Goal: Transaction & Acquisition: Purchase product/service

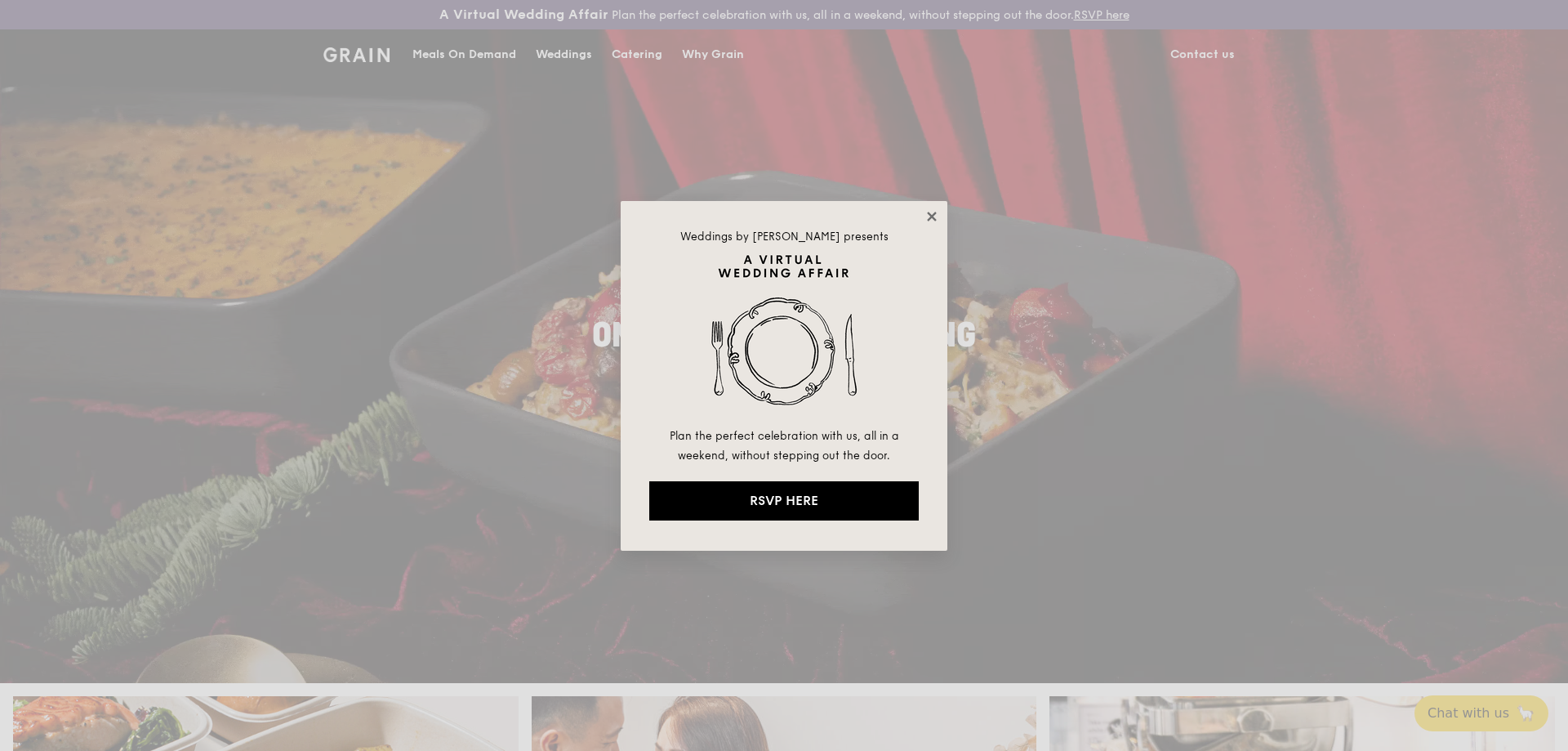
click at [928, 219] on icon at bounding box center [931, 216] width 9 height 9
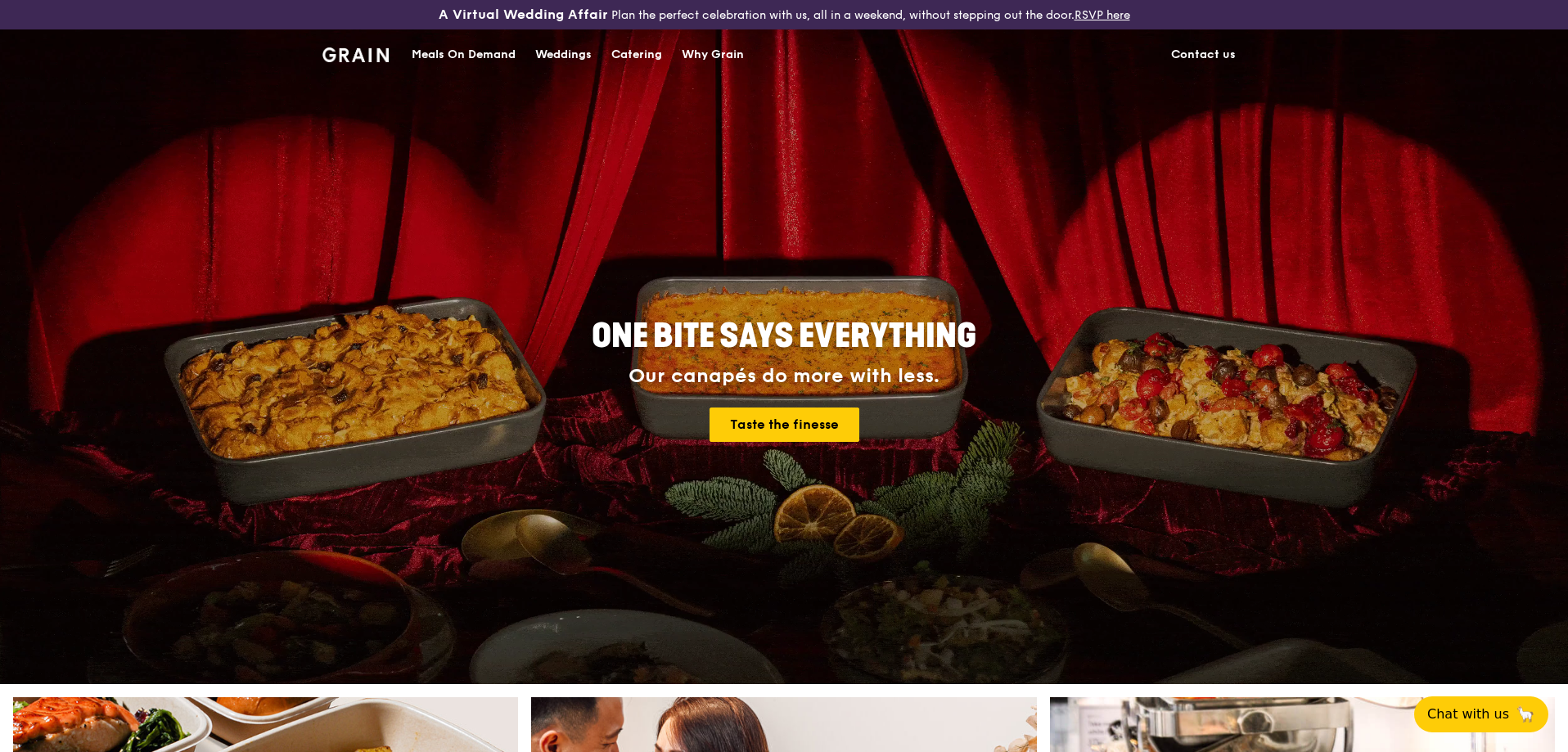
click at [496, 52] on div "Meals On Demand" at bounding box center [464, 55] width 104 height 50
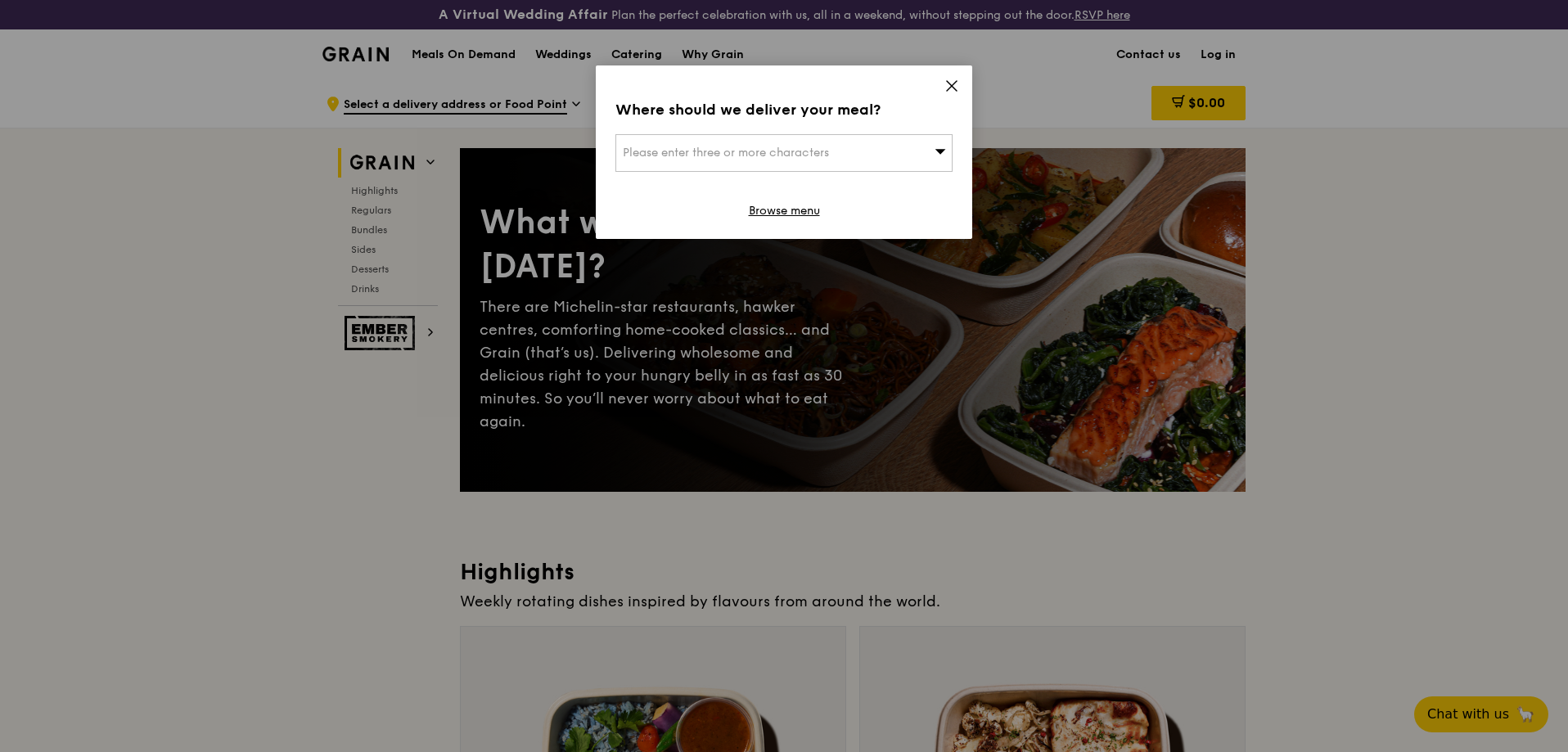
click at [796, 146] on span "Please enter three or more characters" at bounding box center [726, 153] width 207 height 14
click at [958, 89] on icon at bounding box center [951, 85] width 15 height 15
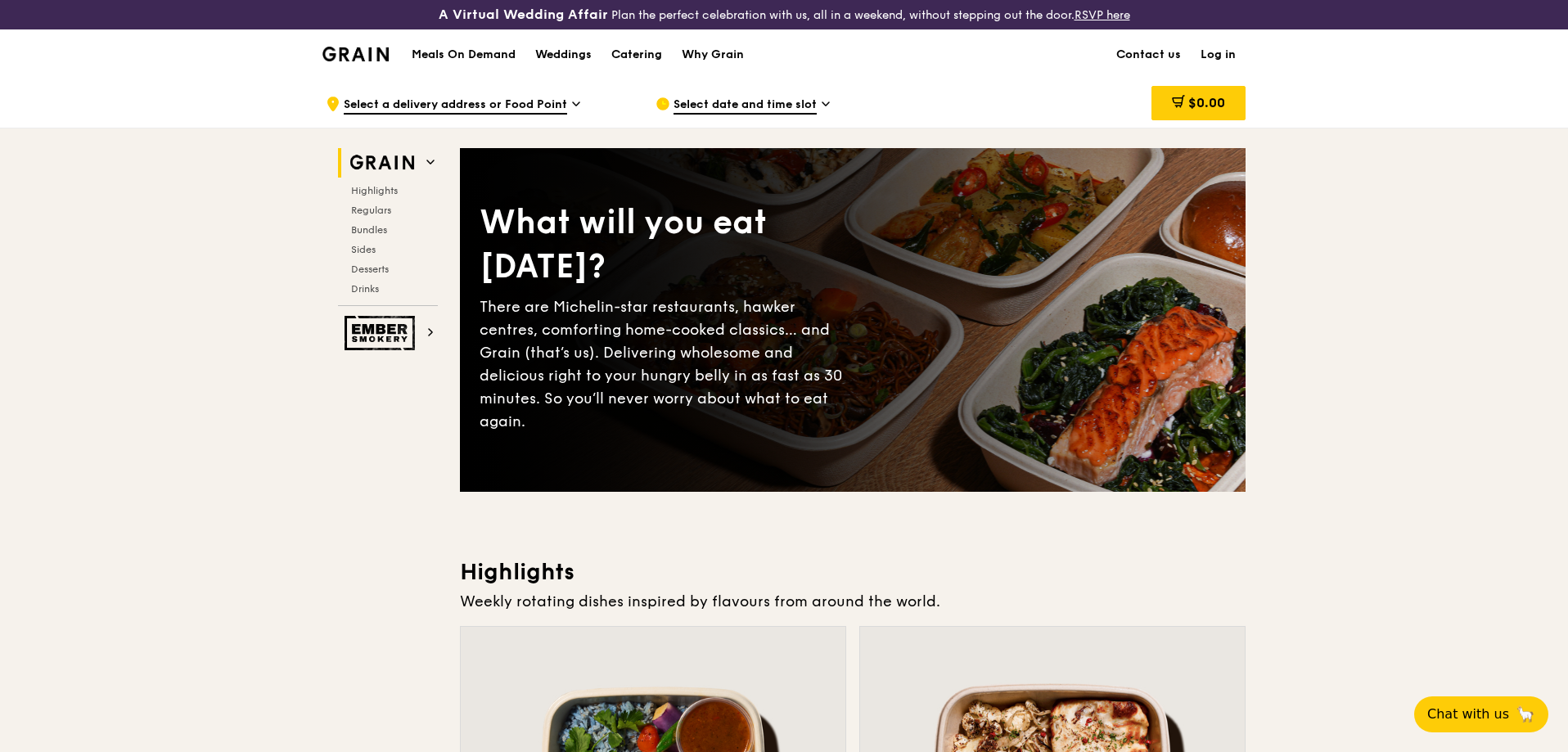
click at [1213, 57] on link "Log in" at bounding box center [1218, 55] width 55 height 50
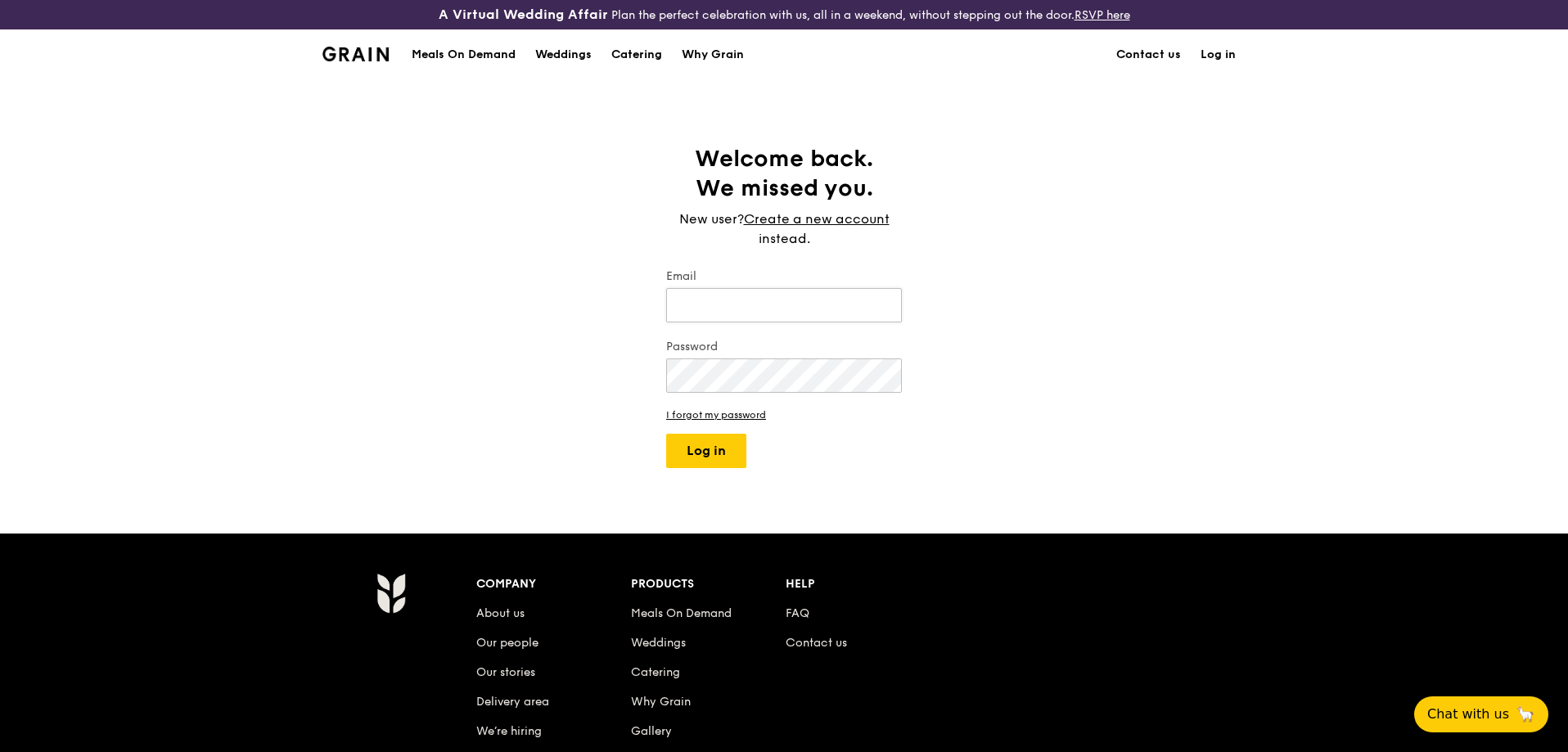
click at [832, 296] on input "Email" at bounding box center [784, 305] width 236 height 34
click at [828, 299] on input "Email" at bounding box center [784, 305] width 236 height 34
click at [783, 298] on input "Email" at bounding box center [784, 305] width 236 height 34
paste input "[EMAIL_ADDRESS][DOMAIN_NAME]"
type input "[EMAIL_ADDRESS][DOMAIN_NAME]"
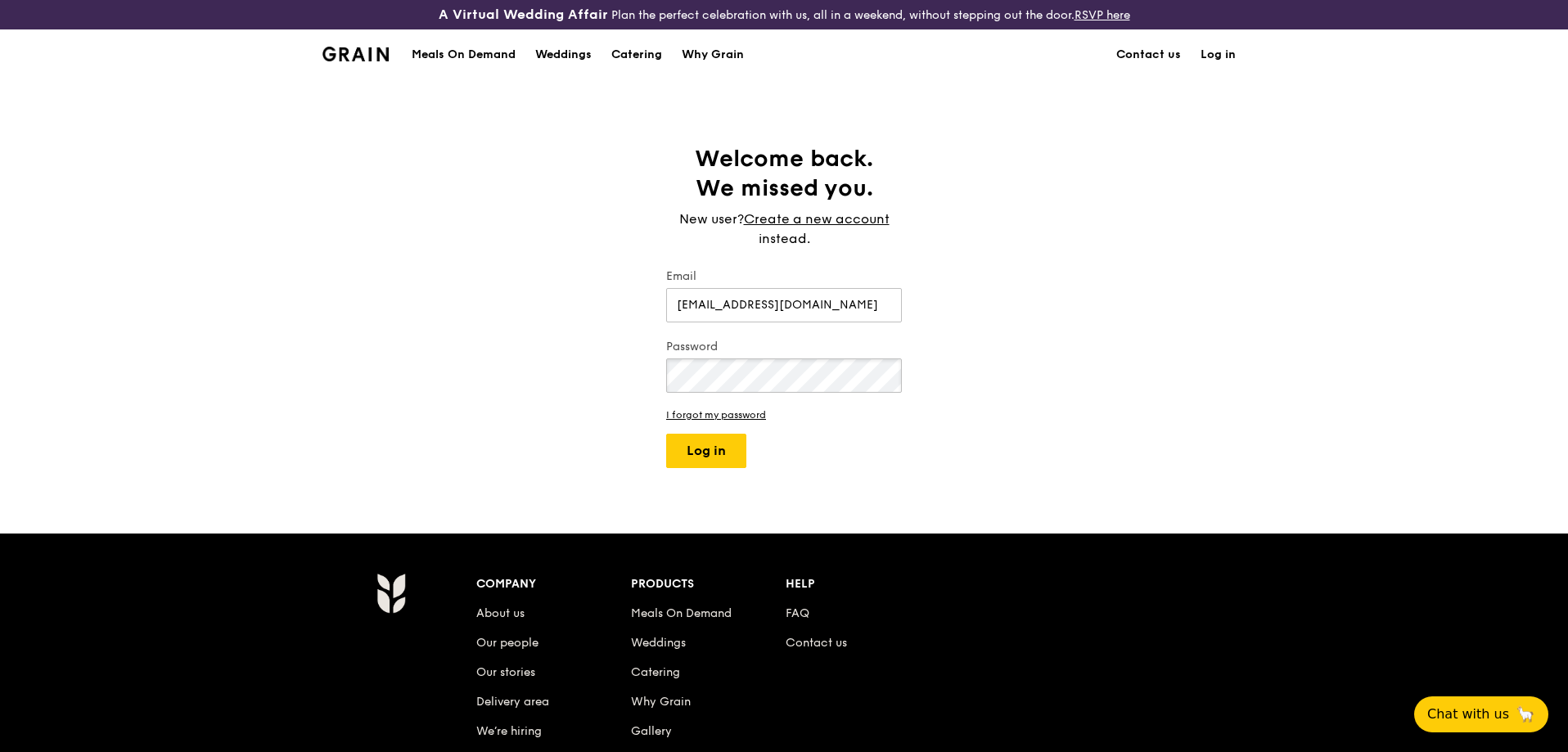
click at [666, 434] on button "Log in" at bounding box center [706, 451] width 80 height 34
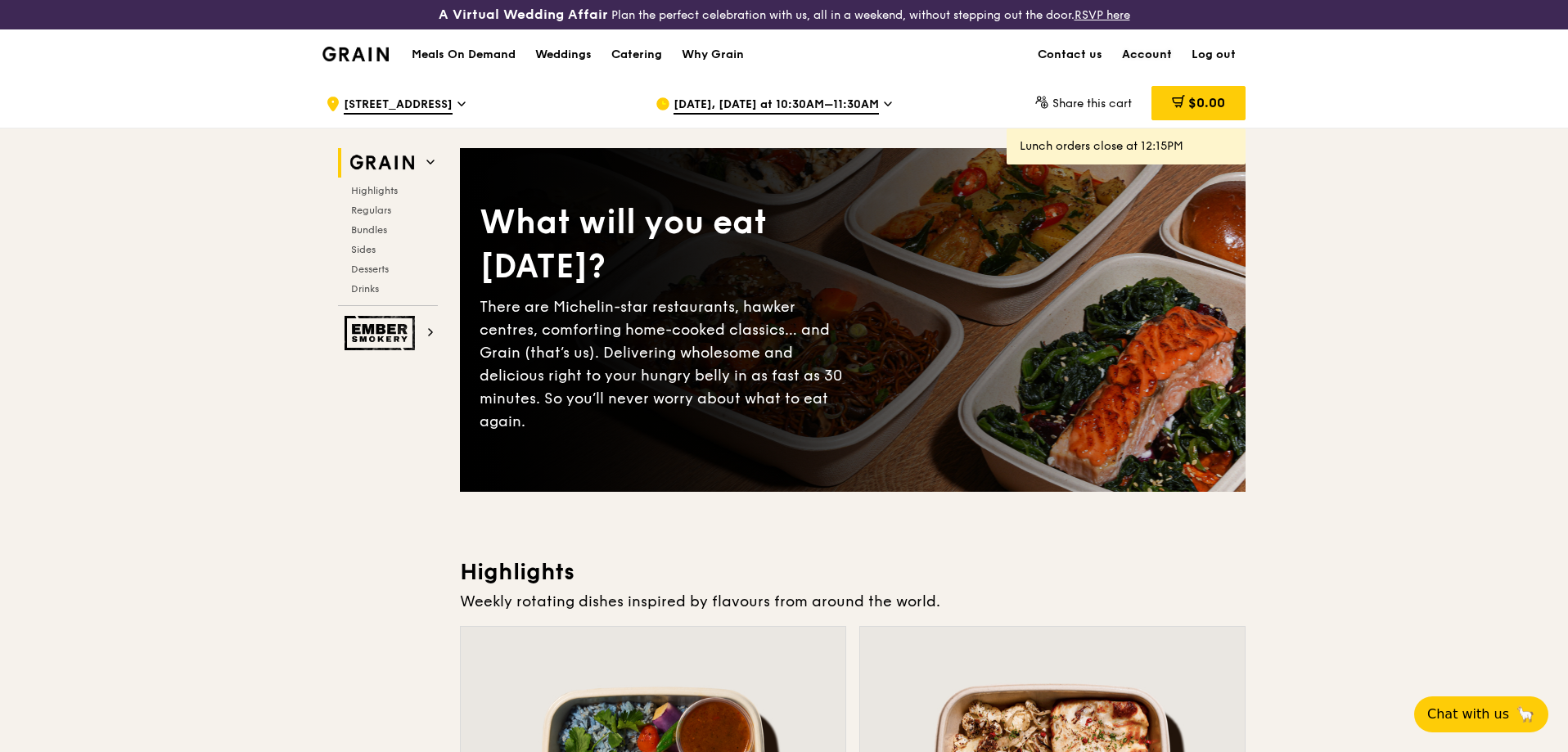
click at [1145, 51] on link "Account" at bounding box center [1146, 55] width 69 height 50
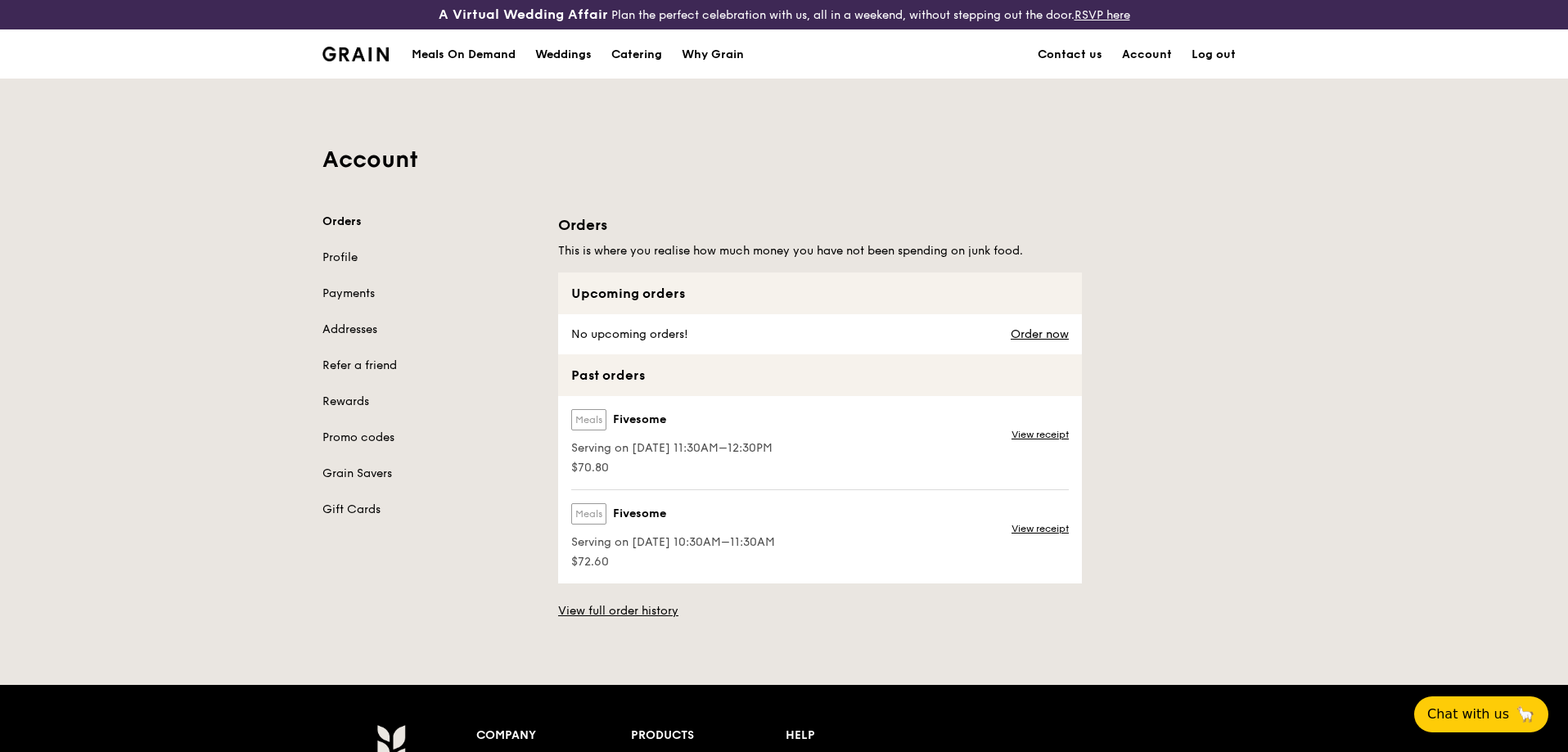
click at [360, 389] on div "Orders Profile Payments Addresses Refer a friend Rewards Promo codes Grain Save…" at bounding box center [430, 365] width 216 height 305
click at [360, 398] on link "Rewards" at bounding box center [430, 401] width 216 height 16
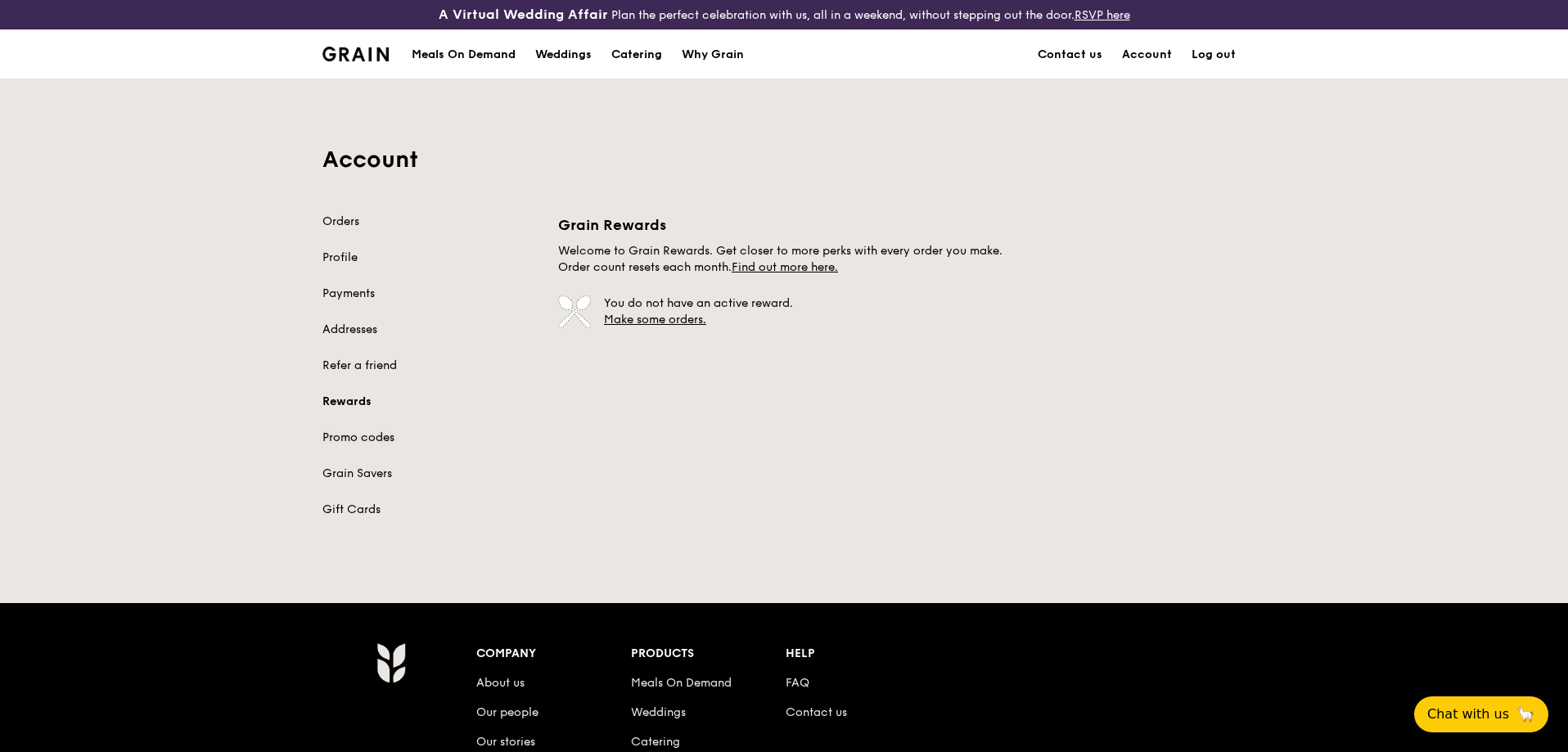
click at [377, 440] on link "Promo codes" at bounding box center [430, 437] width 216 height 16
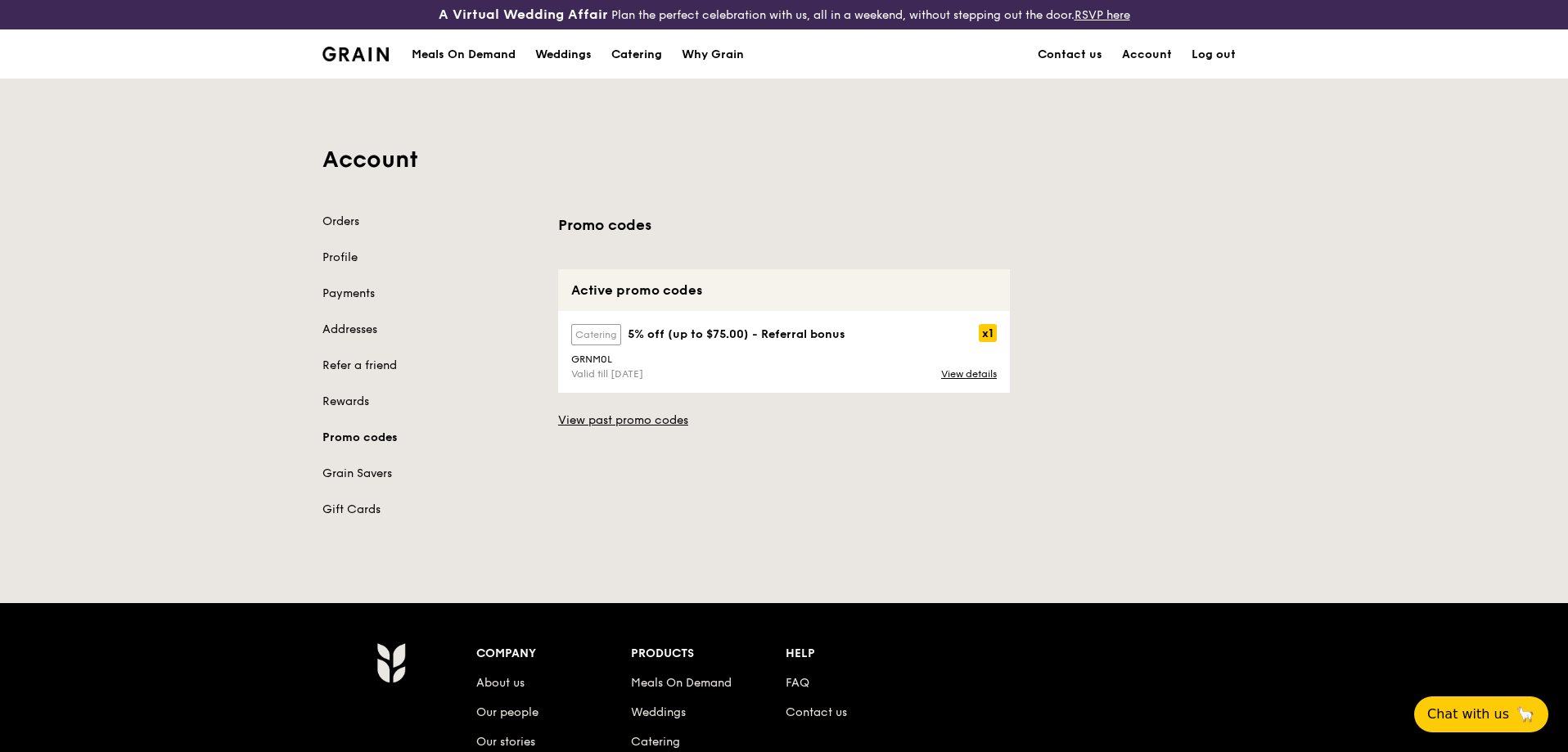
click at [429, 49] on div "Meals On Demand" at bounding box center [464, 55] width 104 height 50
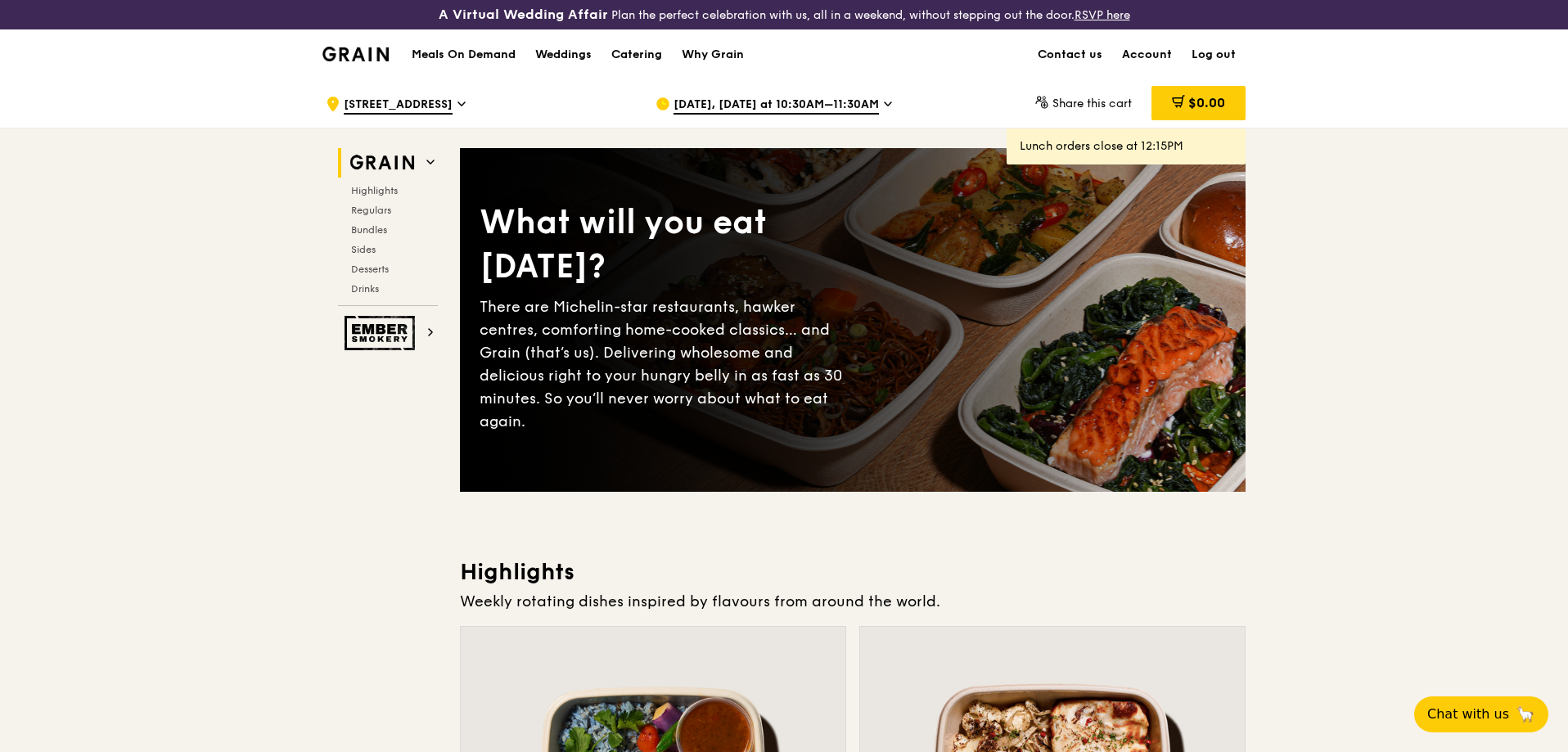
click at [506, 53] on h1 "Meals On Demand" at bounding box center [464, 55] width 104 height 16
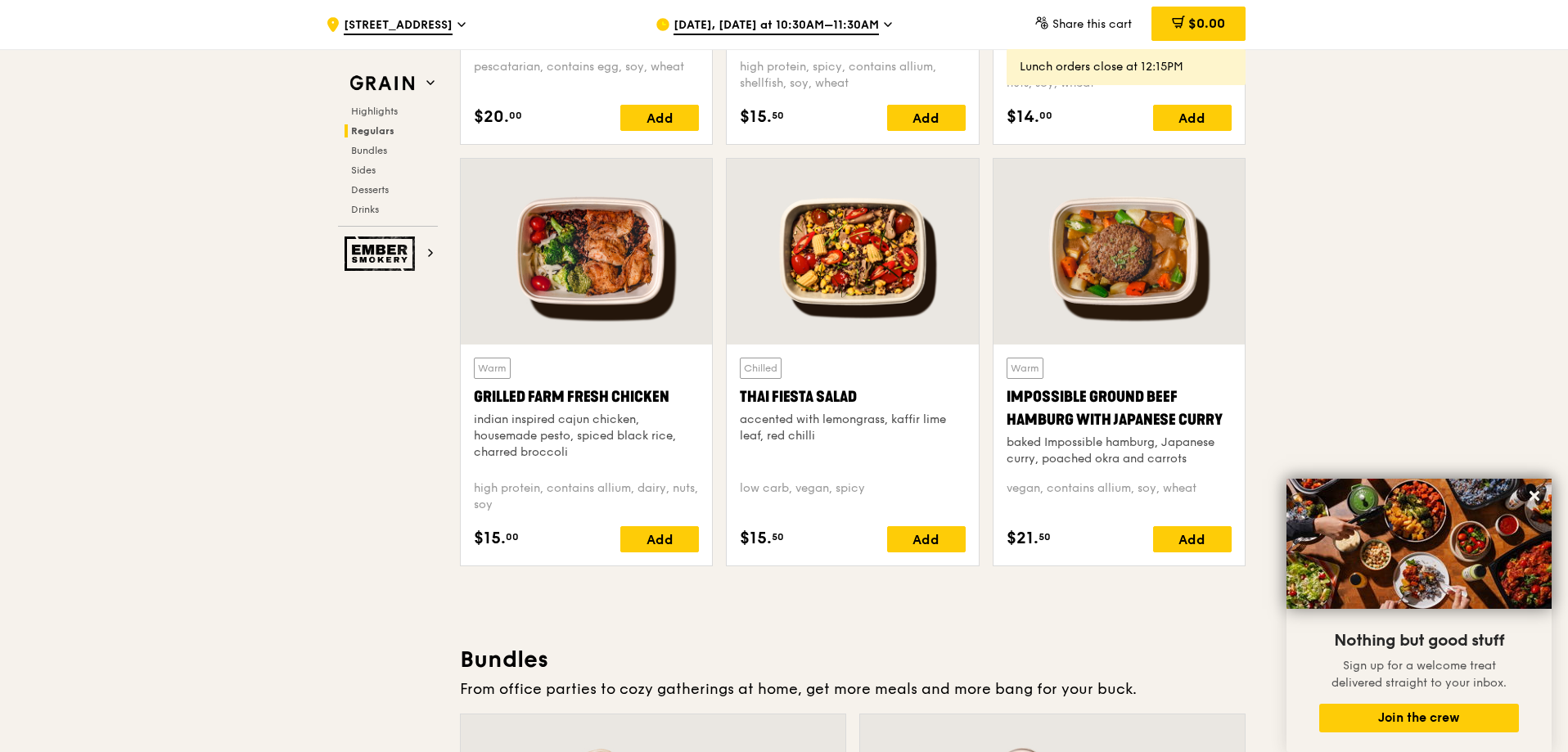
scroll to position [1881, 0]
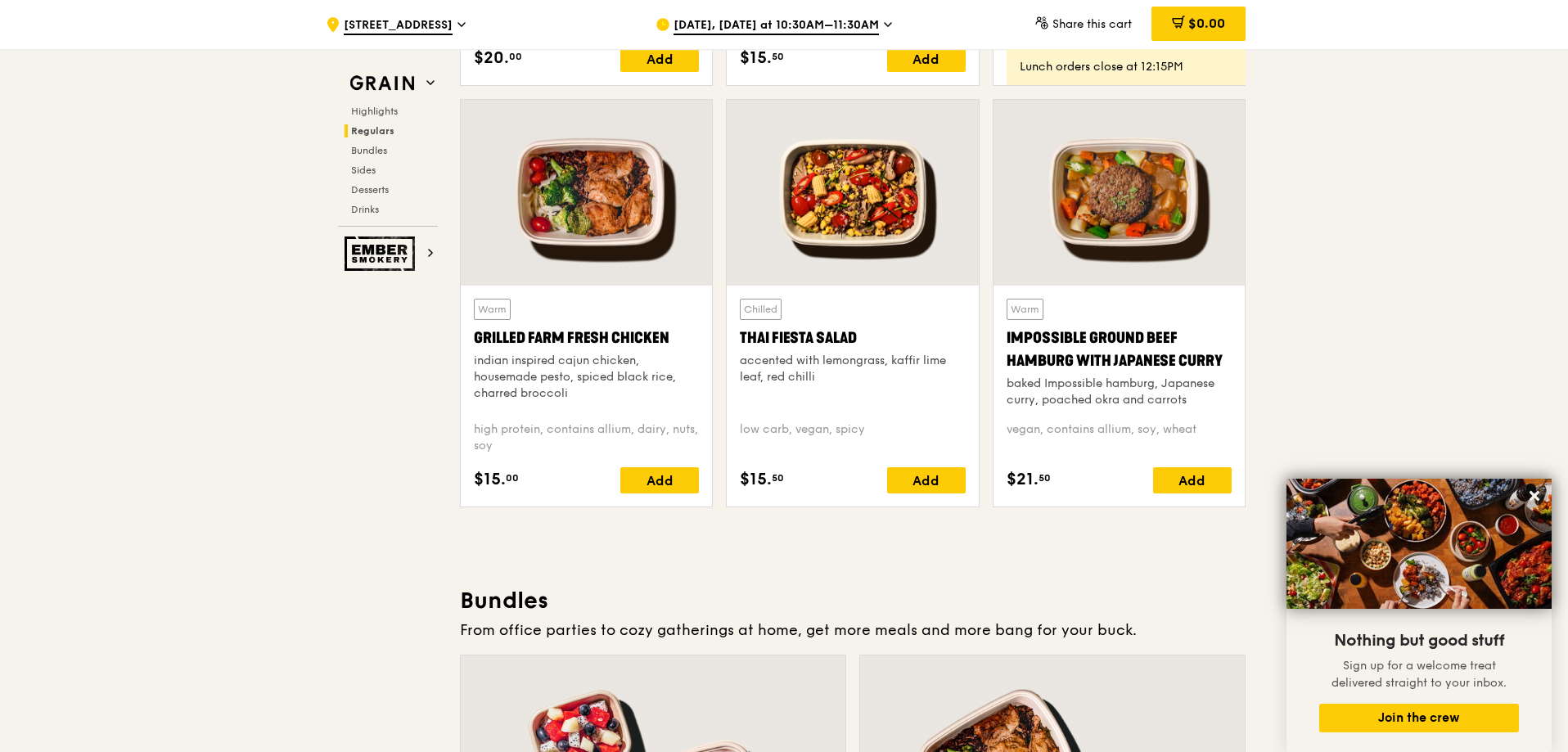
click at [610, 335] on div "Grilled Farm Fresh Chicken" at bounding box center [587, 337] width 225 height 23
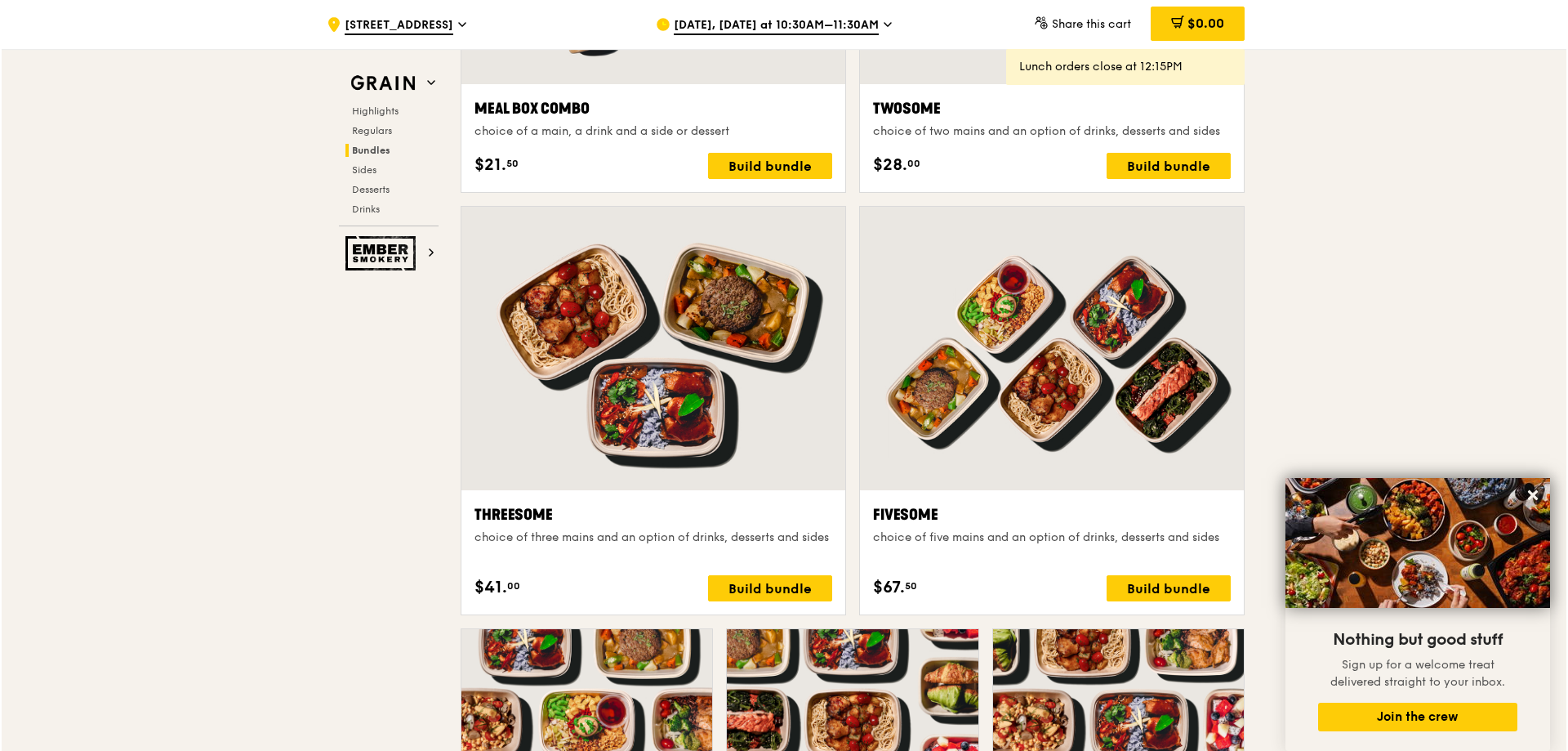
scroll to position [2771, 0]
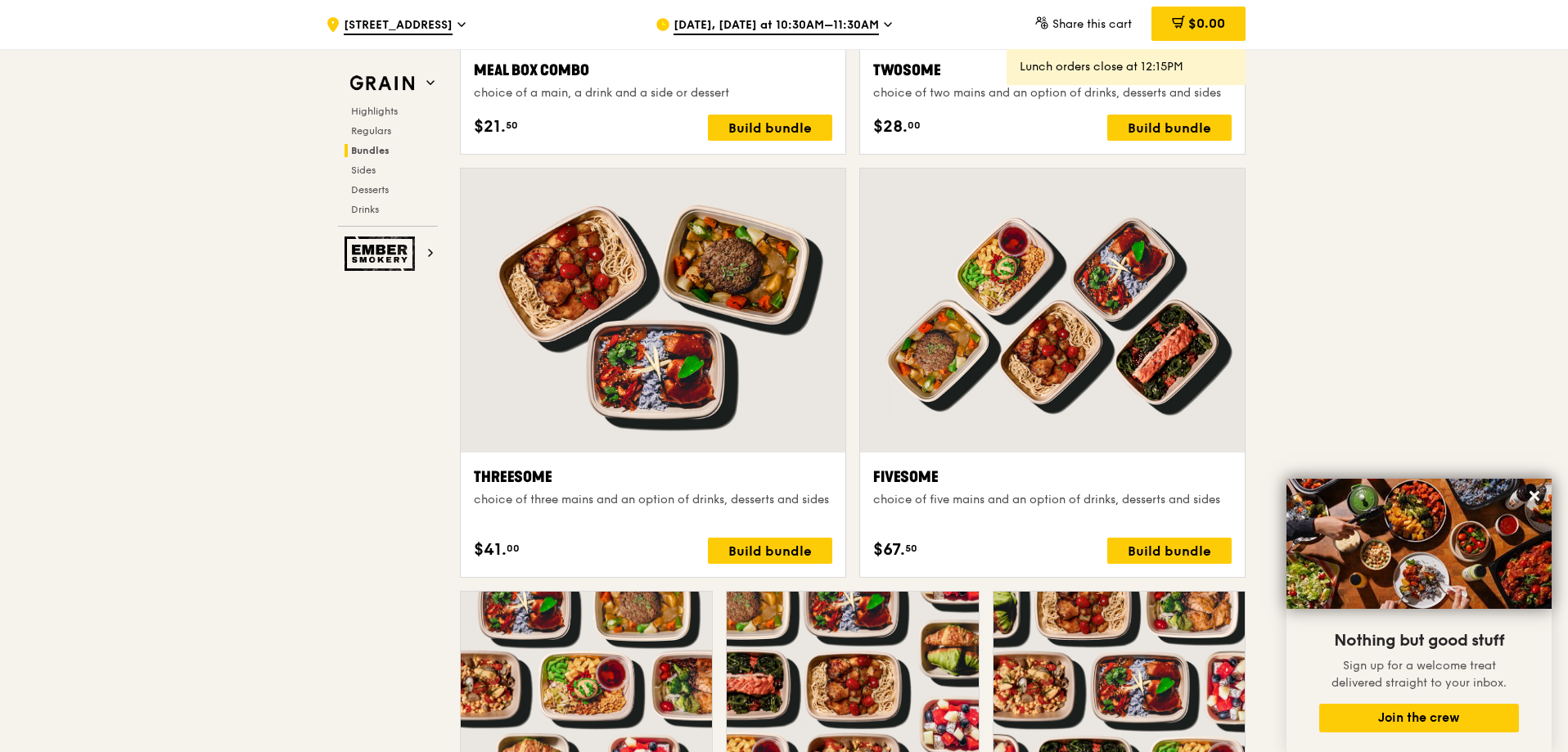
click at [778, 379] on div at bounding box center [653, 310] width 384 height 284
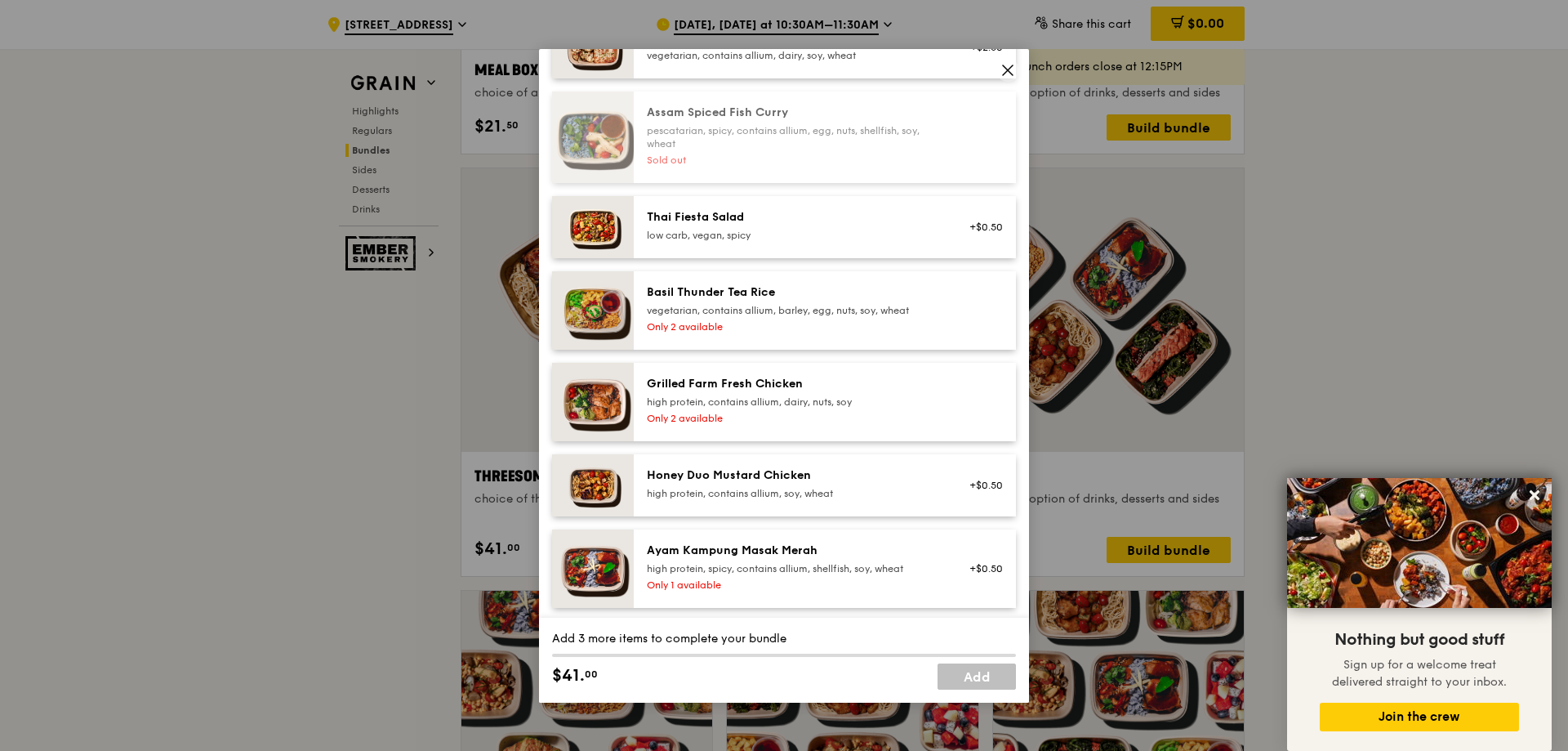
scroll to position [164, 0]
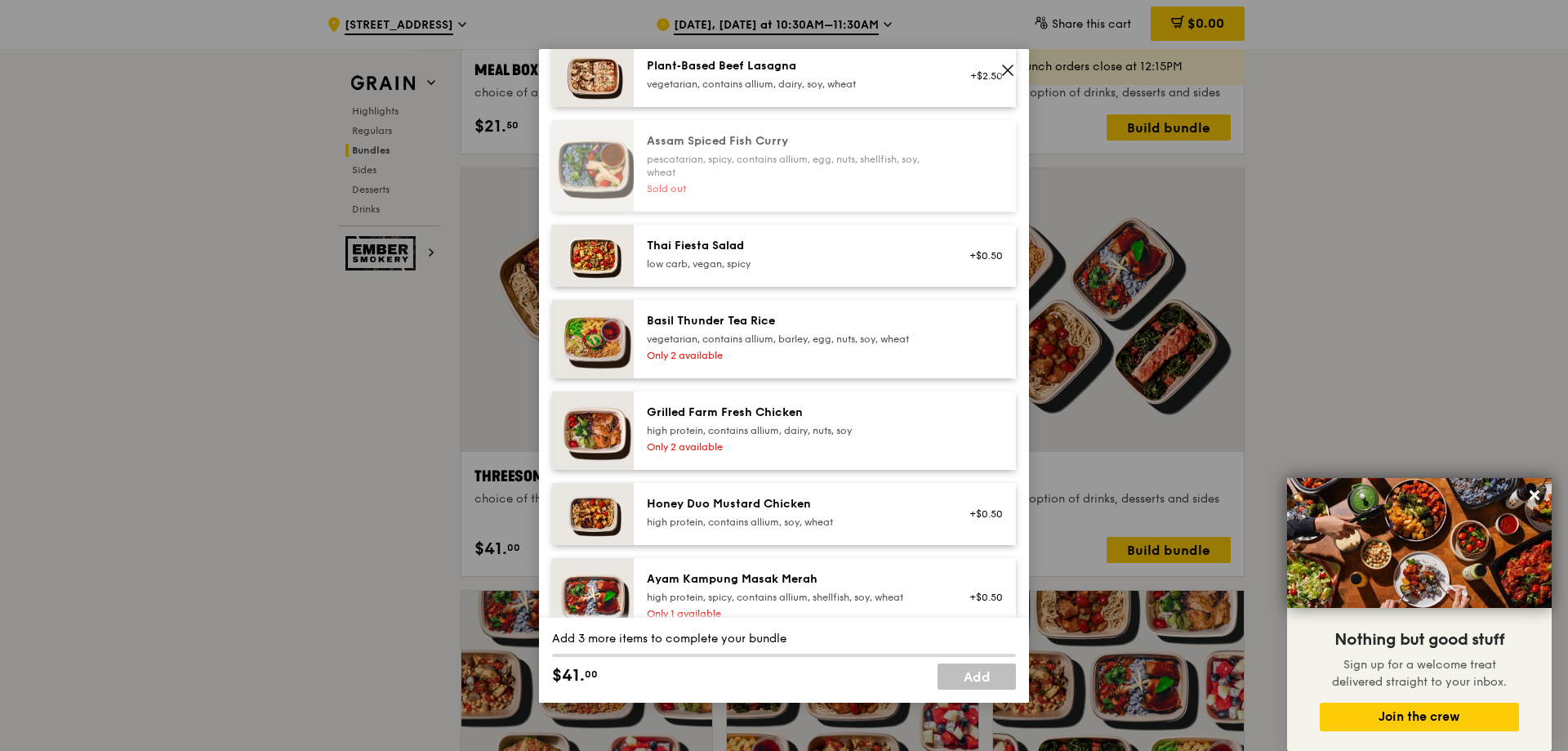
click at [781, 419] on div "Grilled Farm Fresh Chicken" at bounding box center [793, 412] width 293 height 16
click at [856, 430] on div "high protein, contains allium, dairy, nuts, soy" at bounding box center [793, 430] width 293 height 13
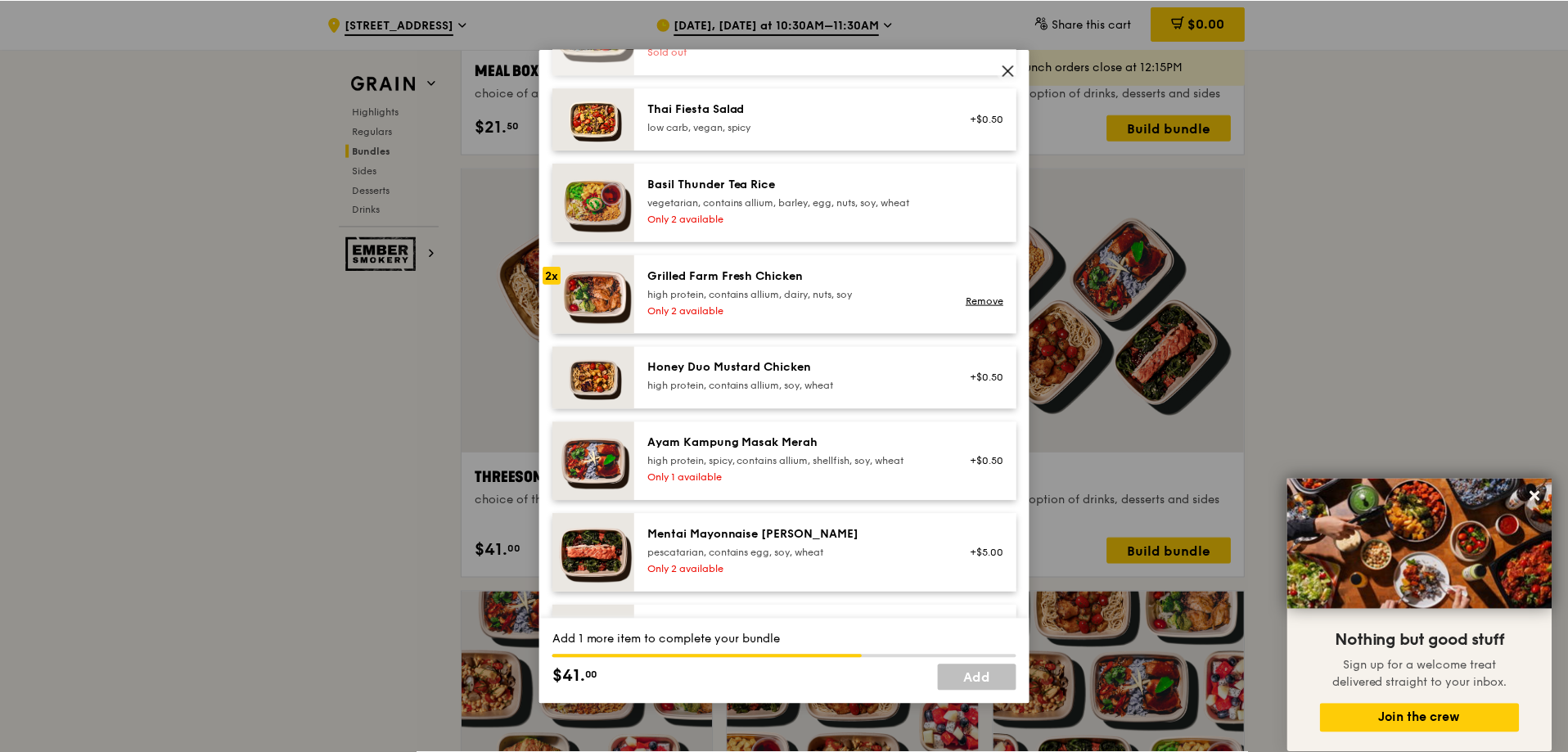
scroll to position [327, 0]
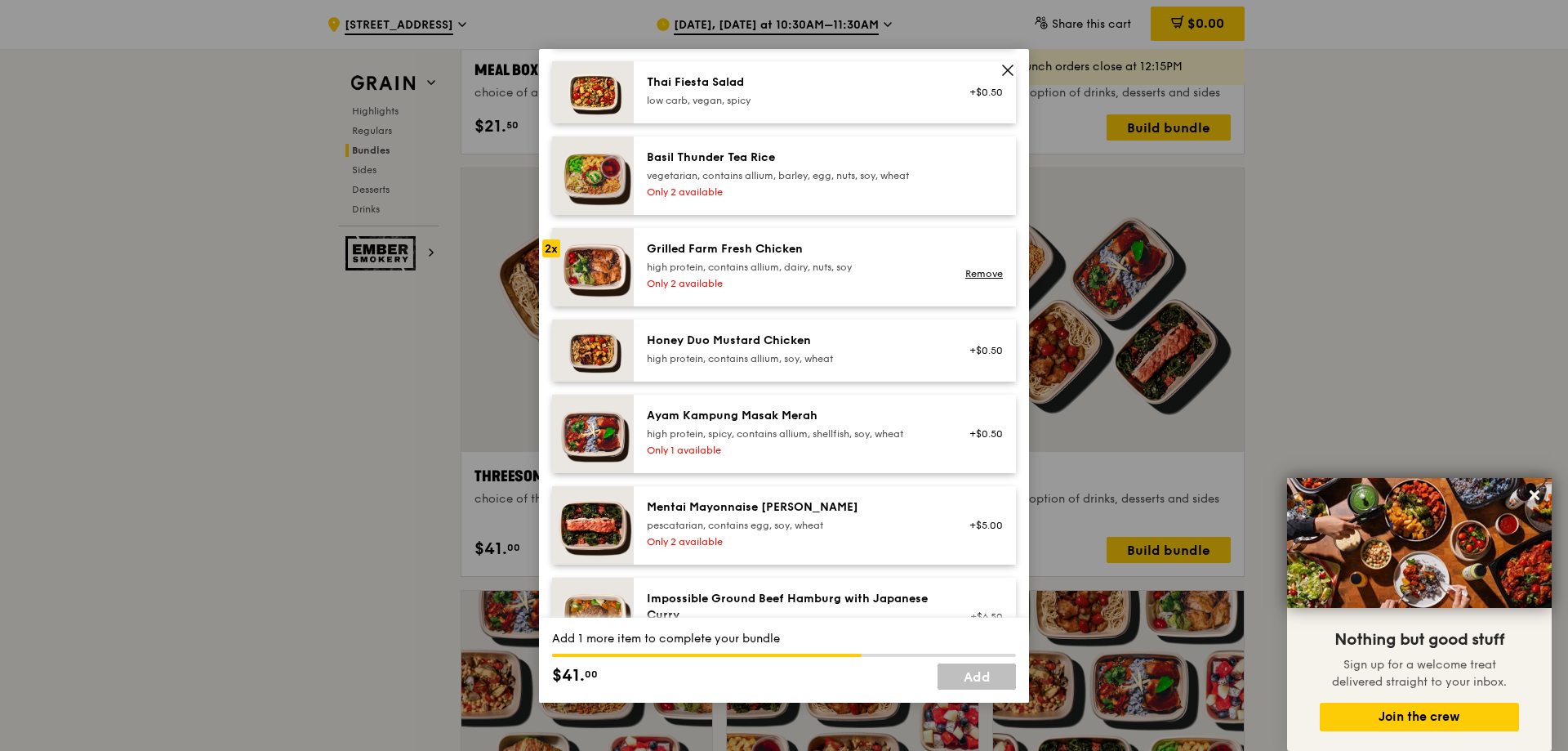
click at [1015, 72] on span at bounding box center [1007, 70] width 23 height 23
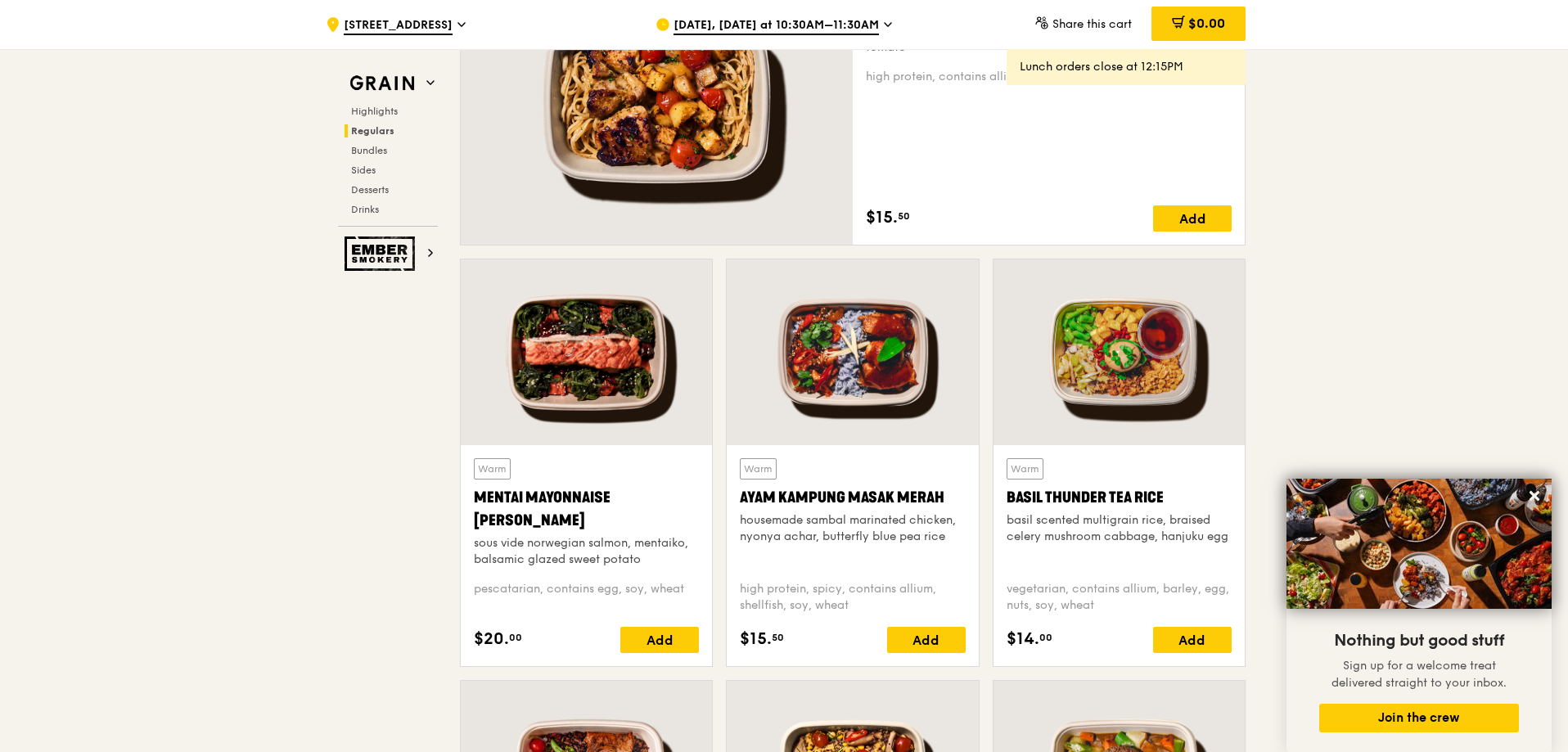
scroll to position [1303, 0]
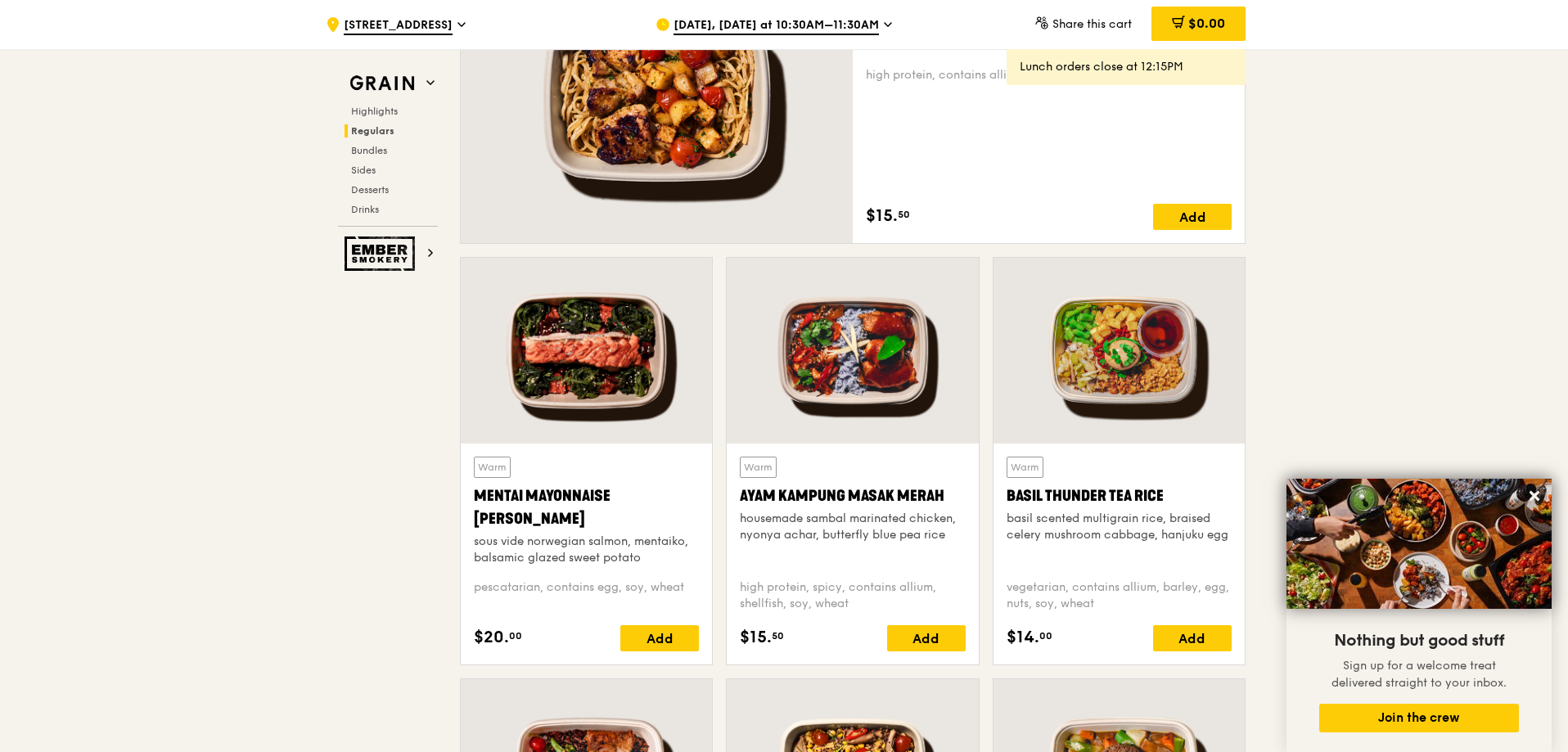
click at [846, 471] on div "Warm Ayam [GEOGRAPHIC_DATA] housemade sambal marinated chicken, nyonya achar, b…" at bounding box center [852, 511] width 225 height 109
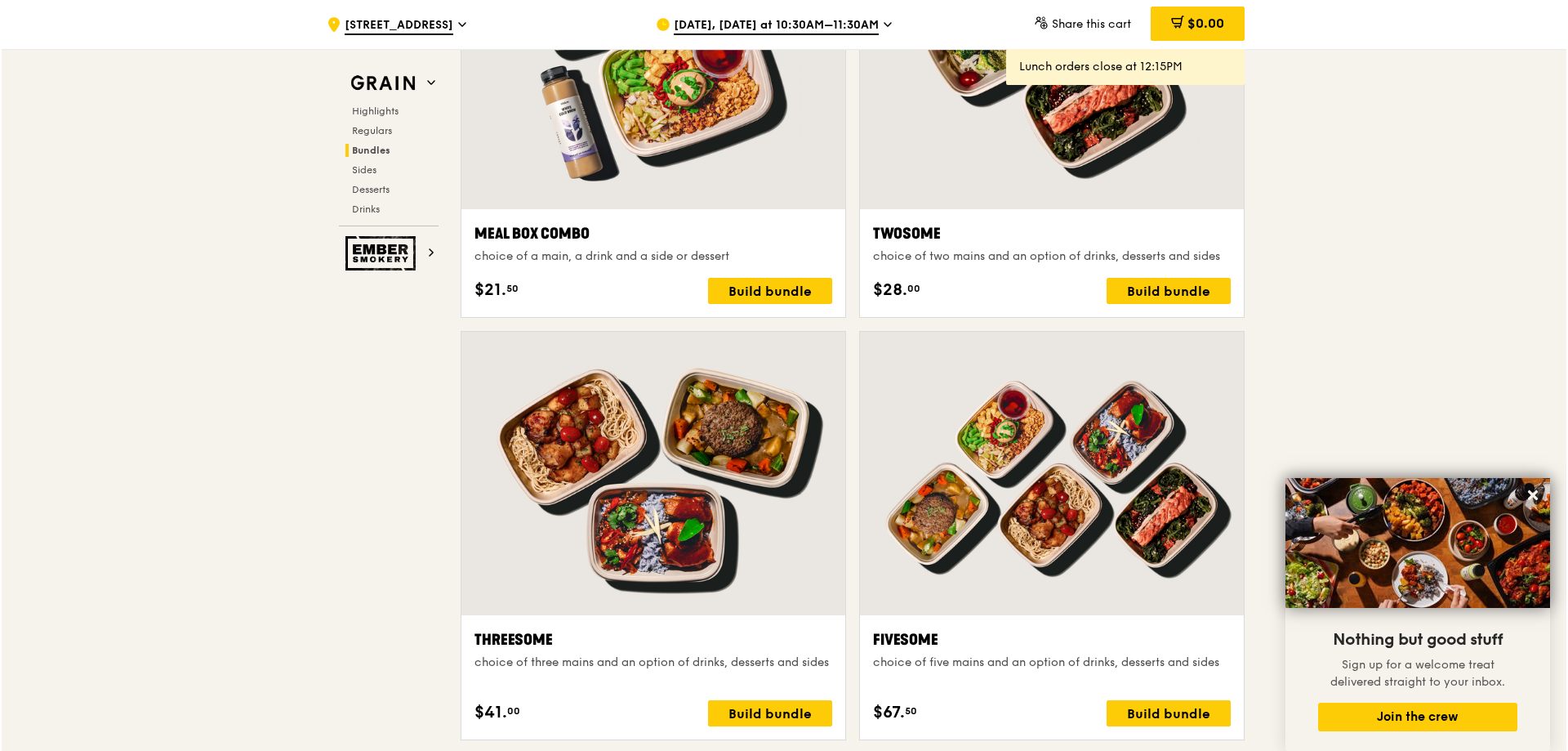
scroll to position [2935, 0]
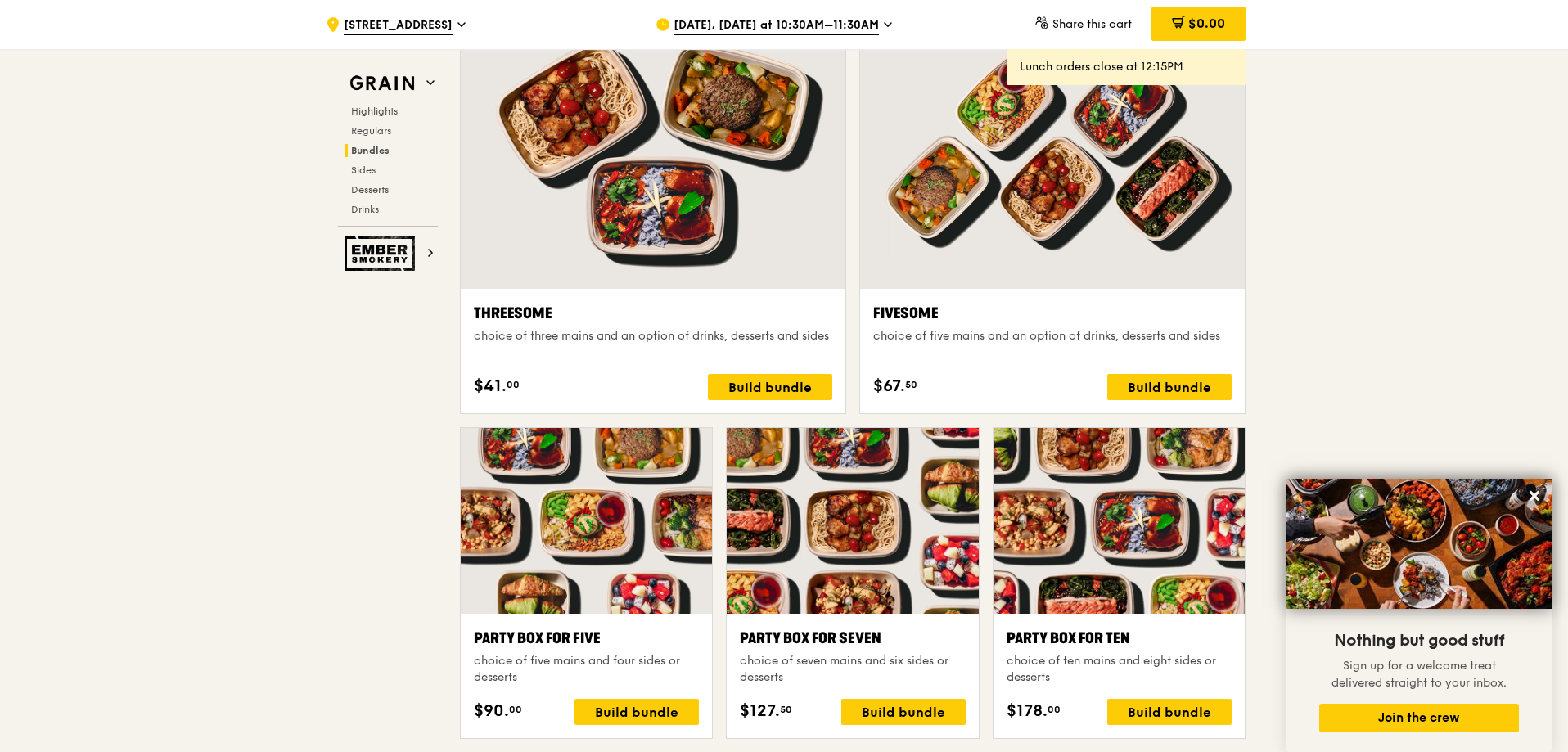
click at [746, 201] on div at bounding box center [653, 147] width 384 height 284
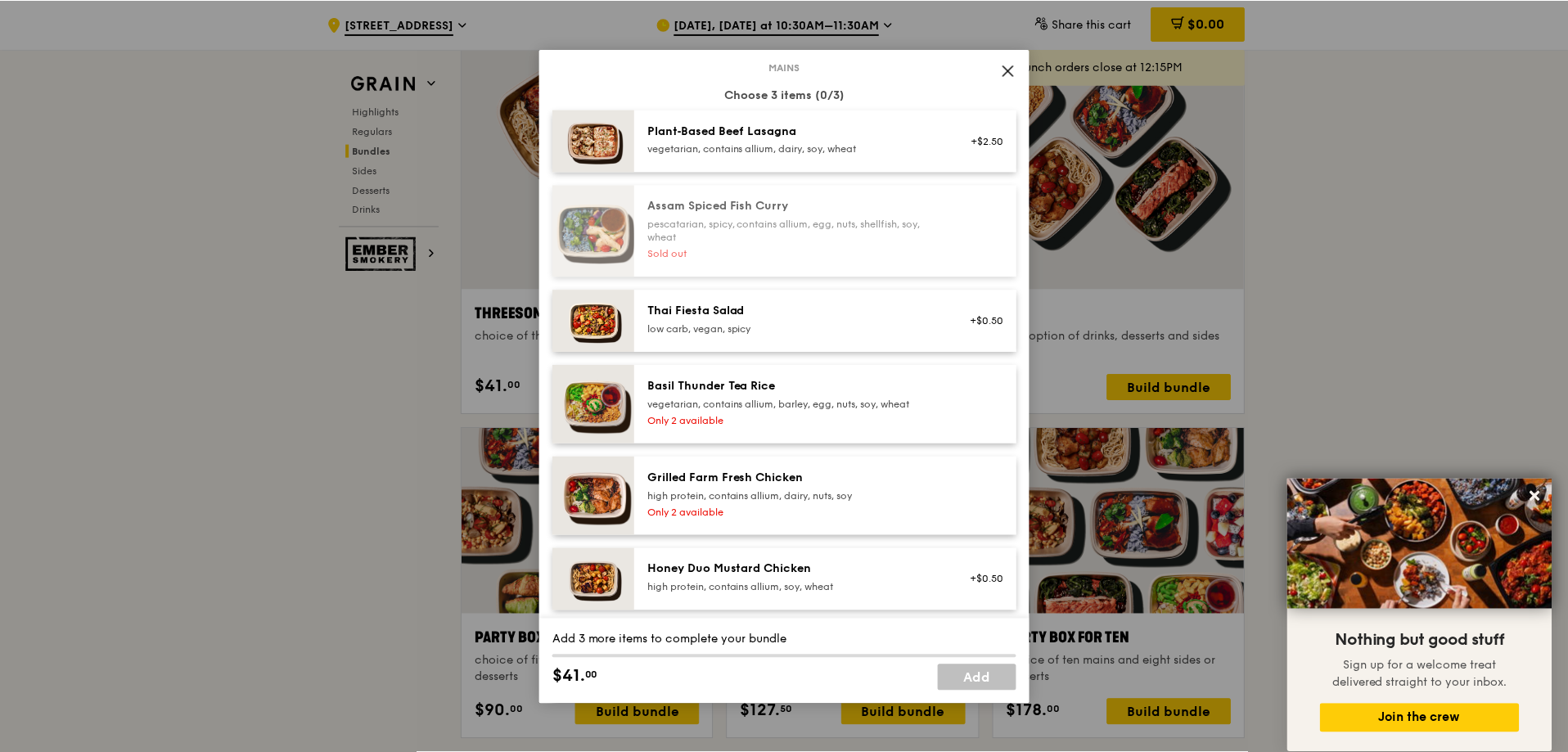
scroll to position [246, 0]
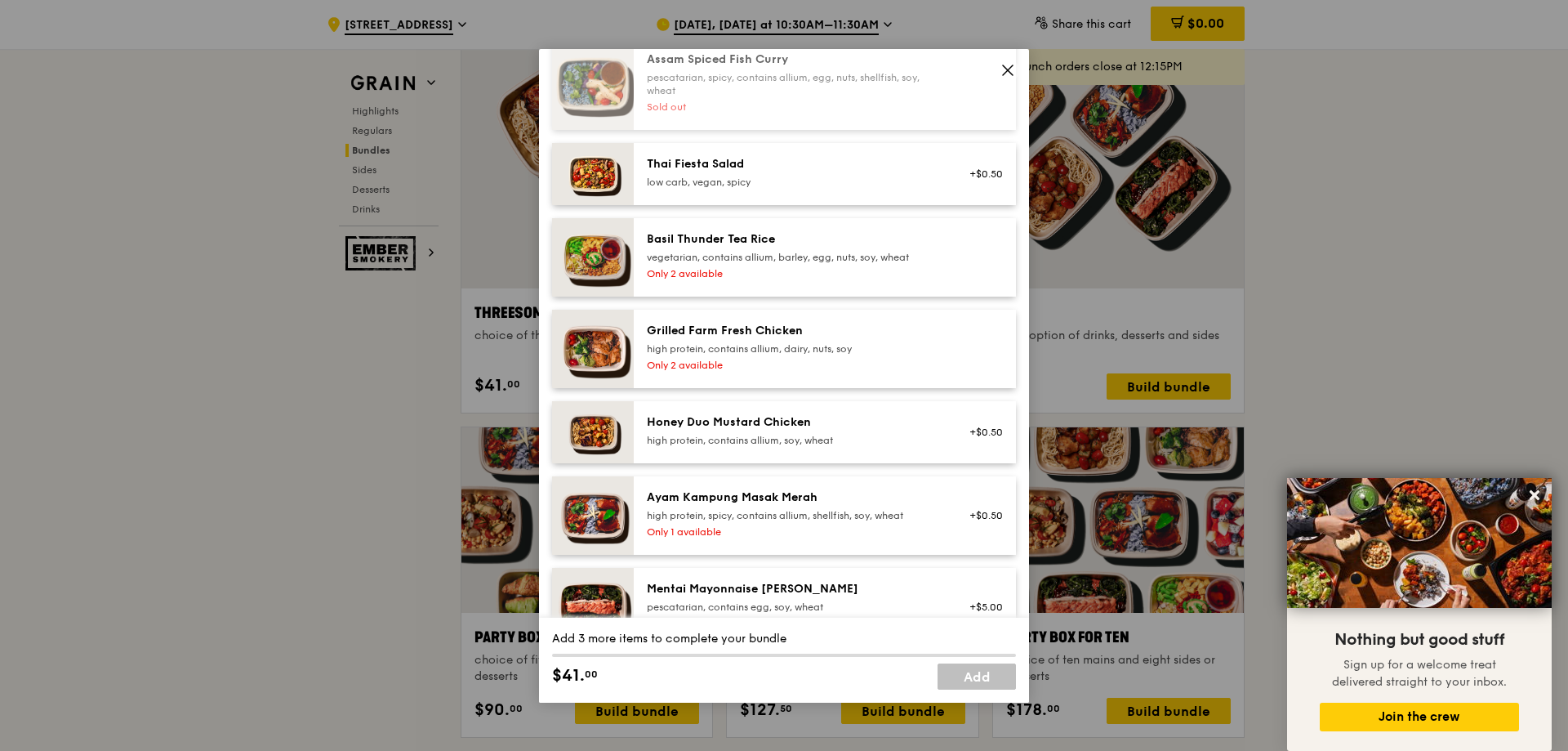
click at [712, 362] on div "Only 2 available" at bounding box center [793, 365] width 293 height 13
click at [740, 353] on div "high protein, contains allium, dairy, nuts, soy" at bounding box center [793, 349] width 293 height 13
click at [803, 514] on div "high protein, spicy, contains allium, shellfish, soy, wheat" at bounding box center [793, 515] width 293 height 13
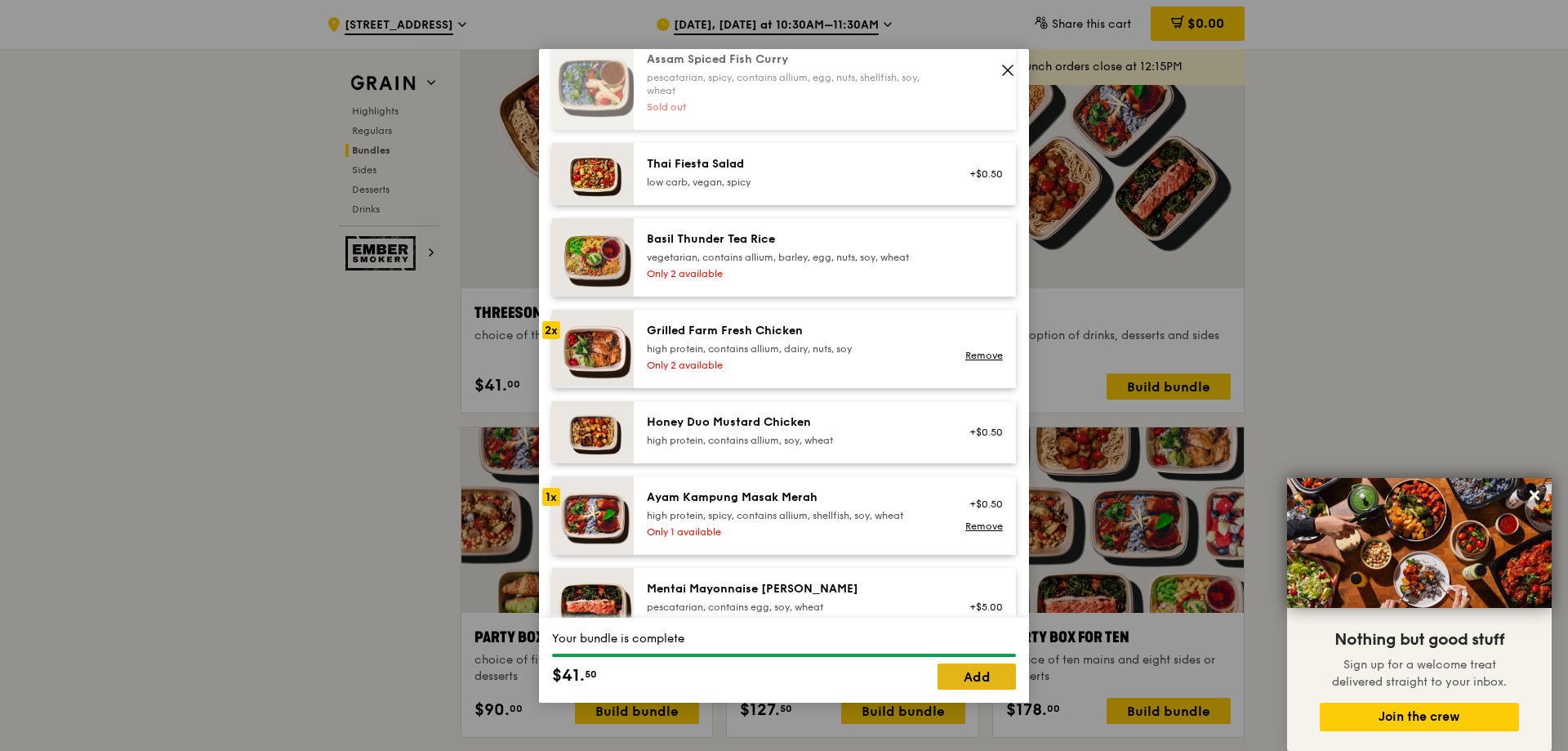
click at [997, 676] on link "Add" at bounding box center [977, 676] width 78 height 26
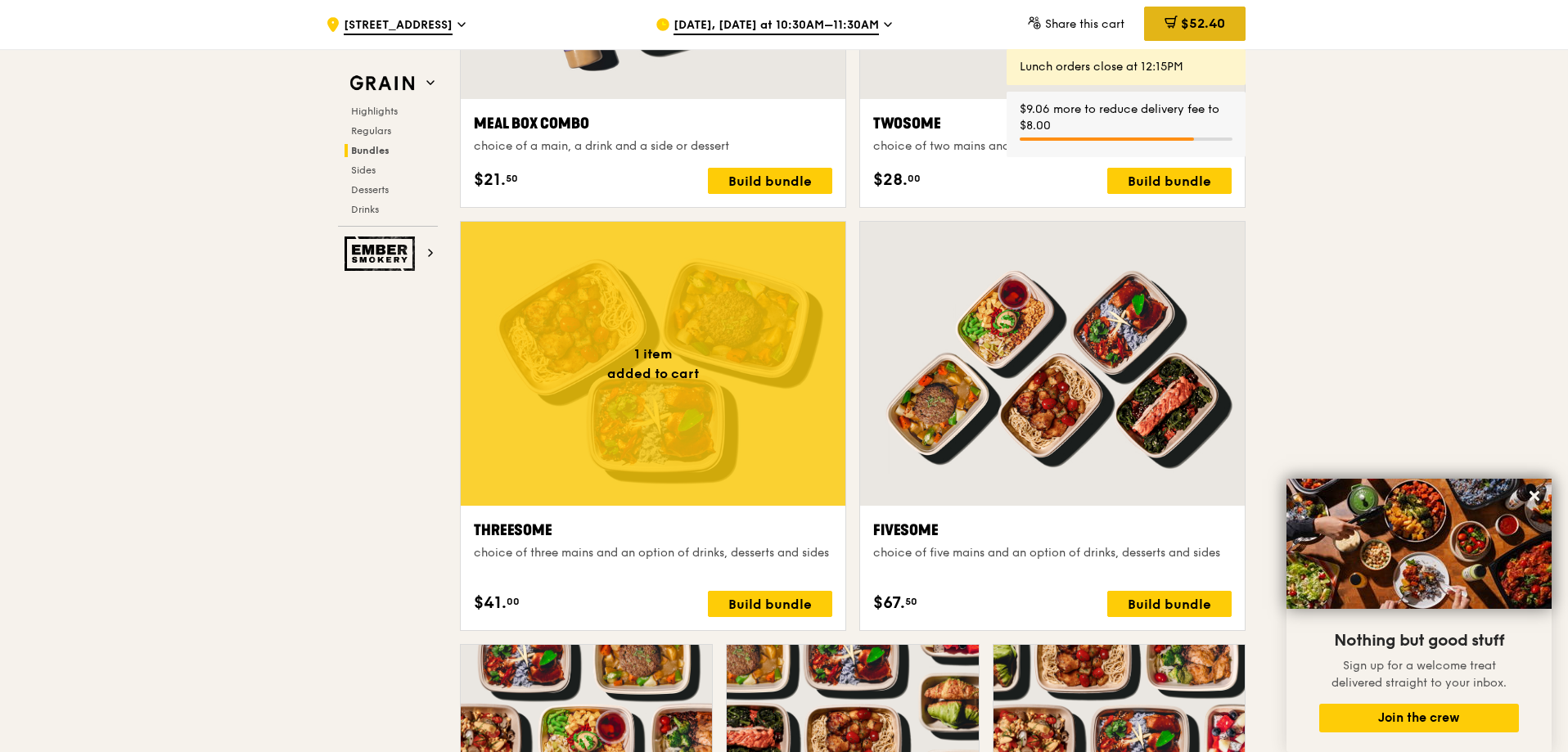
scroll to position [2693, 0]
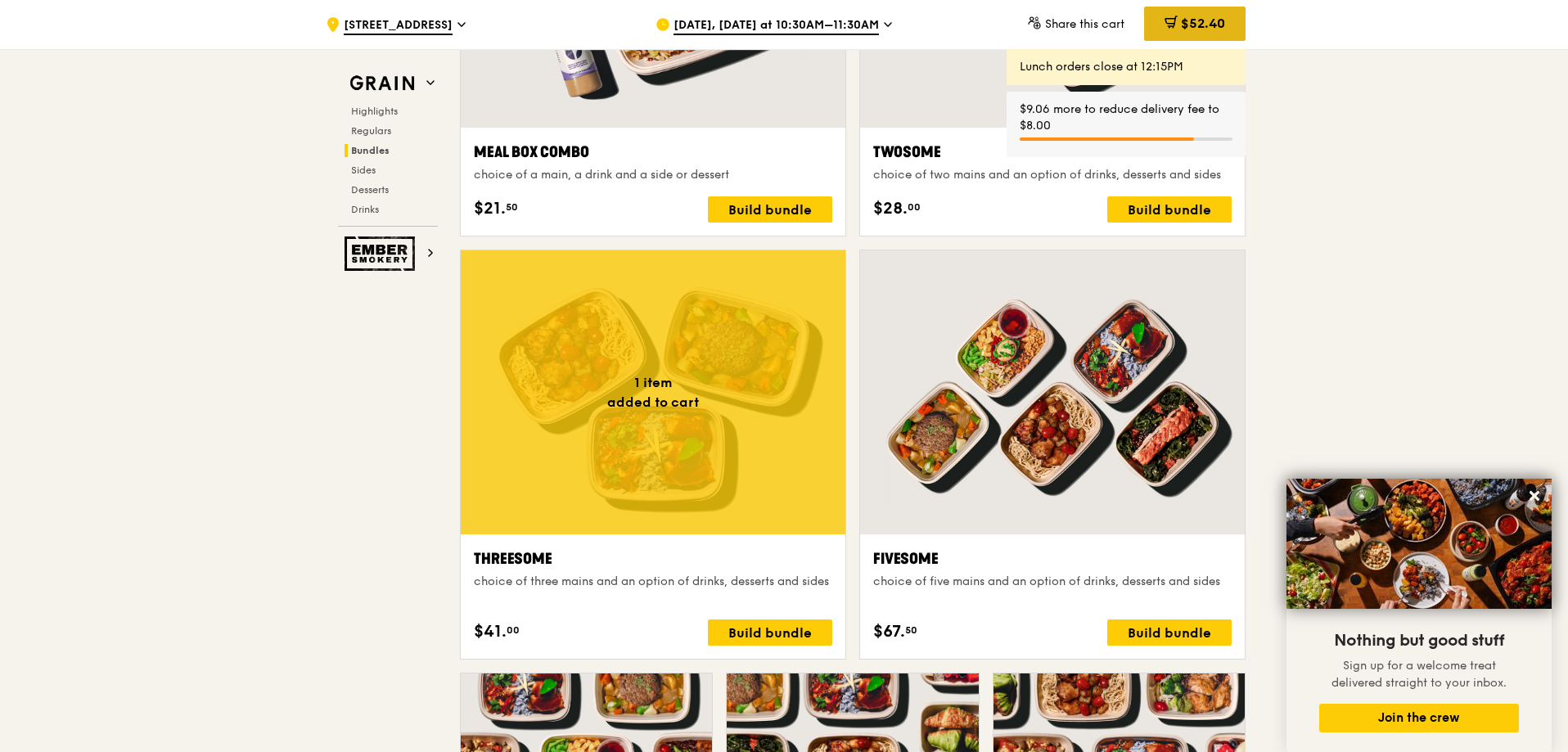
click at [1167, 24] on icon at bounding box center [1171, 21] width 10 height 5
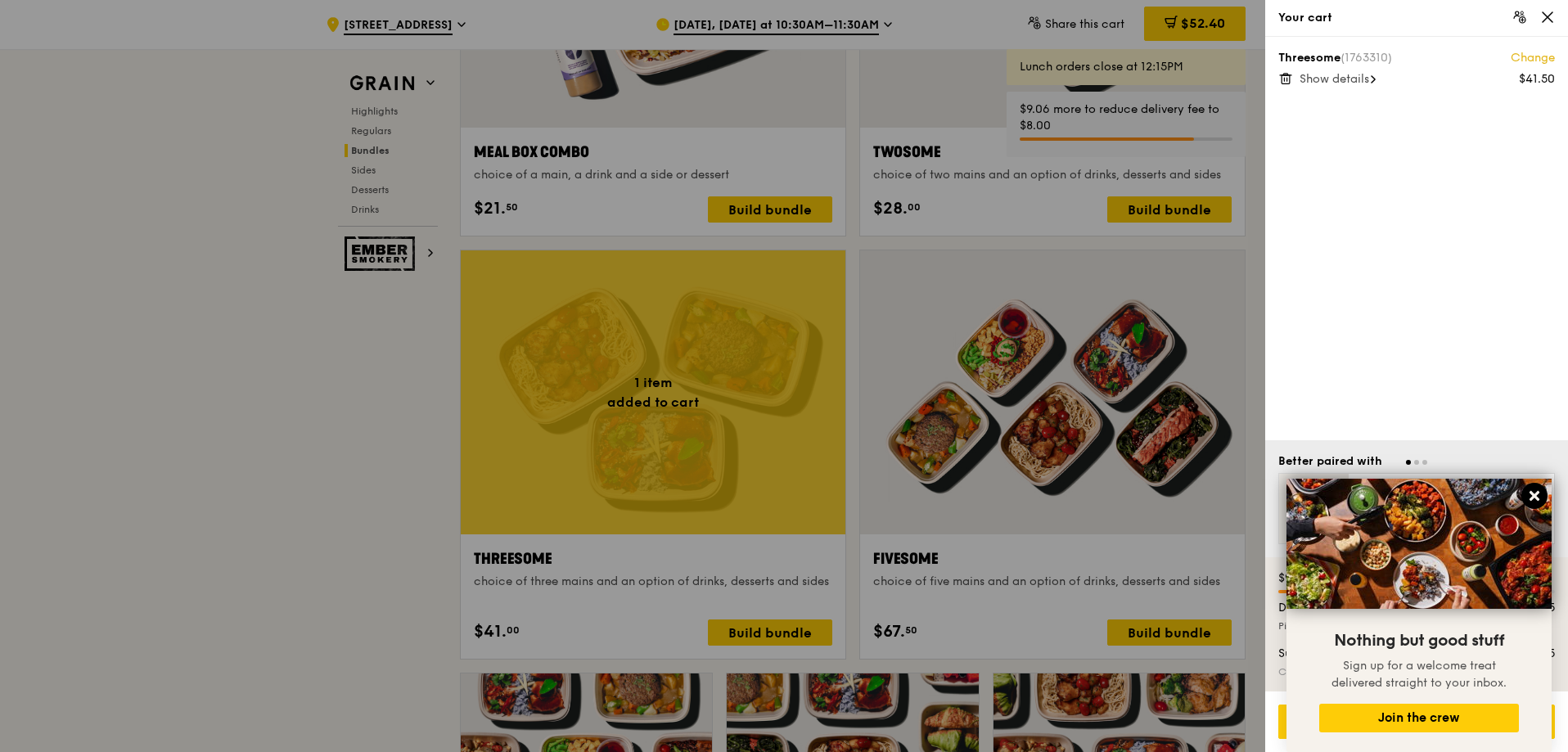
click at [1532, 493] on icon at bounding box center [1535, 496] width 10 height 10
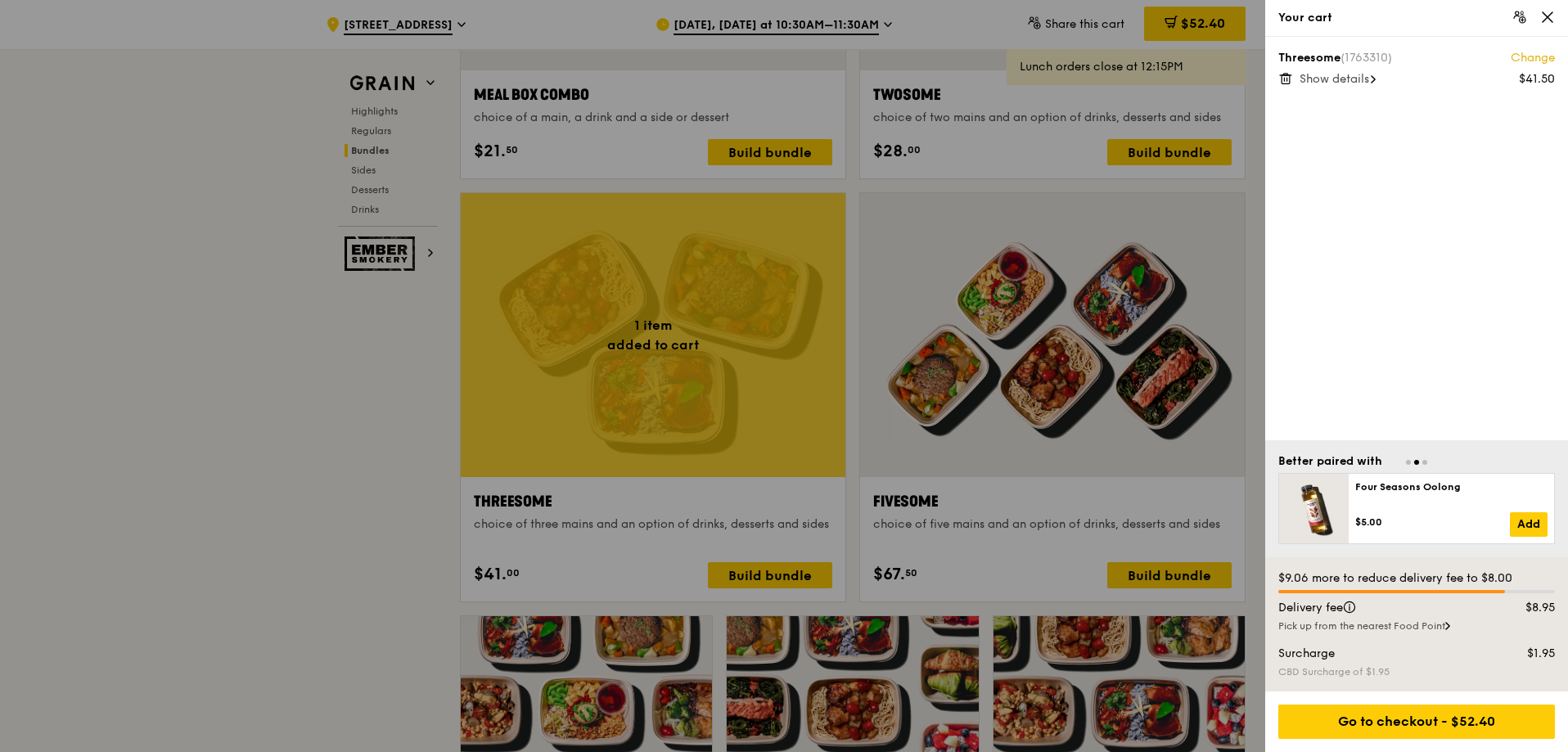
scroll to position [2775, 0]
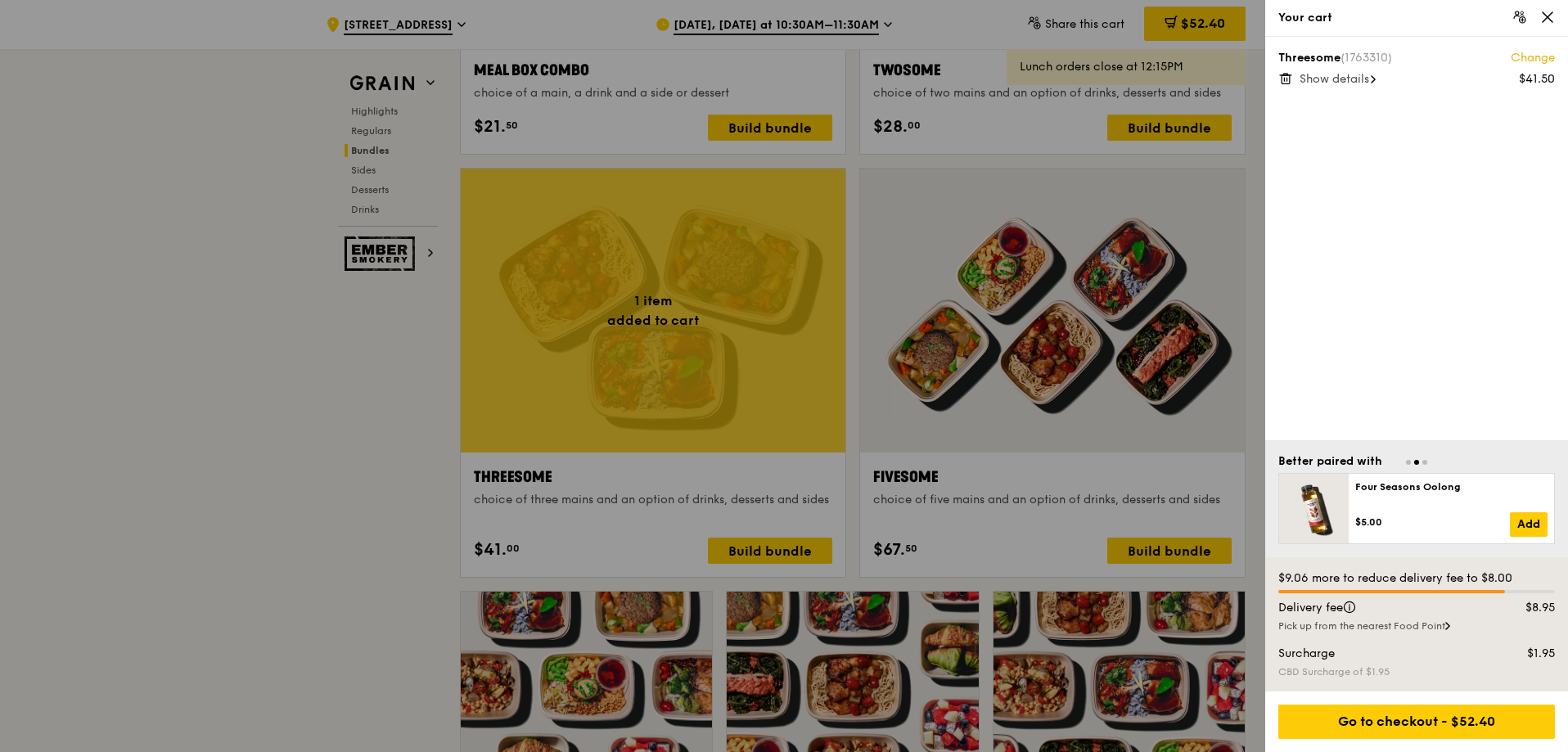
click at [1368, 73] on span "Show details" at bounding box center [1334, 79] width 69 height 14
click at [1074, 102] on div at bounding box center [784, 376] width 1568 height 752
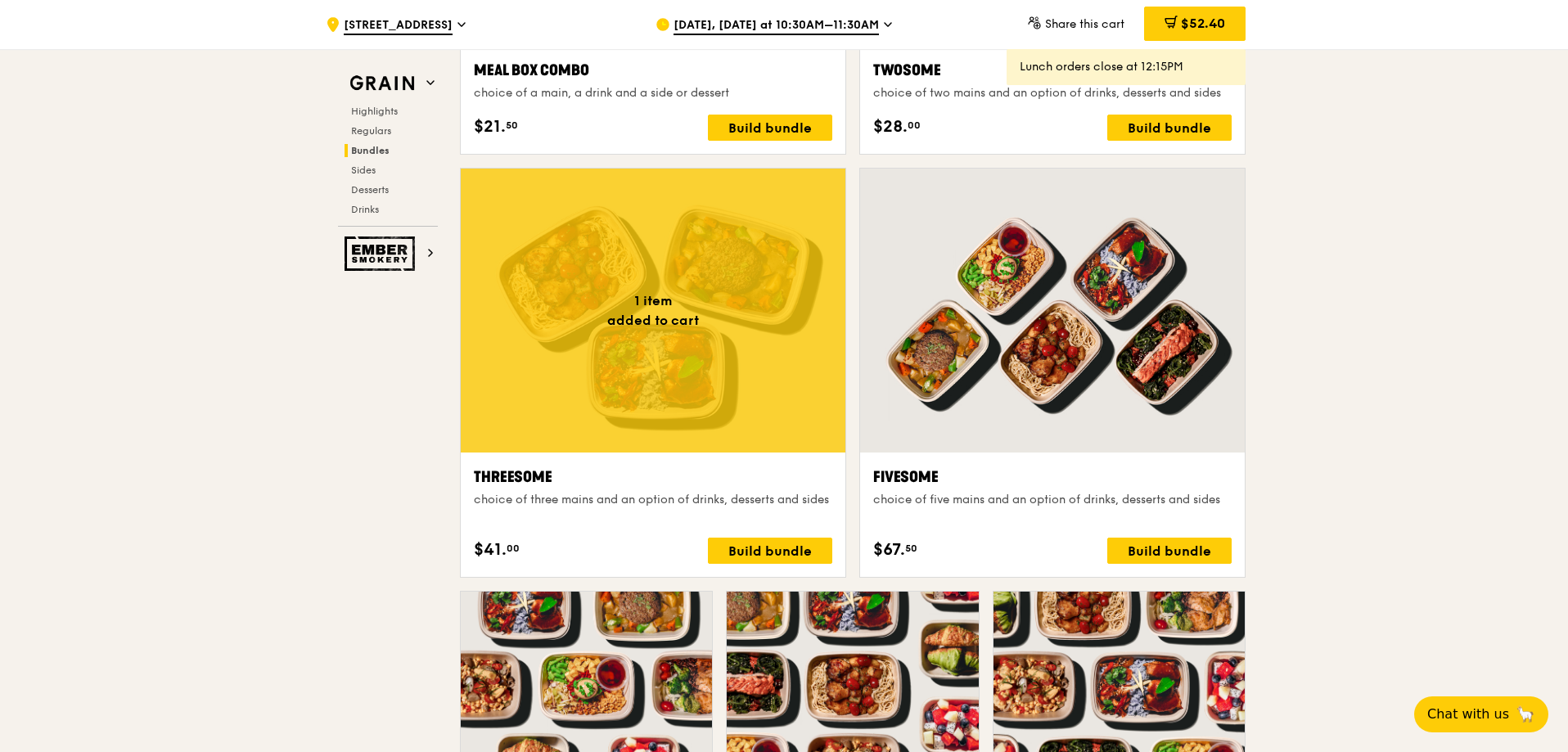
click at [818, 24] on span "[DATE], [DATE] at 10:30AM–11:30AM" at bounding box center [776, 26] width 206 height 18
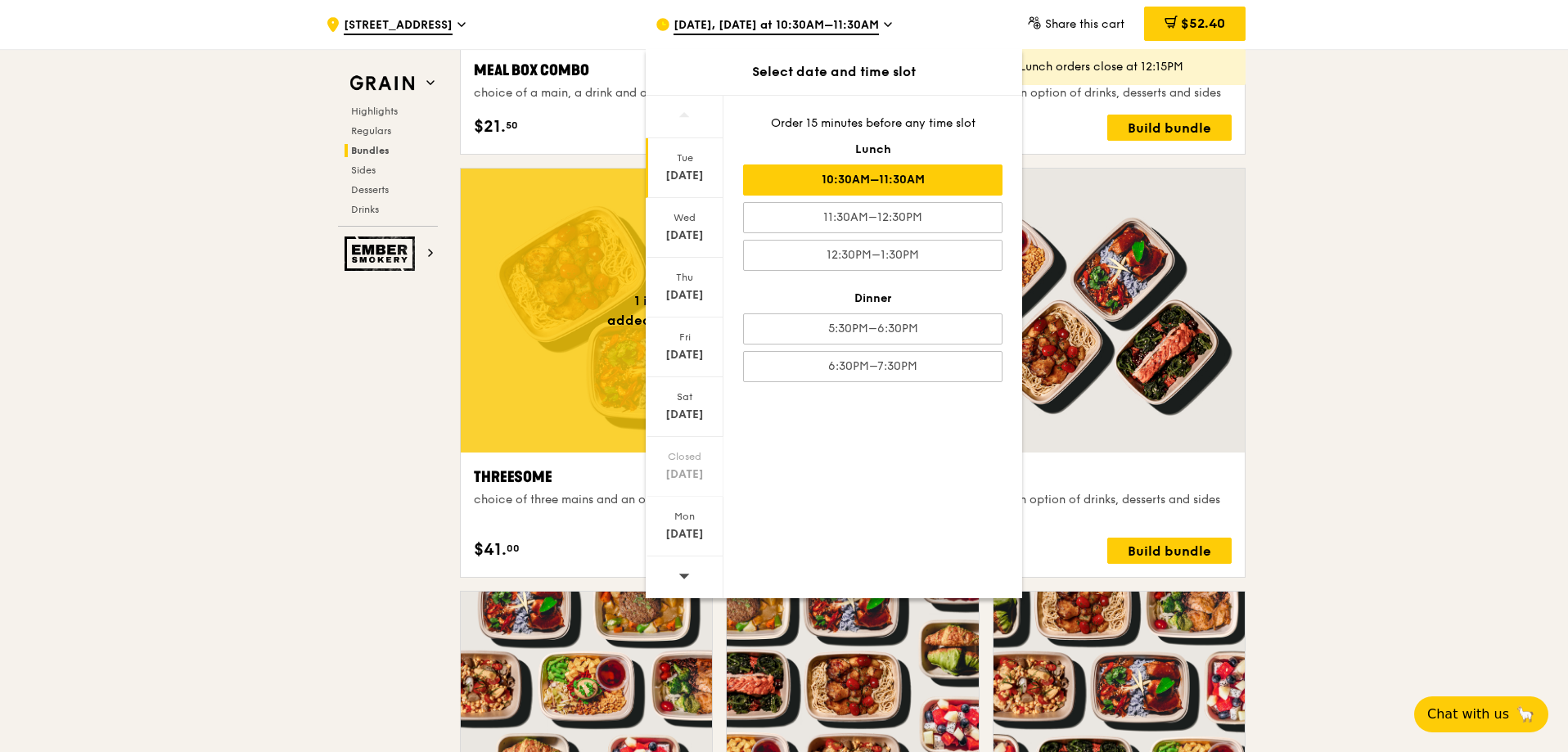
click at [872, 181] on div "10:30AM–11:30AM" at bounding box center [873, 180] width 260 height 31
click at [1446, 331] on div ".cls-1 { fill: none; stroke: #fff; stroke-linecap: round; stroke-linejoin: roun…" at bounding box center [784, 766] width 1568 height 6924
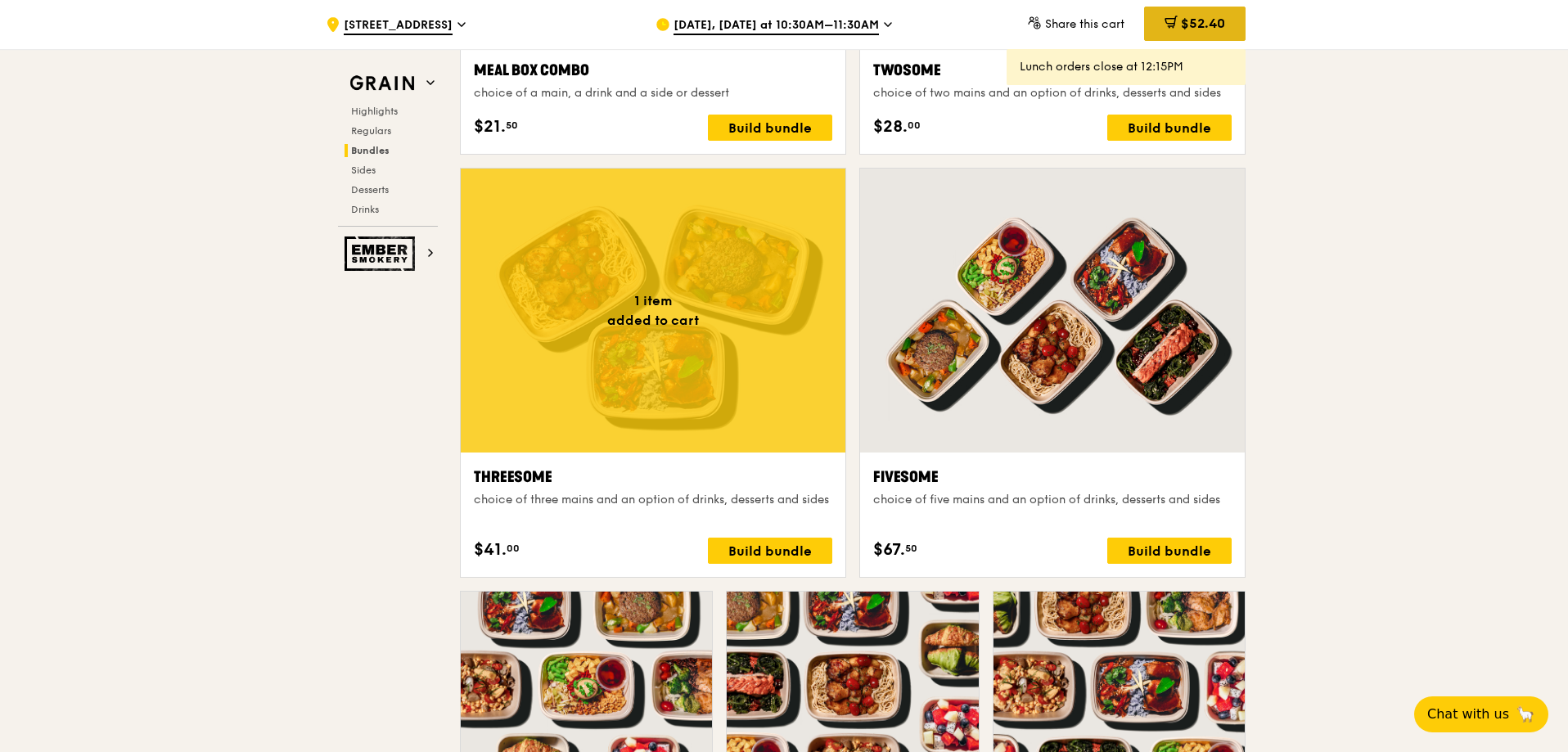
click at [1165, 22] on icon at bounding box center [1171, 21] width 13 height 13
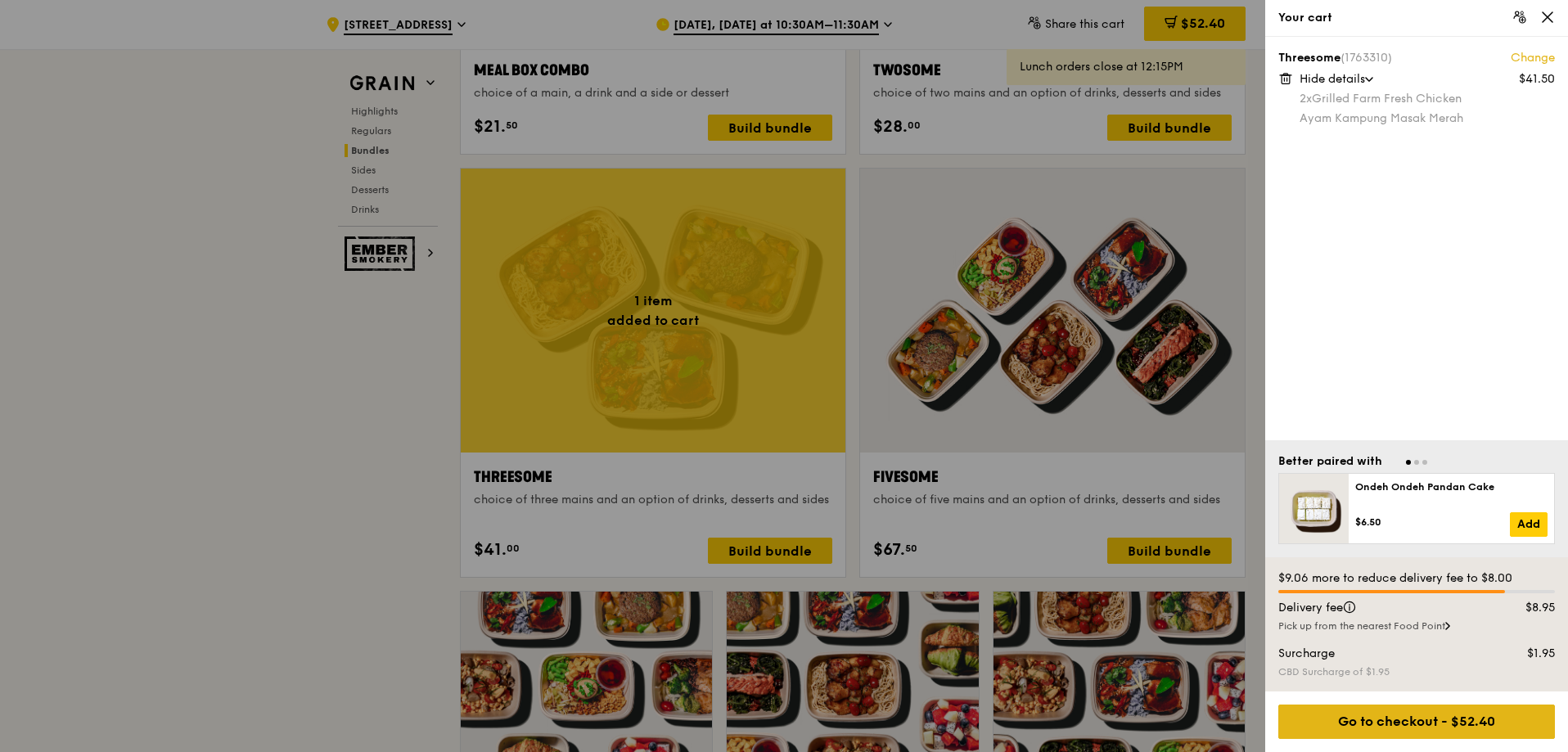
click at [1457, 720] on div "Go to checkout - $52.40" at bounding box center [1417, 721] width 277 height 34
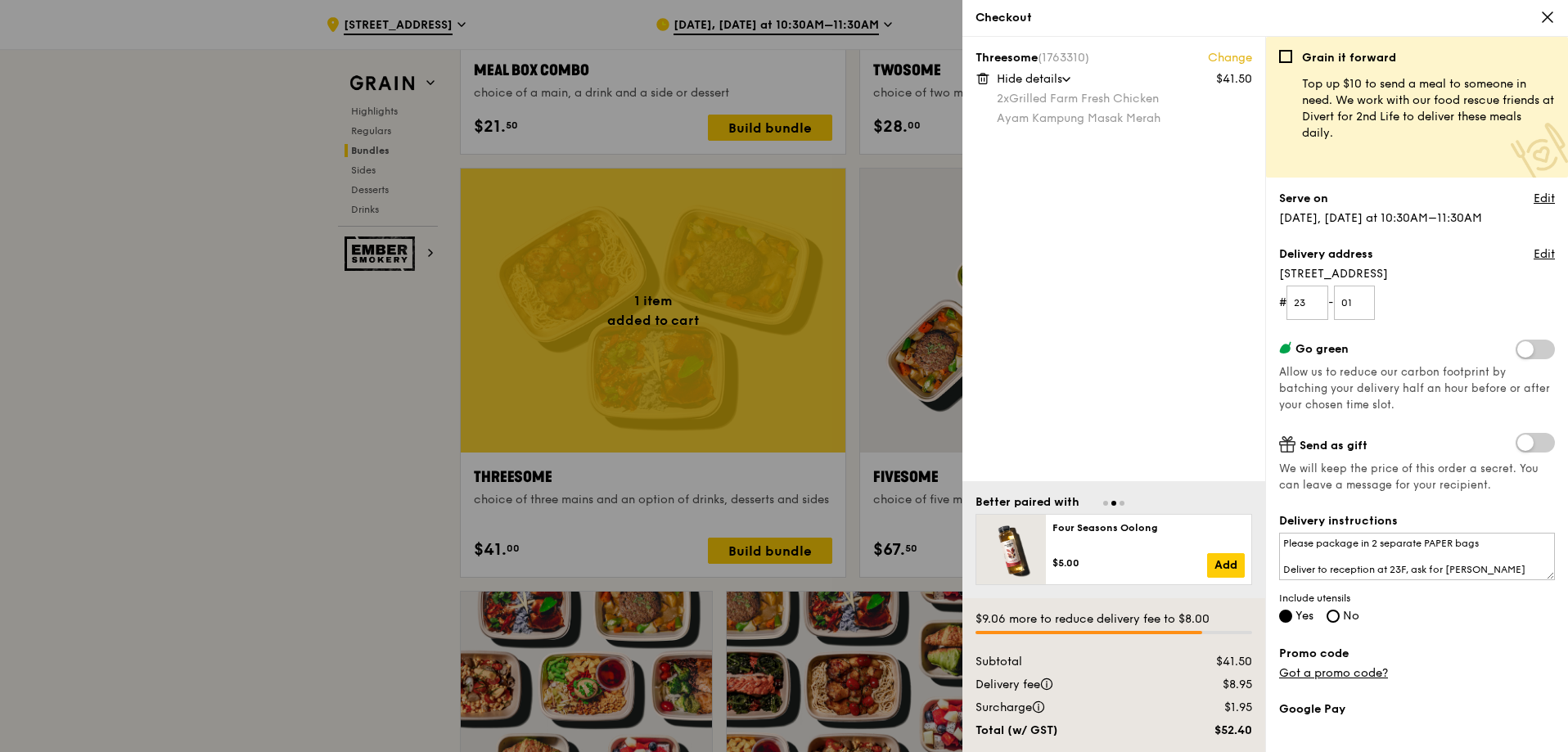
scroll to position [82, 0]
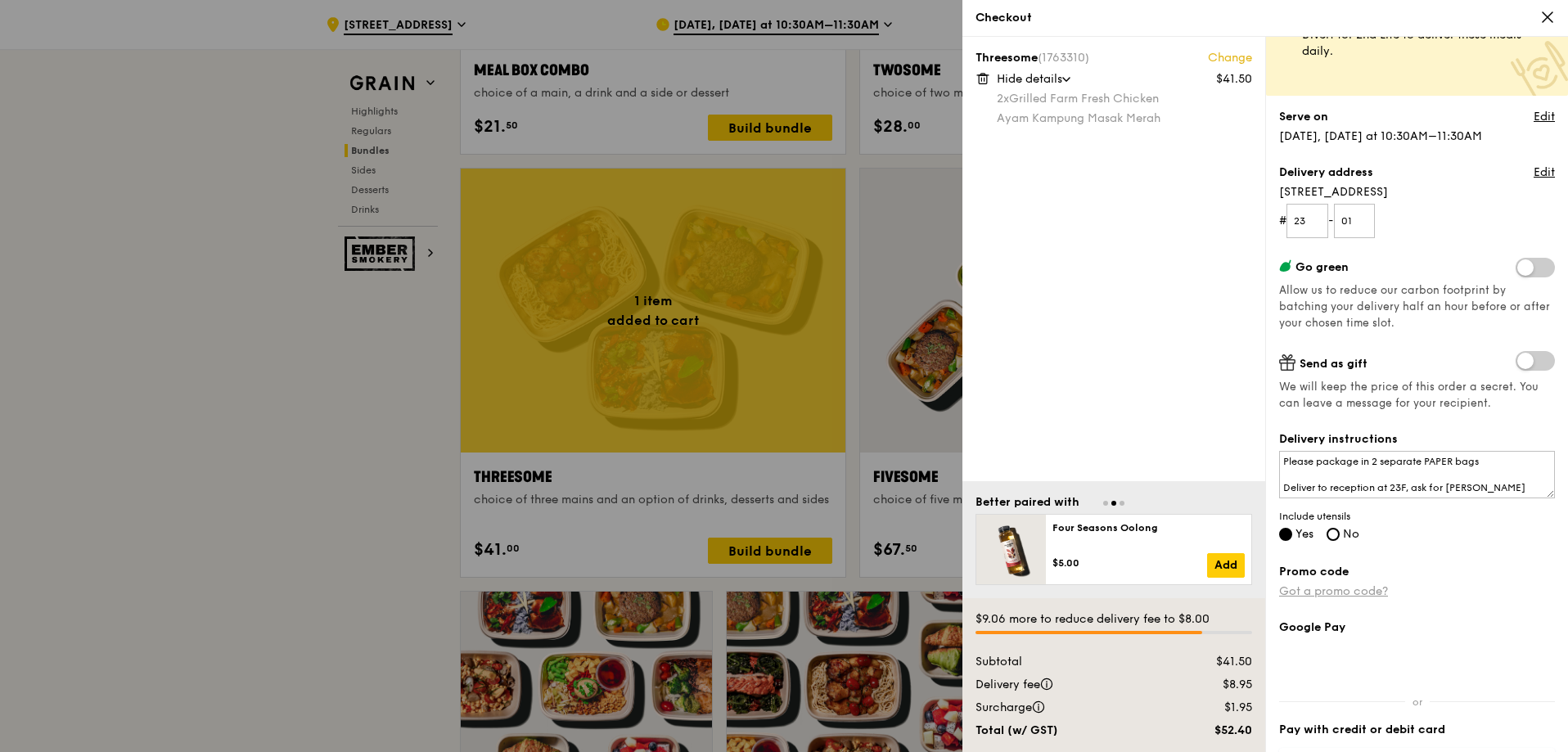
click at [1344, 595] on link "Got a promo code?" at bounding box center [1333, 591] width 108 height 14
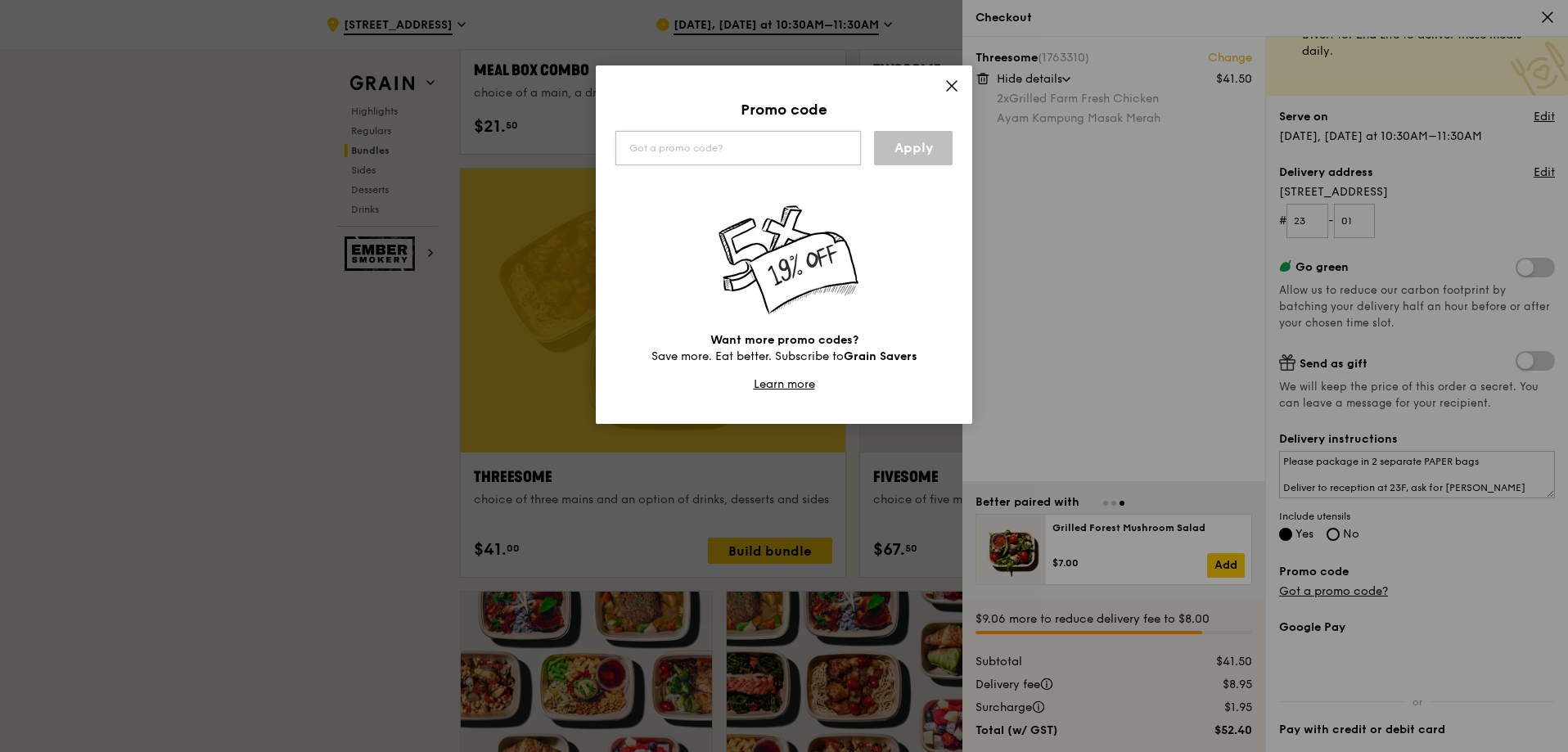
click at [728, 148] on input "text" at bounding box center [739, 148] width 246 height 34
click at [960, 92] on div "Promo code Apply Want more promo codes? Save more. Eat better. Subscribe to Gra…" at bounding box center [784, 245] width 377 height 359
click at [954, 87] on icon at bounding box center [952, 86] width 10 height 10
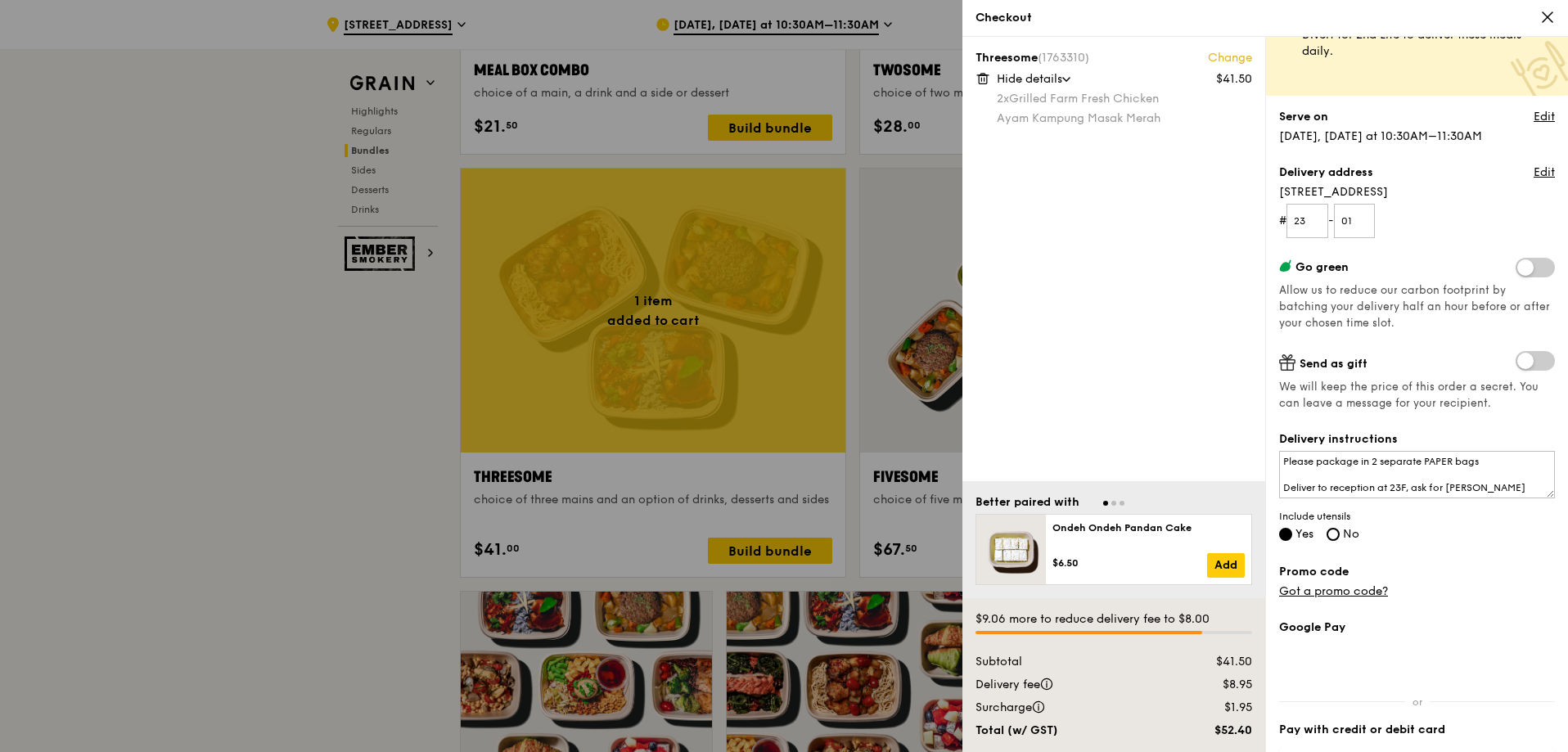
click at [758, 204] on div at bounding box center [784, 376] width 1568 height 752
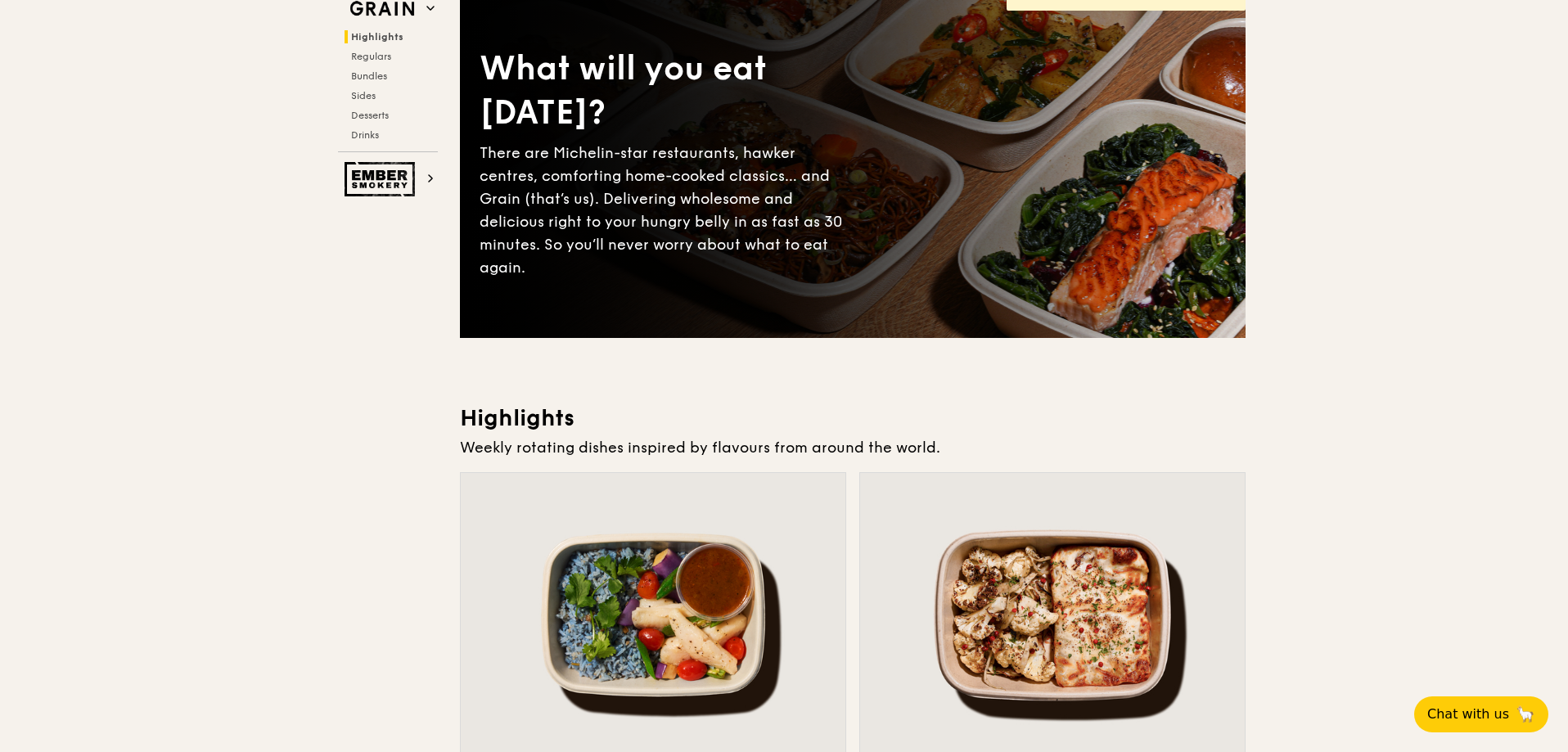
scroll to position [0, 0]
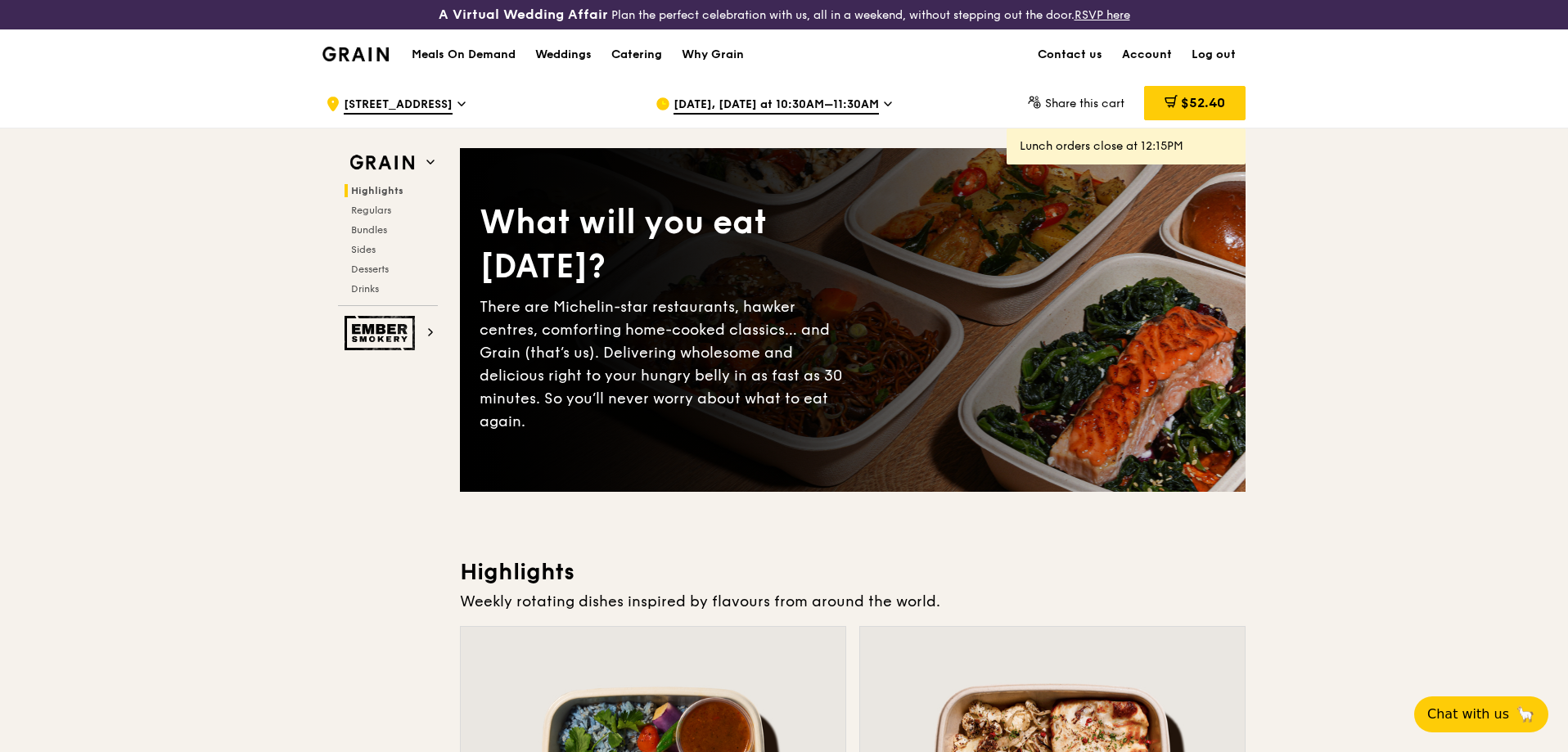
click at [1206, 55] on link "Log out" at bounding box center [1214, 55] width 64 height 50
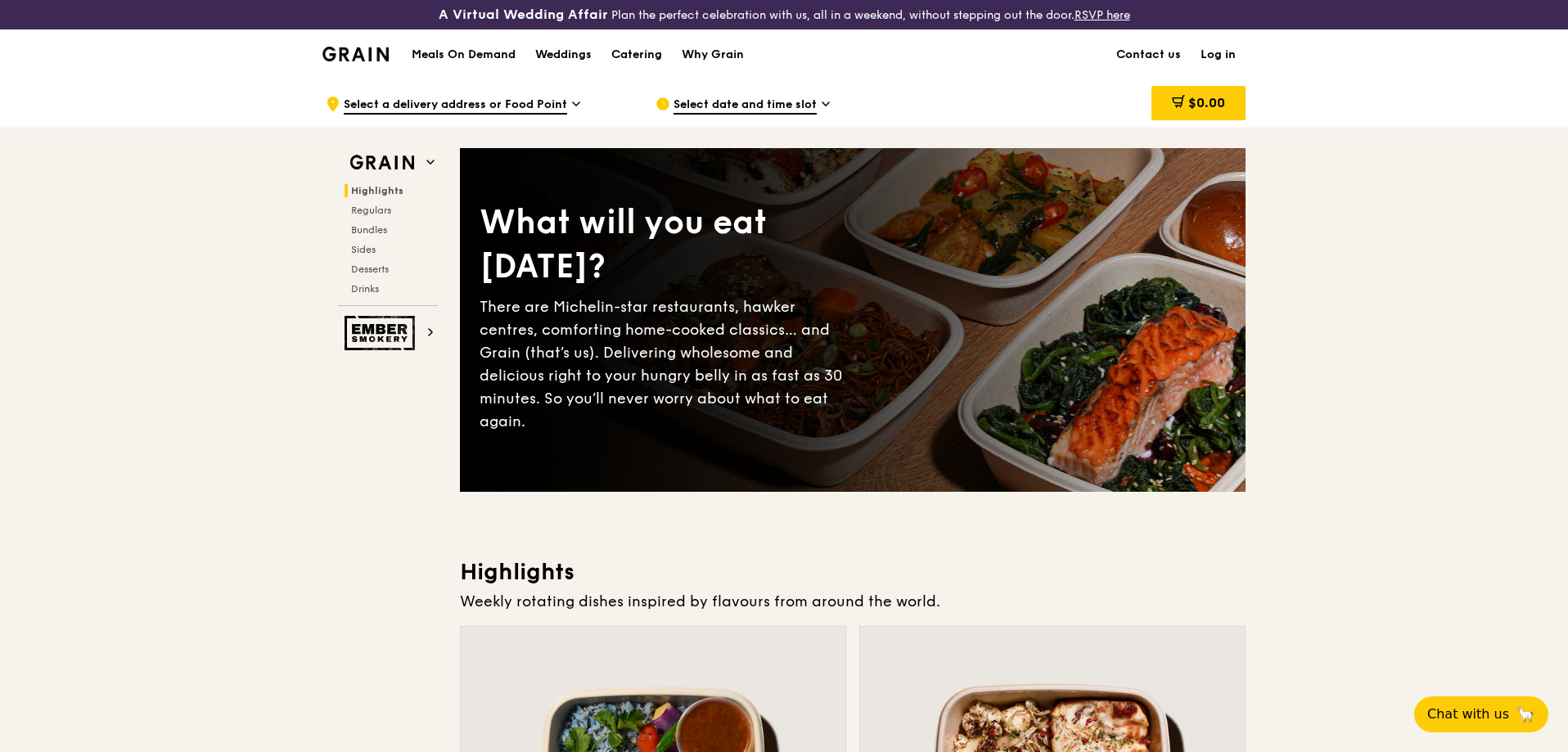
click at [1225, 50] on link "Log in" at bounding box center [1218, 55] width 55 height 50
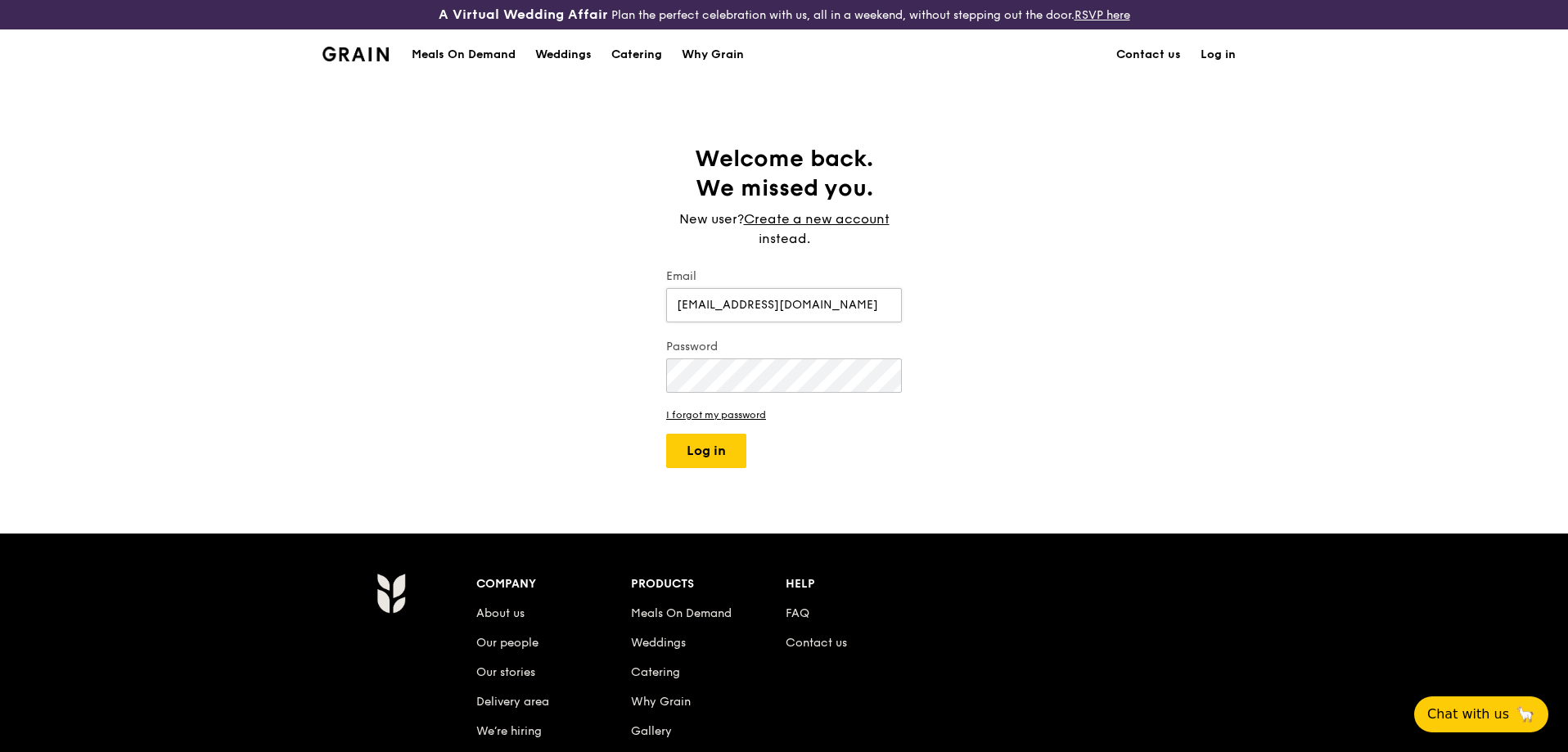
type input "[EMAIL_ADDRESS][DOMAIN_NAME]"
click at [666, 434] on button "Log in" at bounding box center [706, 451] width 80 height 34
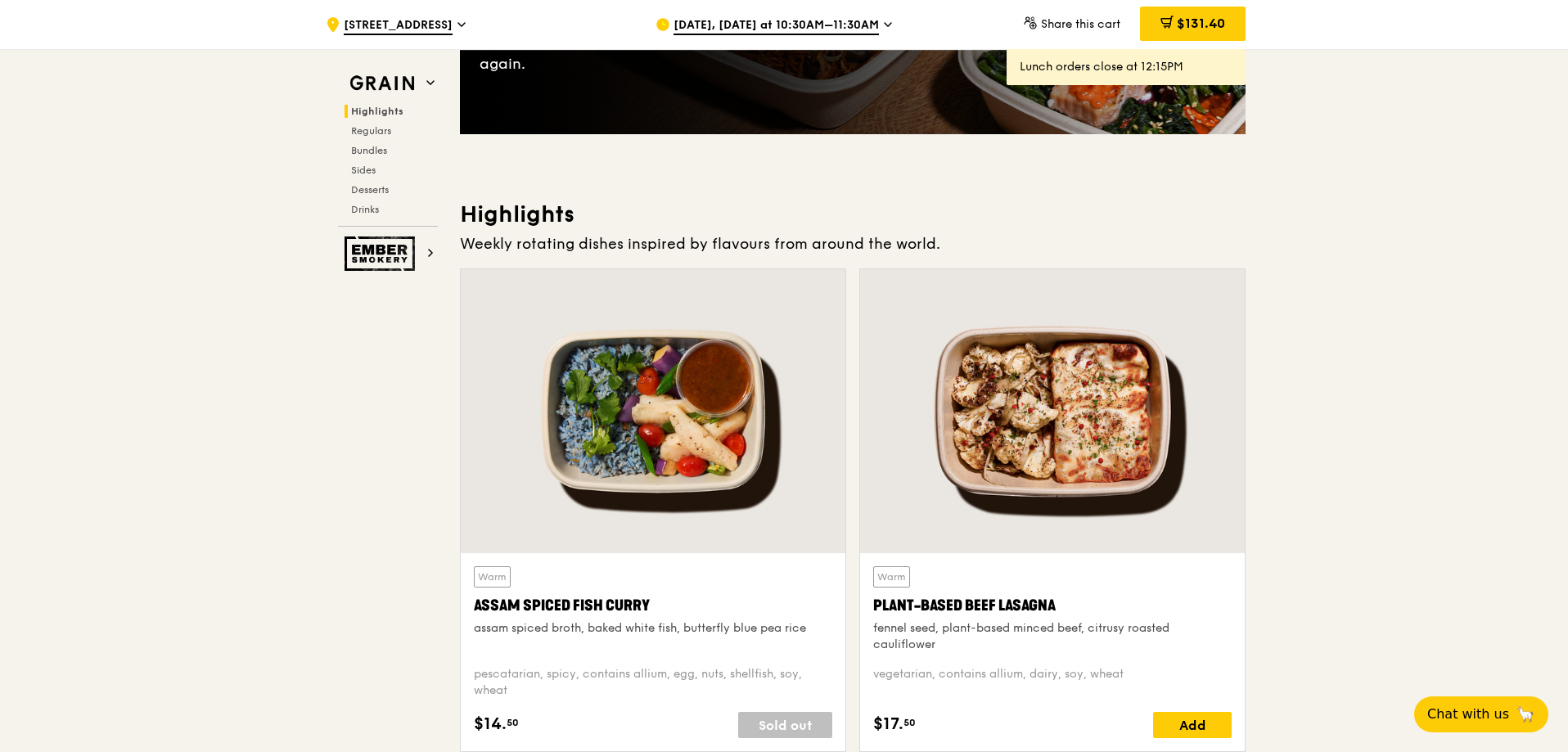
scroll to position [327, 0]
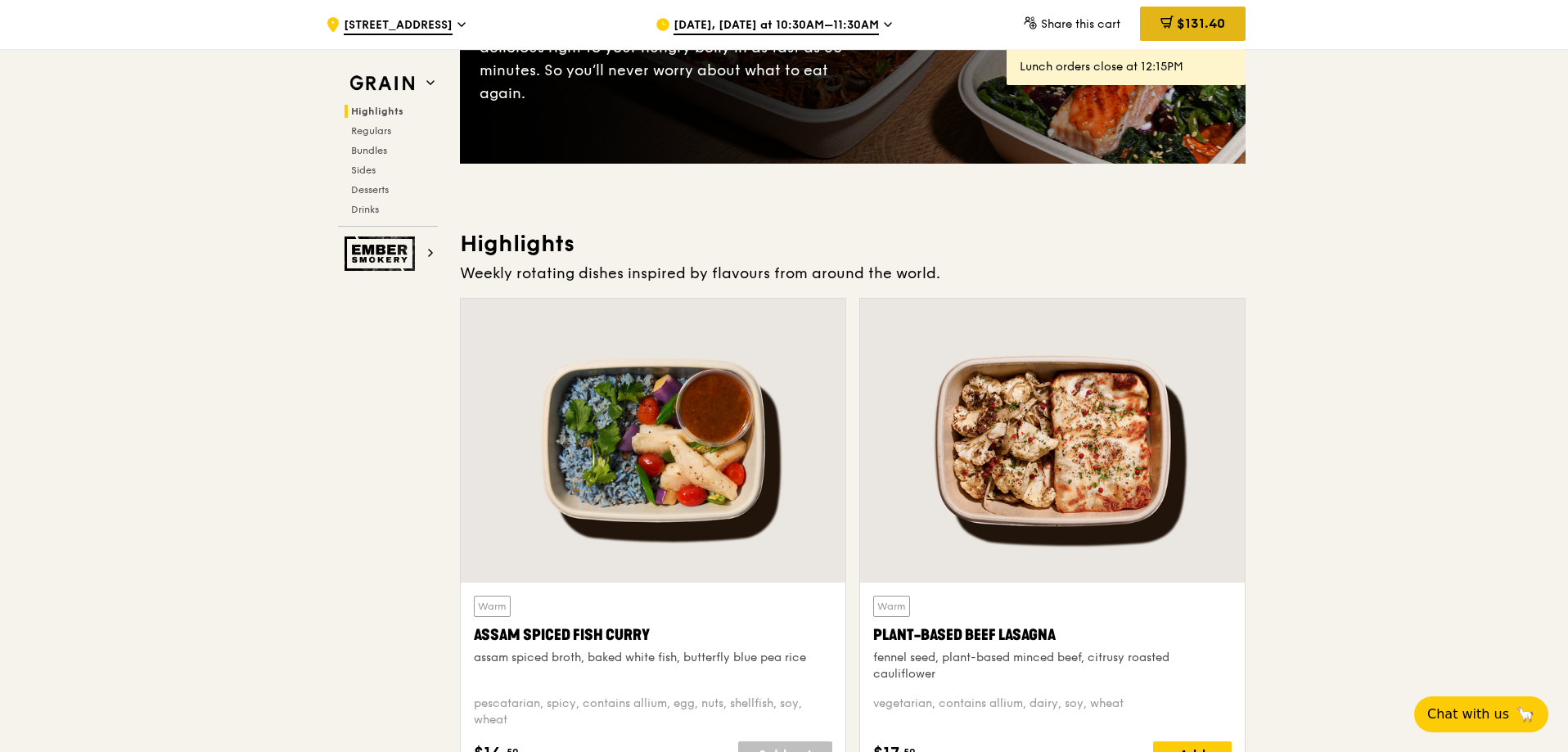
click at [1170, 24] on div "$131.40" at bounding box center [1193, 24] width 106 height 34
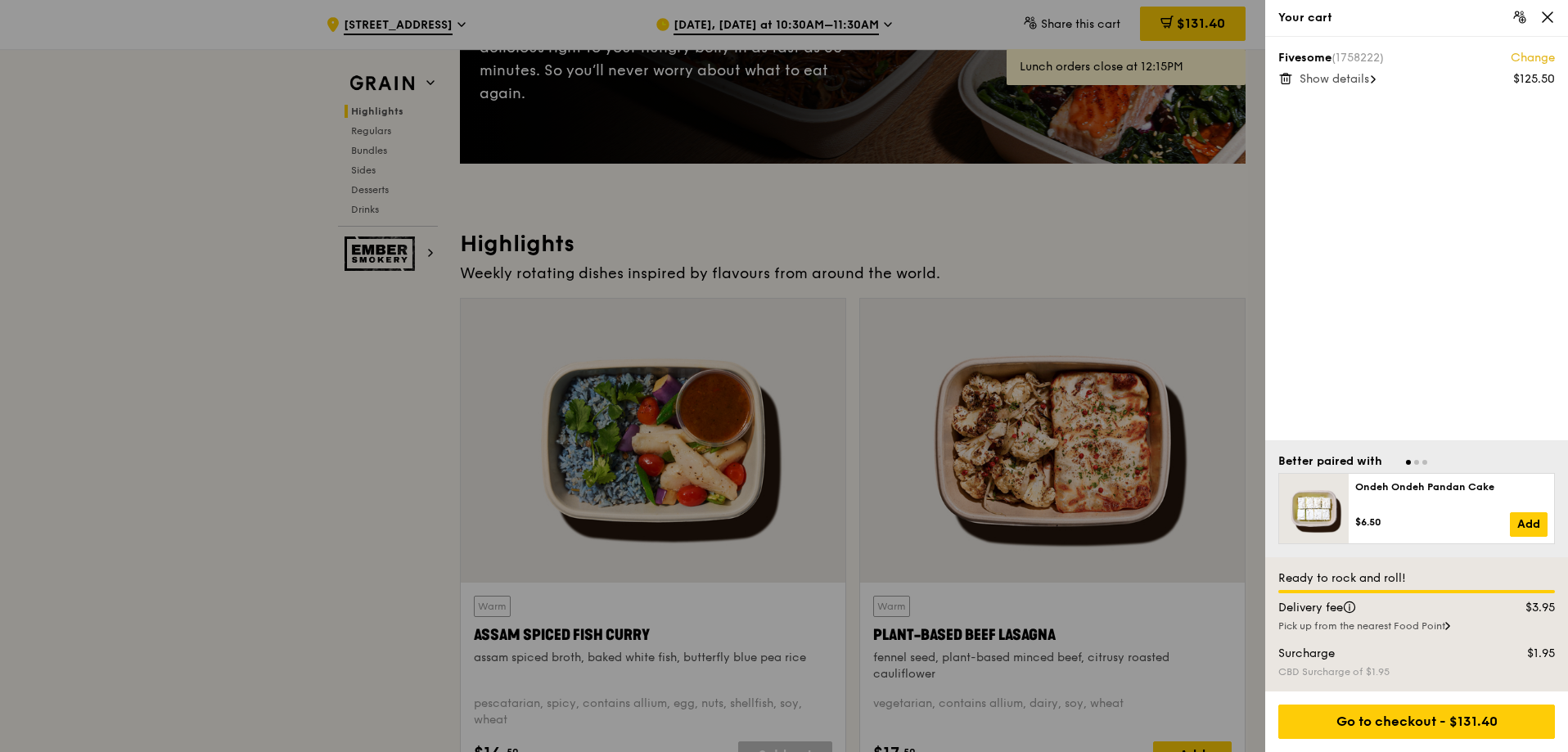
click at [1284, 80] on icon at bounding box center [1285, 78] width 15 height 15
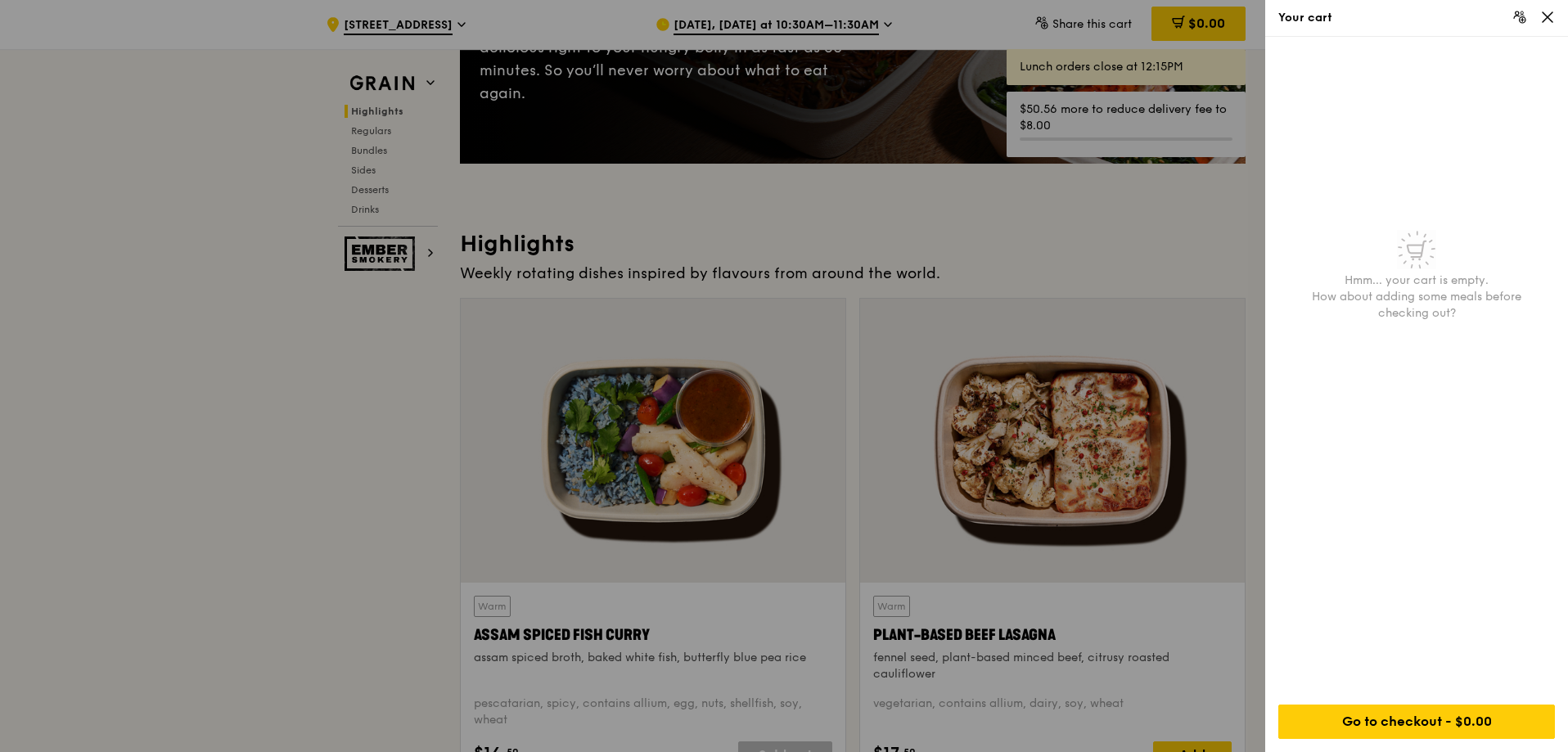
click at [1059, 212] on div at bounding box center [784, 376] width 1568 height 752
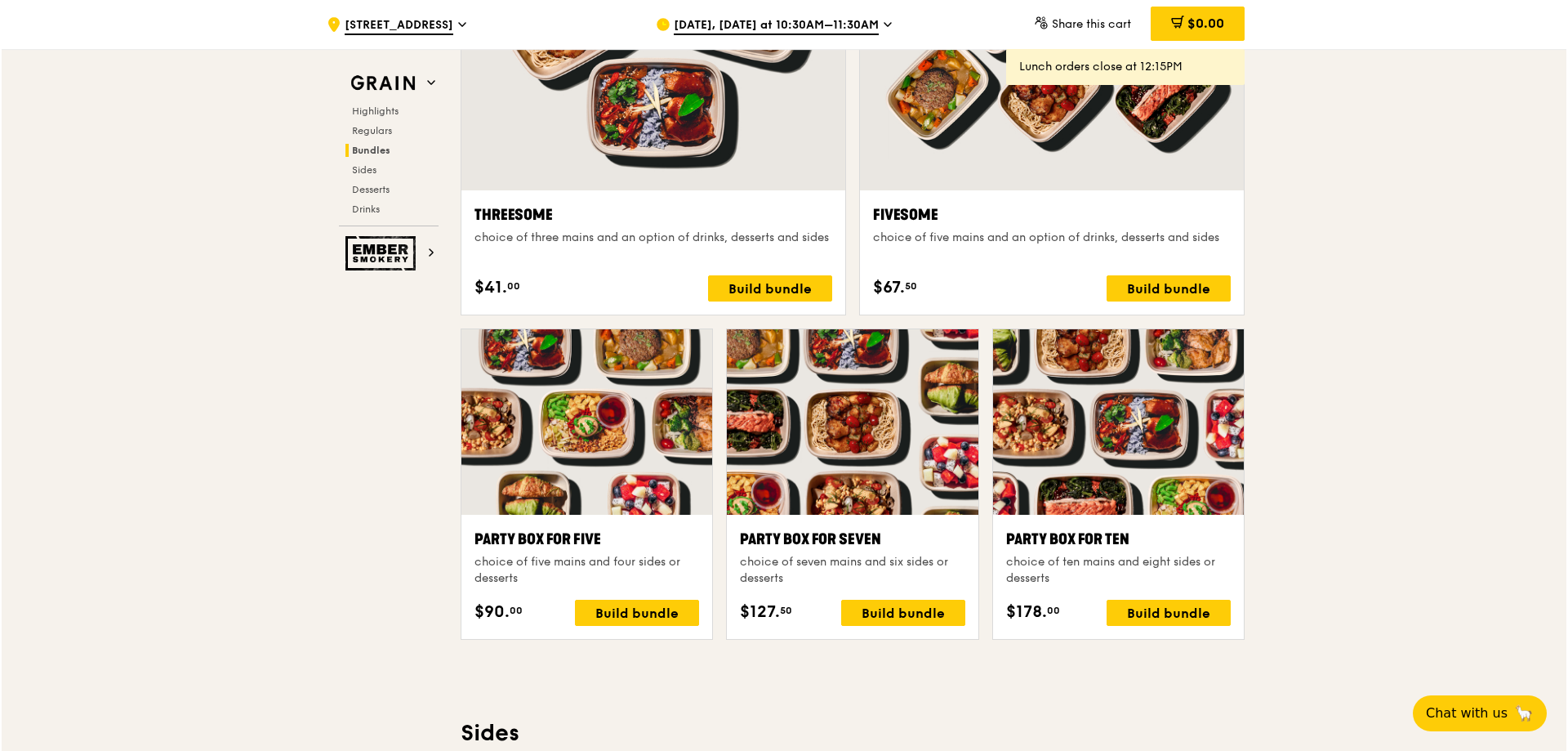
scroll to position [3023, 0]
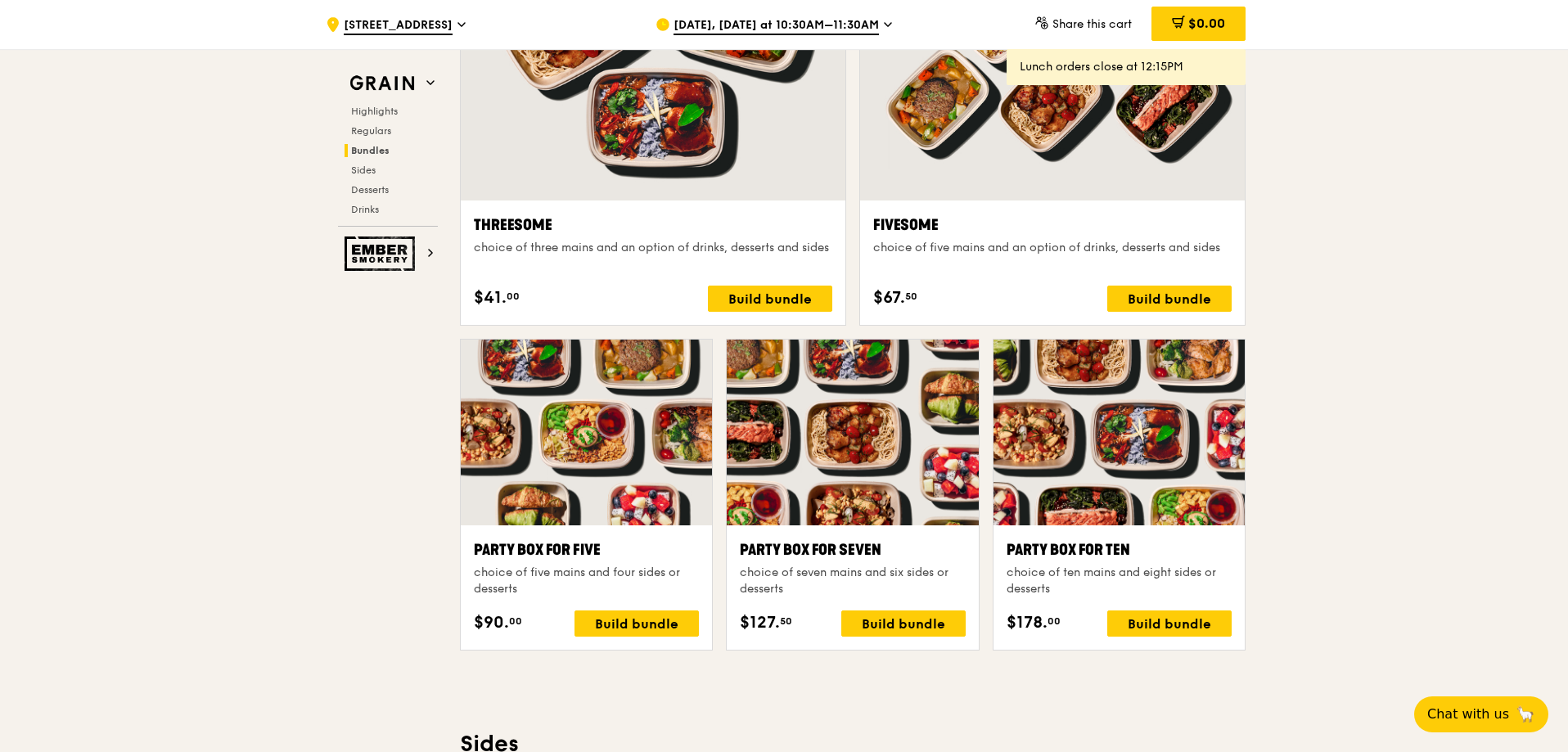
click at [776, 198] on div at bounding box center [653, 58] width 384 height 284
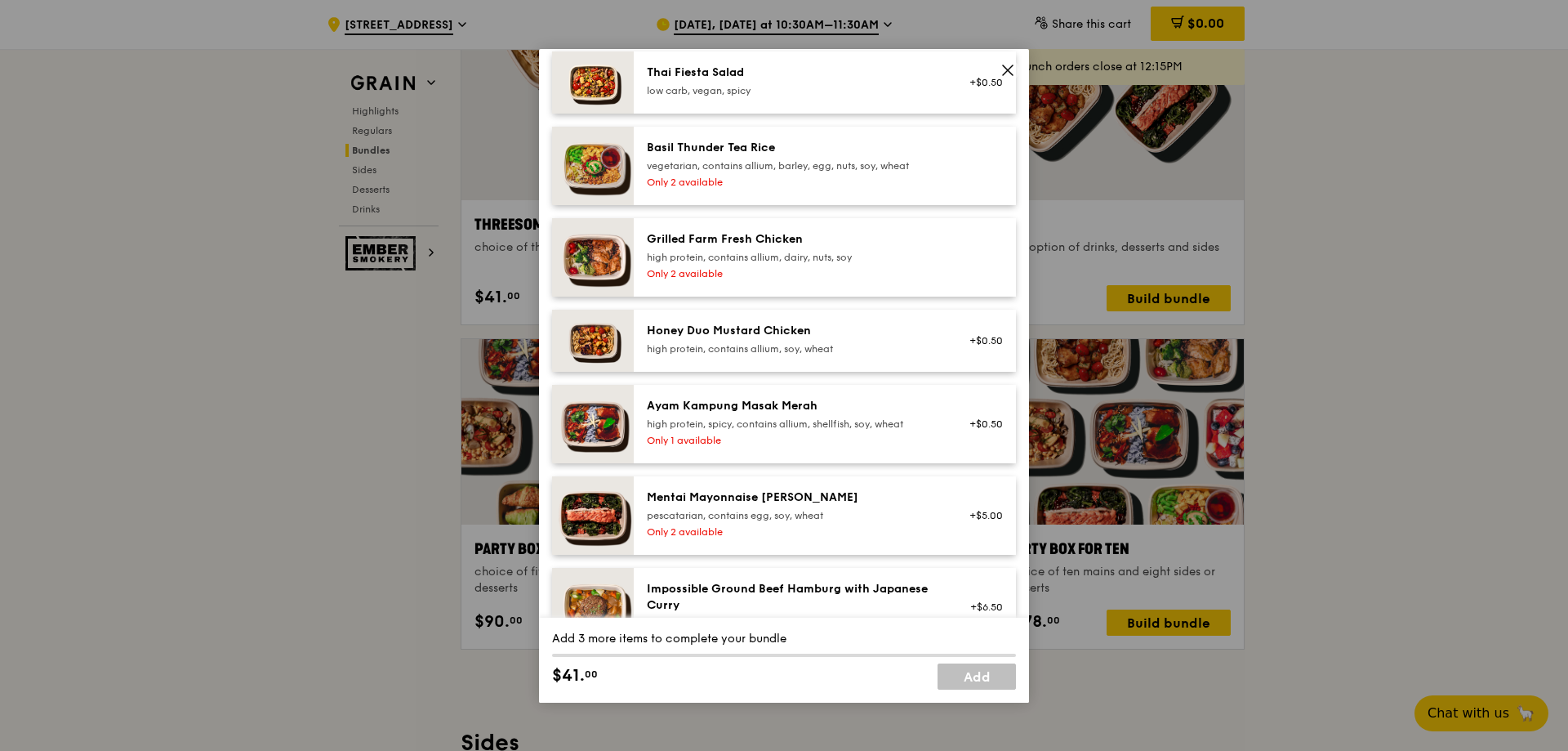
scroll to position [490, 0]
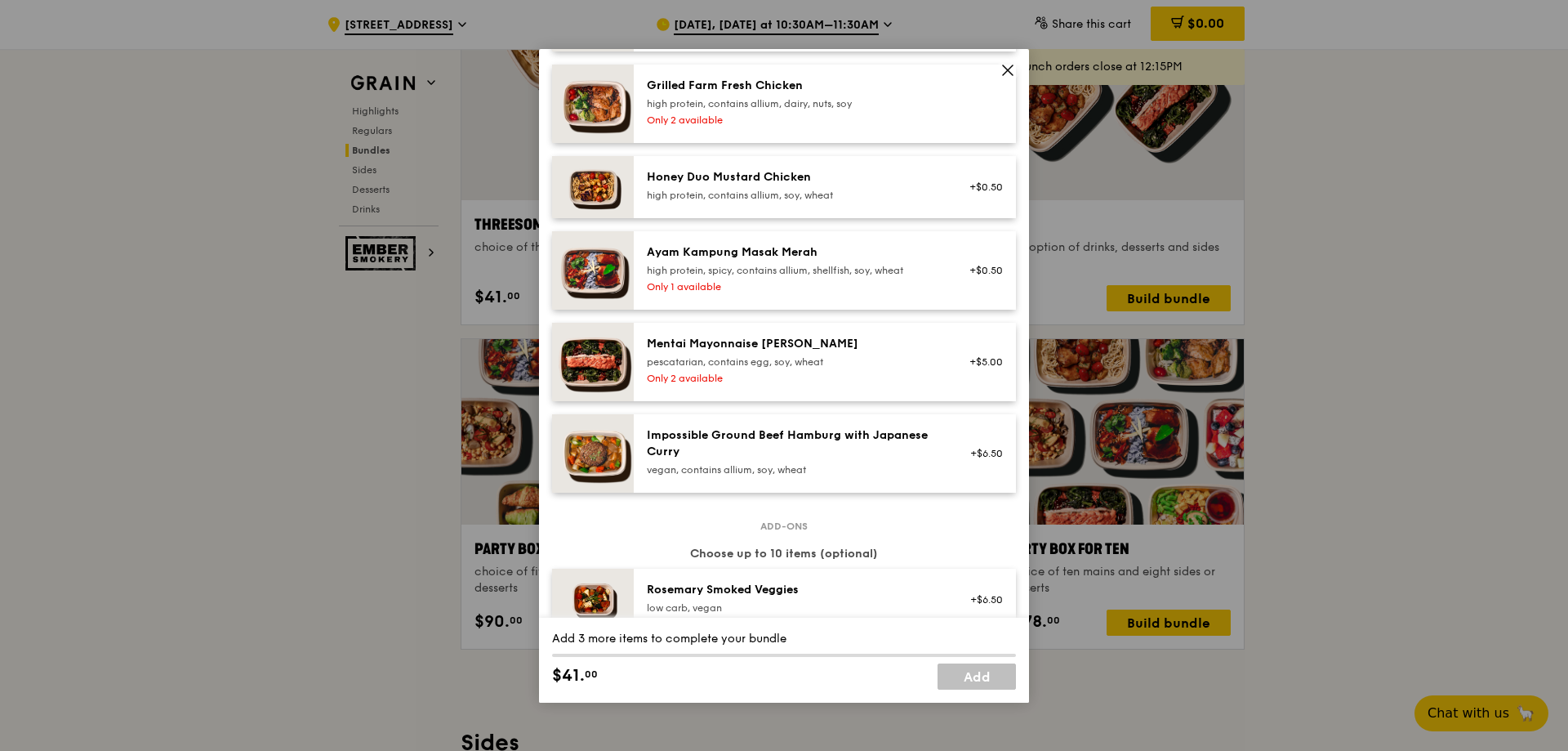
click at [741, 285] on div "Only 1 available" at bounding box center [793, 286] width 293 height 13
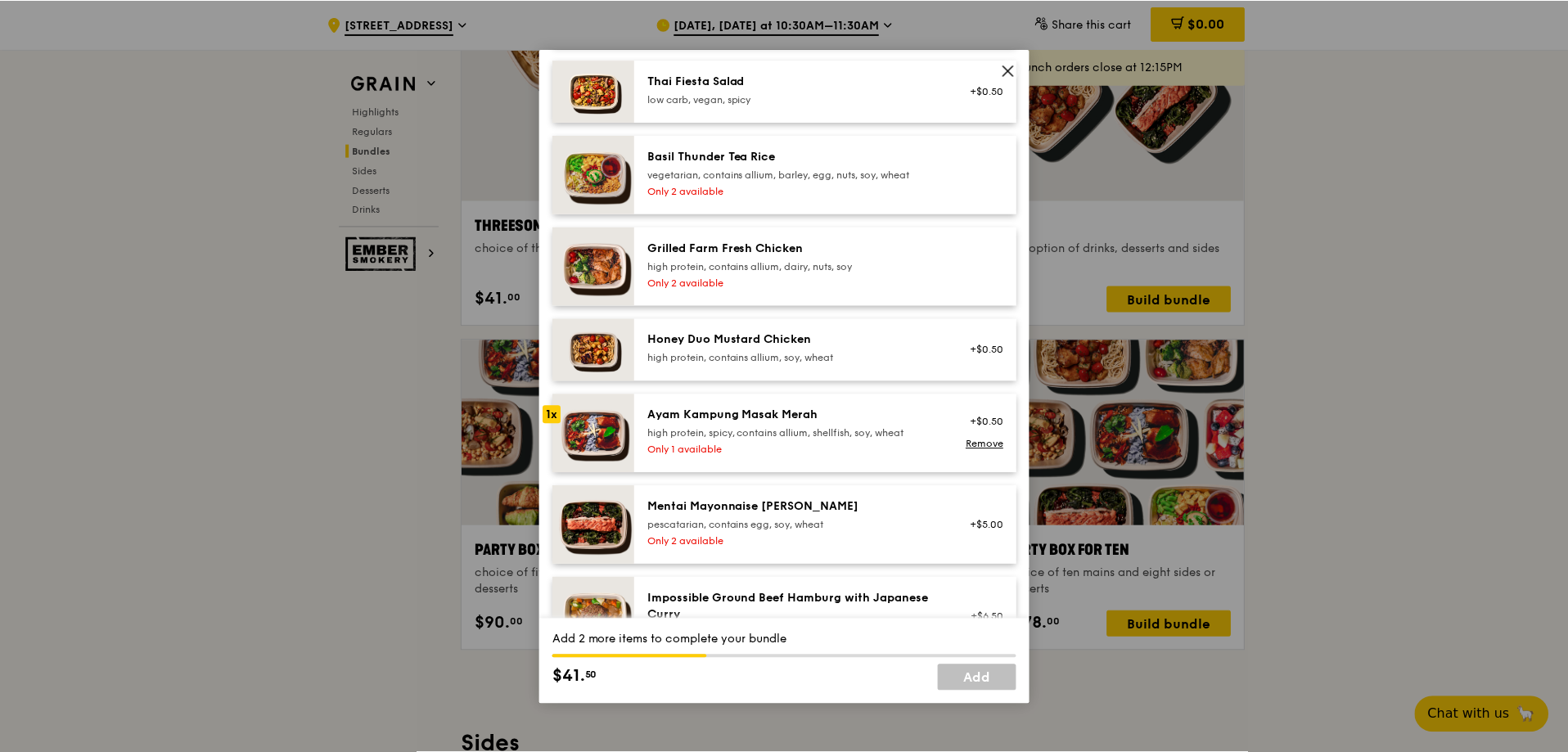
scroll to position [327, 0]
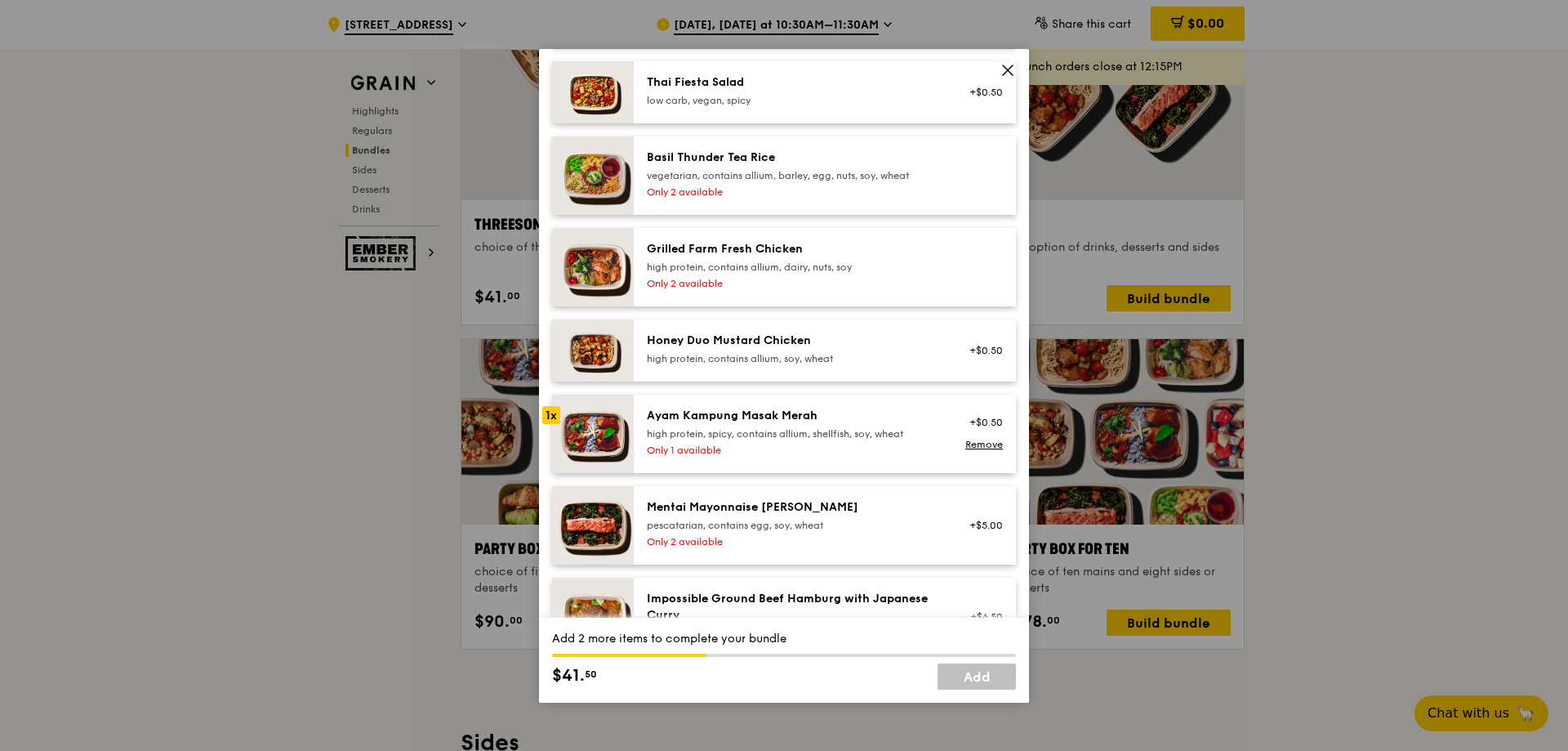
click at [715, 262] on div "high protein, contains allium, dairy, nuts, soy" at bounding box center [793, 267] width 293 height 13
click at [741, 256] on div "Grilled Farm Fresh Chicken" at bounding box center [793, 249] width 293 height 16
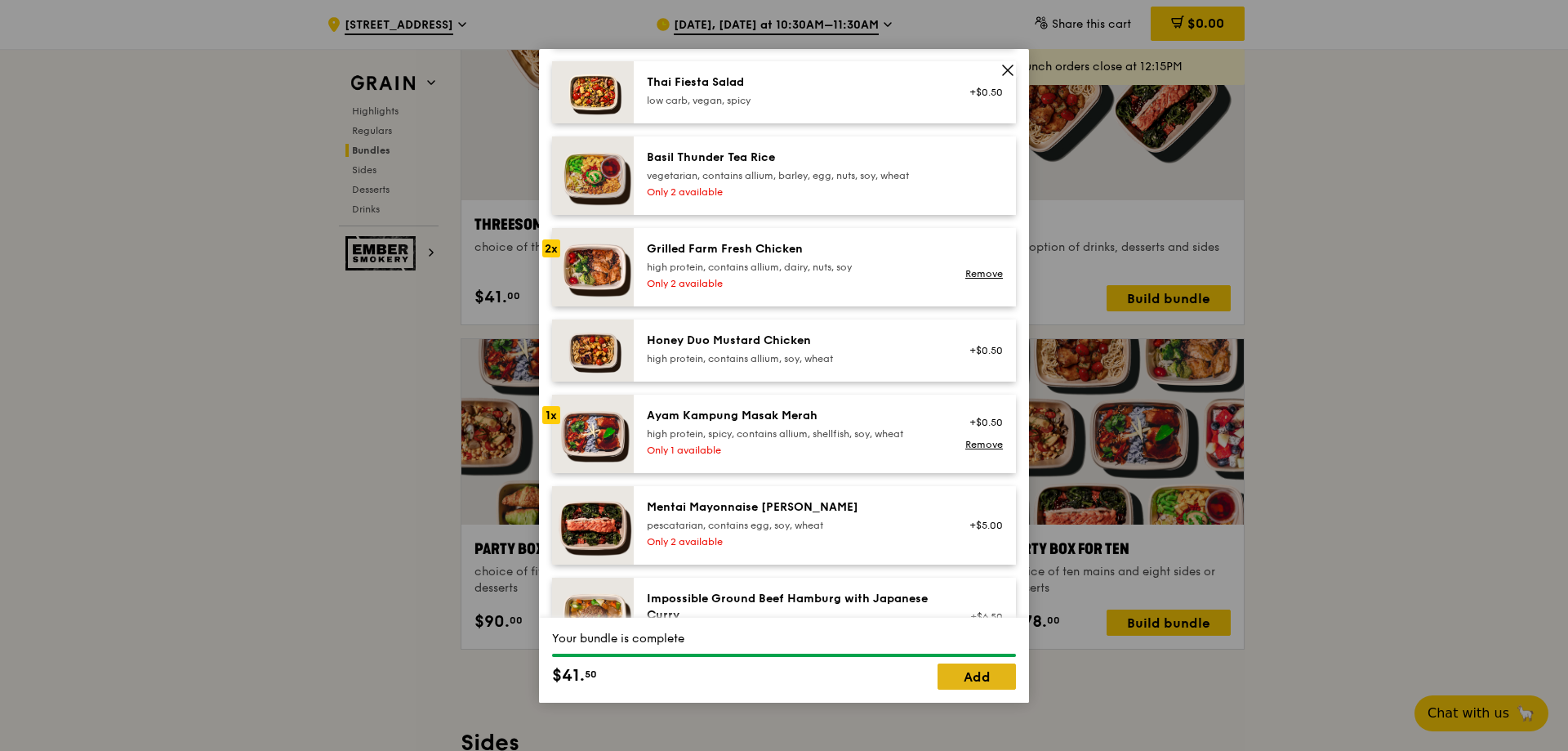
click at [986, 673] on link "Add" at bounding box center [977, 676] width 78 height 26
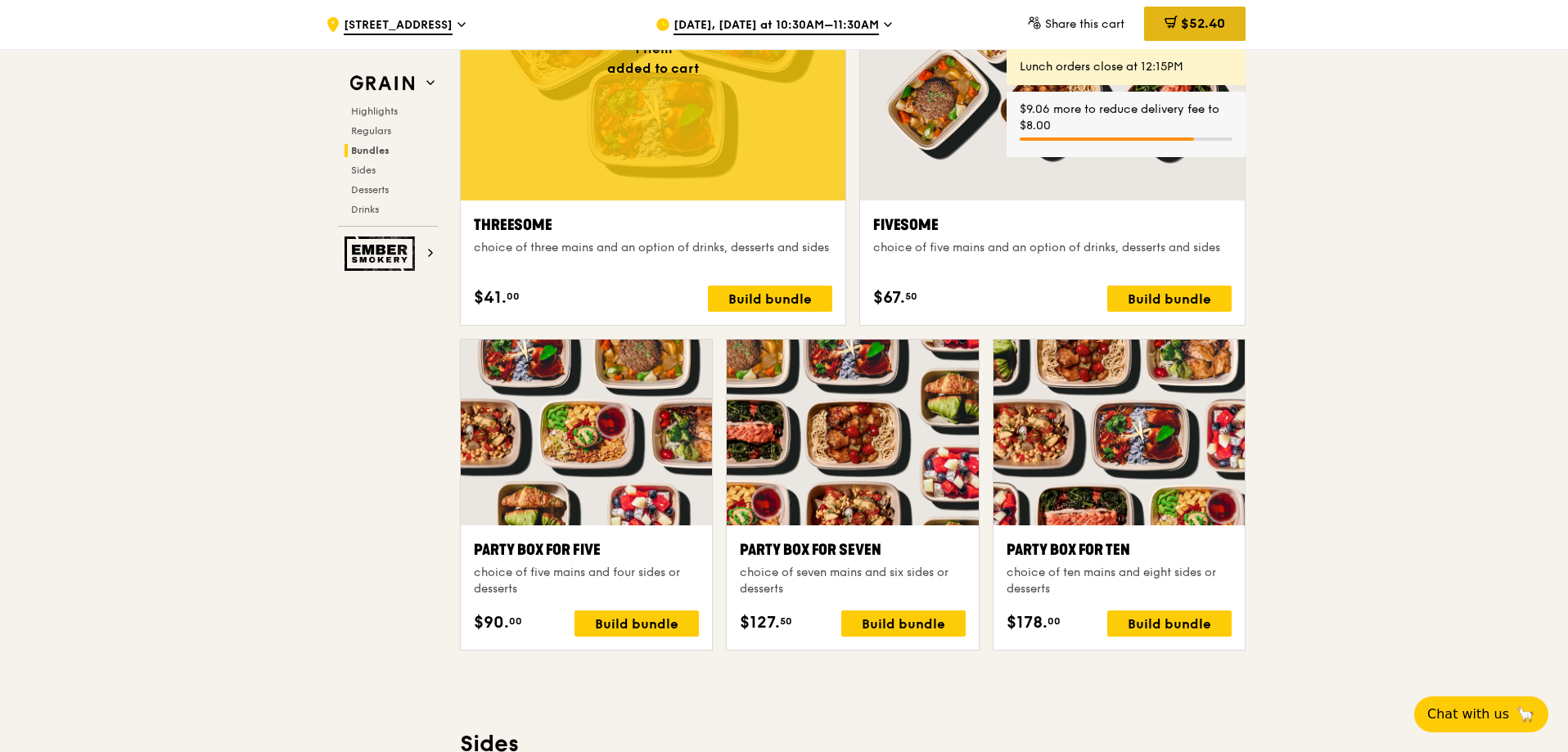
click at [1193, 20] on span "$52.40" at bounding box center [1203, 23] width 44 height 15
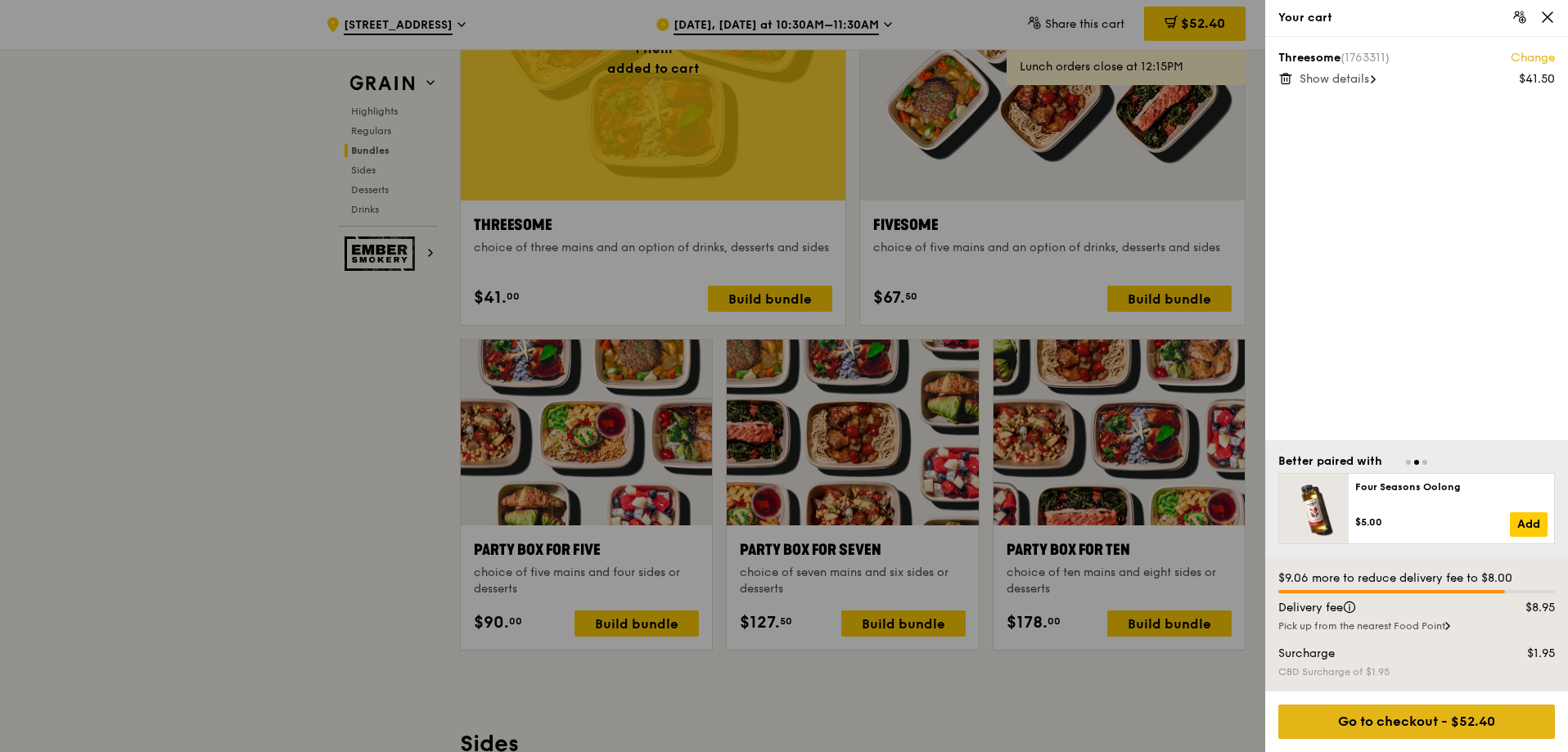
click at [1376, 732] on div "Go to checkout - $52.40" at bounding box center [1417, 721] width 277 height 34
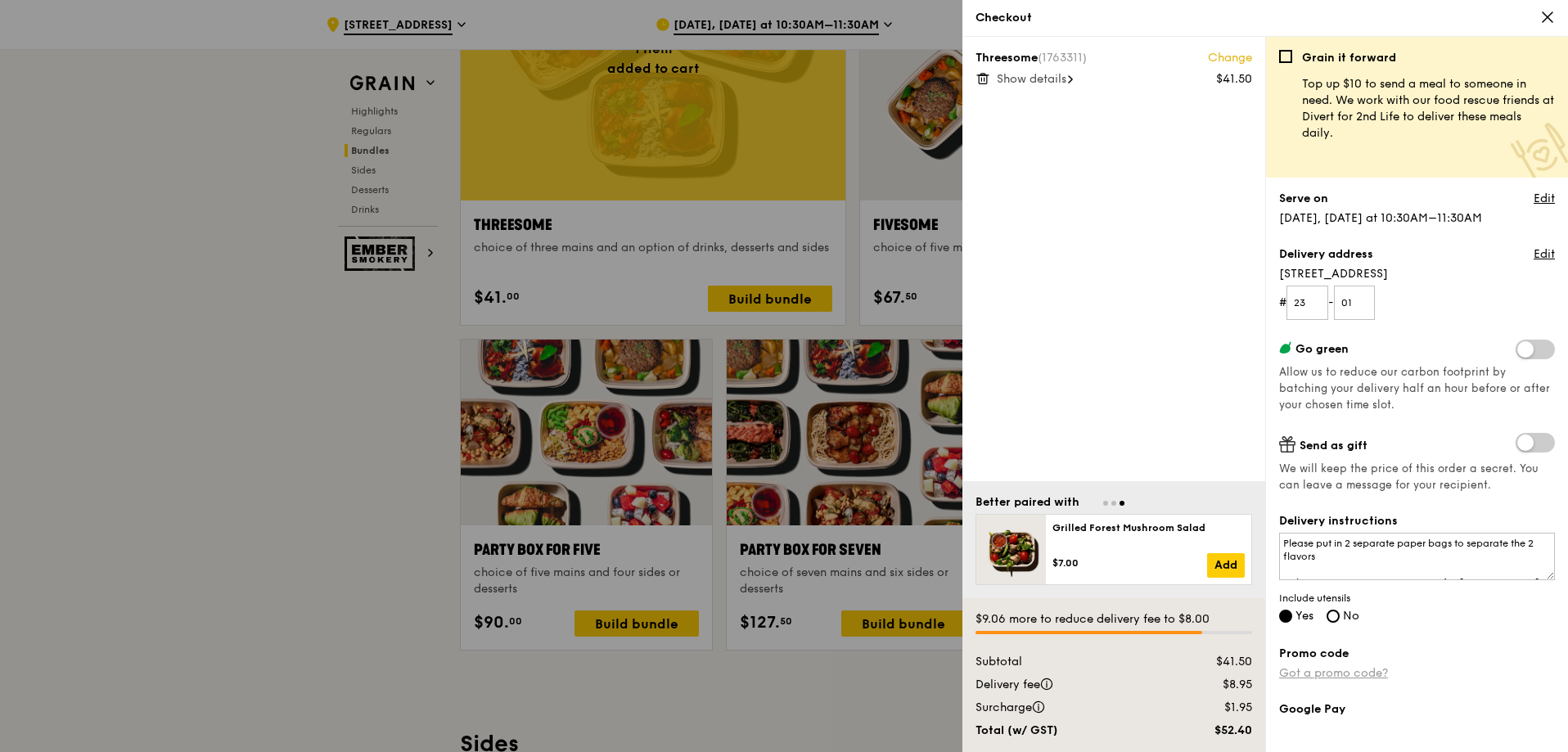
click at [1319, 667] on link "Got a promo code?" at bounding box center [1333, 673] width 108 height 14
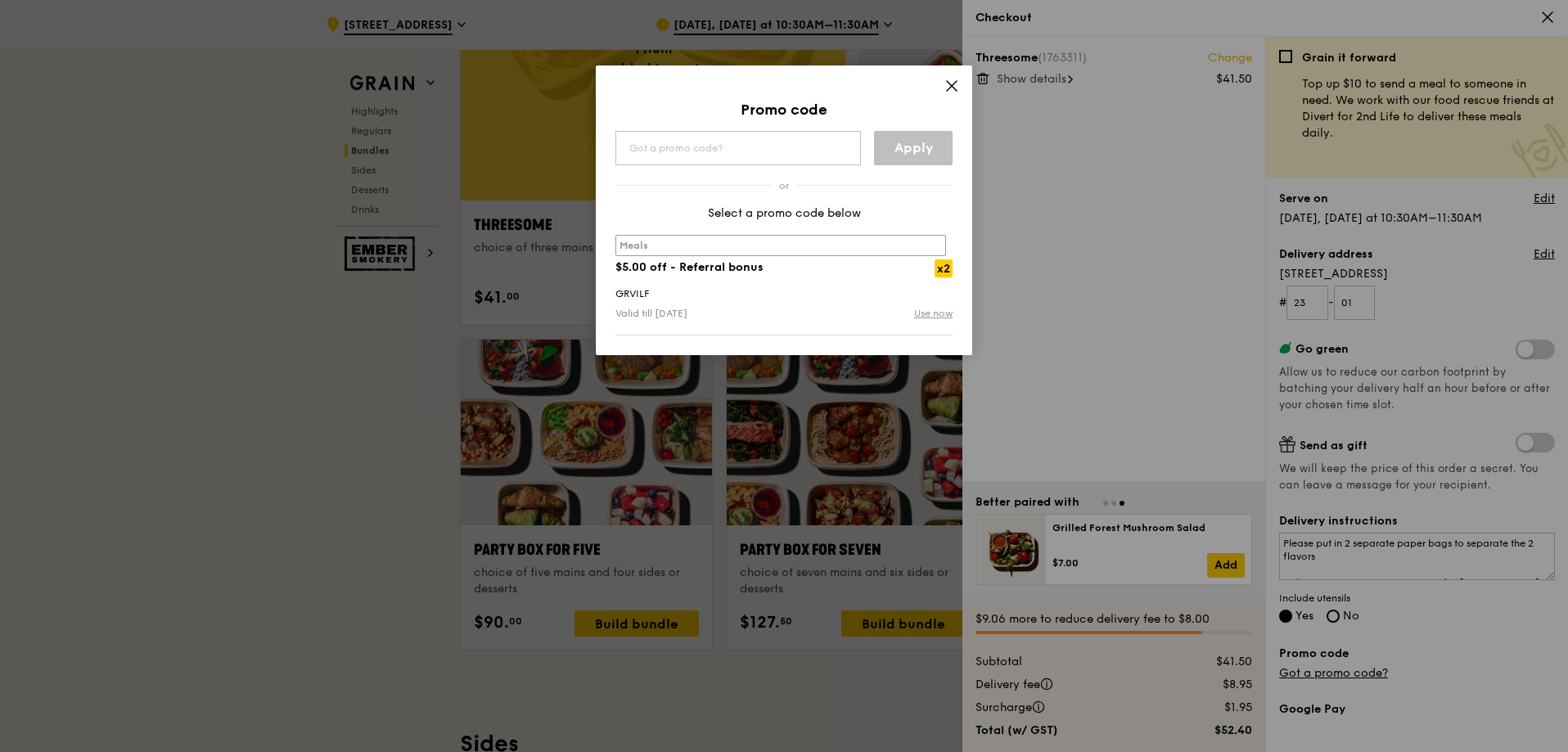
click at [942, 314] on link "Use now" at bounding box center [933, 312] width 38 height 16
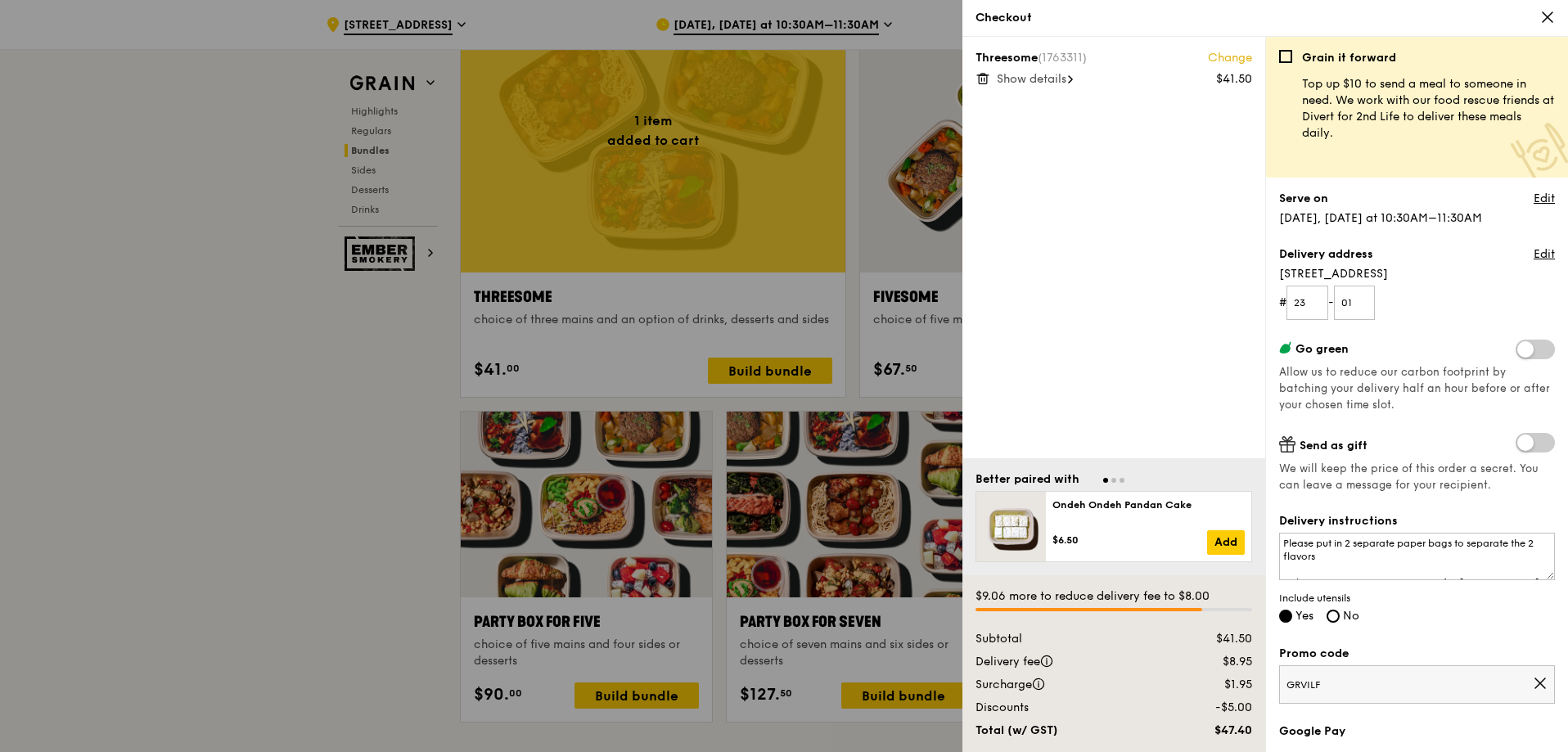
scroll to position [2863, 0]
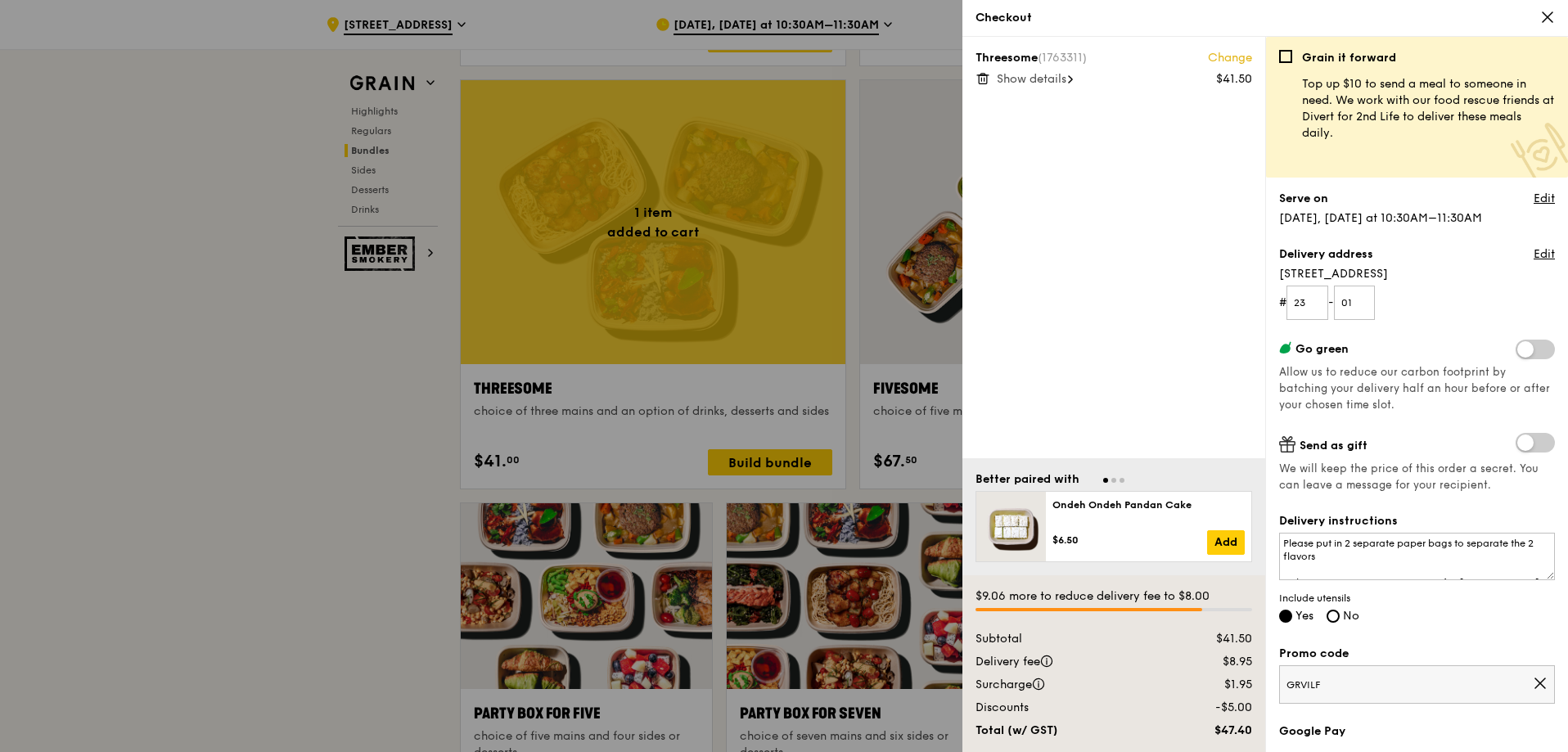
click at [1073, 76] on icon at bounding box center [1071, 79] width 5 height 9
drag, startPoint x: 1396, startPoint y: 215, endPoint x: 1432, endPoint y: 227, distance: 37.9
click at [1432, 227] on div "Grain it forward Top up $10 to send a meal to someone in need. We work with our…" at bounding box center [1417, 400] width 276 height 702
drag, startPoint x: 1384, startPoint y: 557, endPoint x: 1257, endPoint y: 496, distance: 140.9
click at [1257, 496] on div "Threesome (1763311) Change $41.50 Hide details 2x Grilled Farm Fresh Chicken Ay…" at bounding box center [1265, 394] width 606 height 715
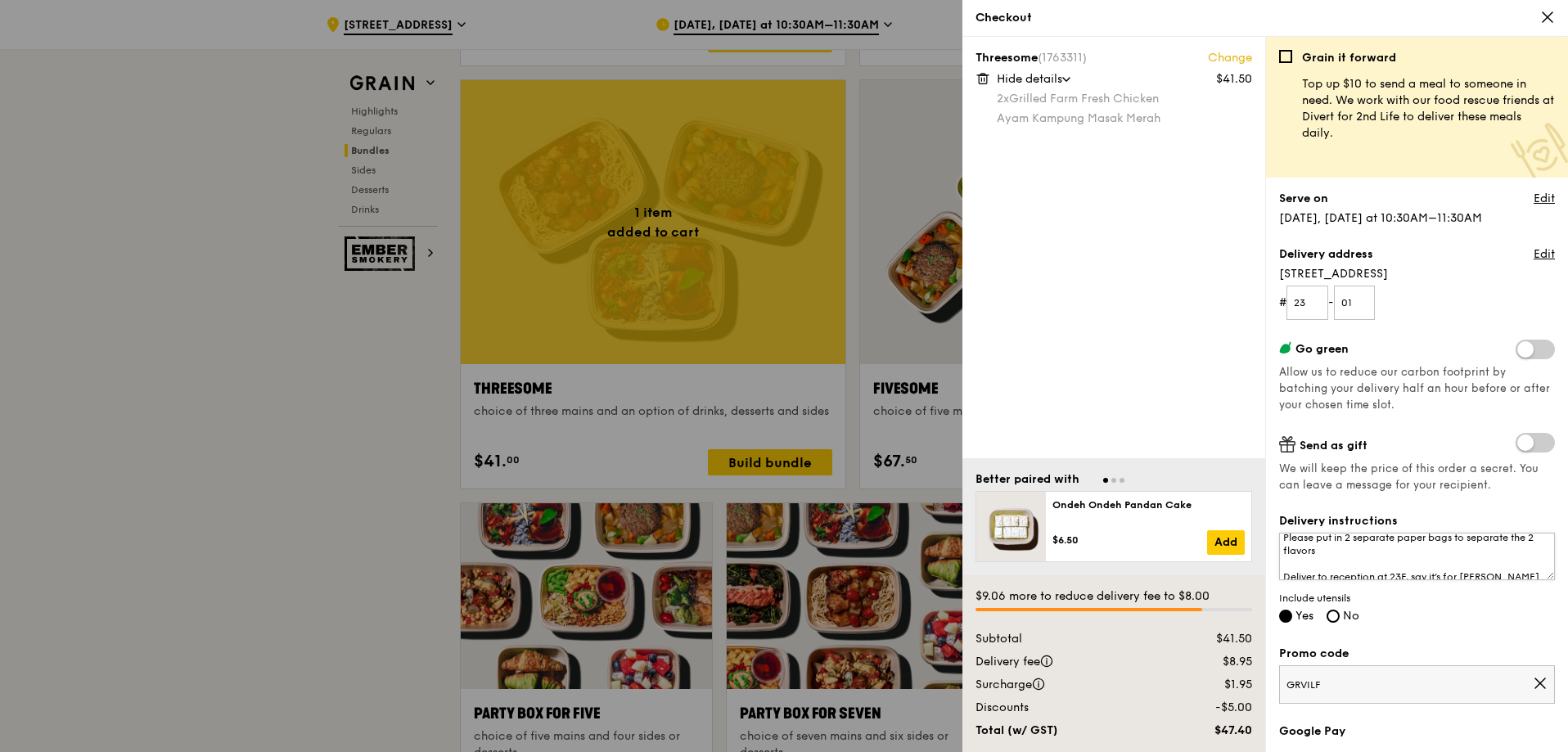
scroll to position [0, 0]
click at [1395, 560] on textarea "Please put in 2 separate paper bags to separate the 2 flavors Deliver to recept…" at bounding box center [1417, 557] width 276 height 48
click at [1395, 557] on textarea "Please put in 2 separate paper bags to separate the 2 flavors Deliver to recept…" at bounding box center [1417, 557] width 276 height 48
type textarea "Please put in 2 separate paper bags to separate the 2 flavors Deliver to recept…"
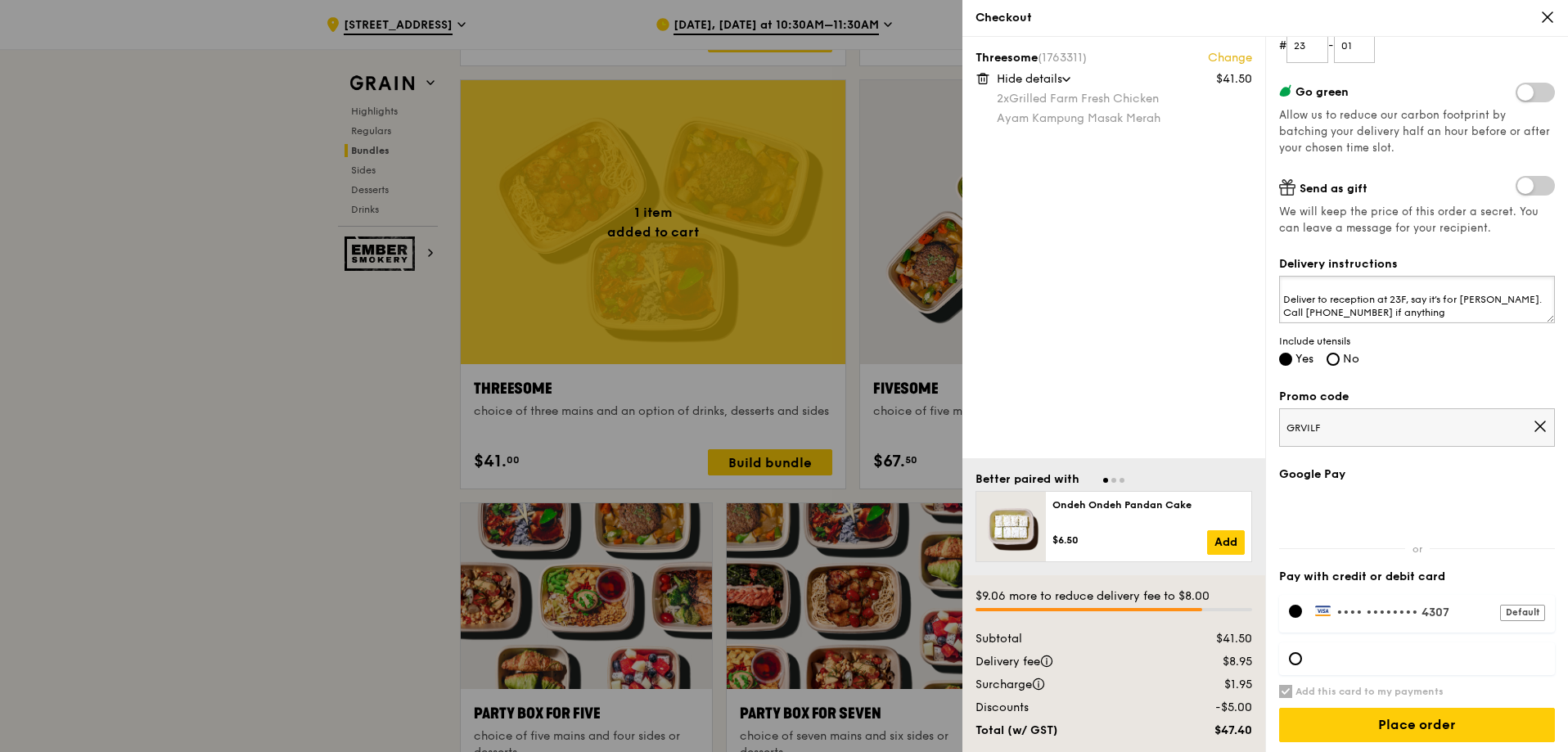
scroll to position [260, 0]
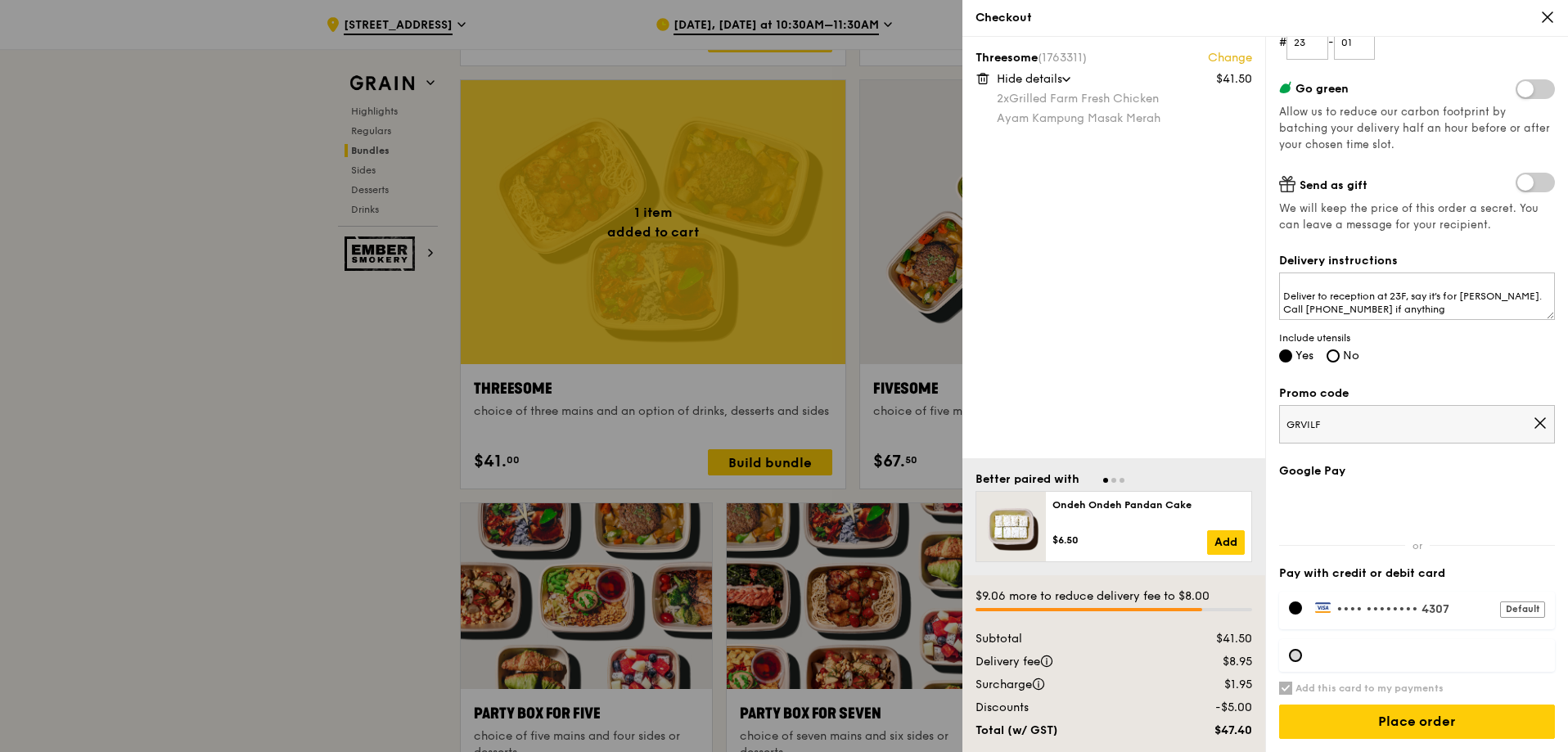
click at [1296, 661] on div at bounding box center [1295, 655] width 13 height 13
click at [1298, 646] on div at bounding box center [1417, 656] width 276 height 32
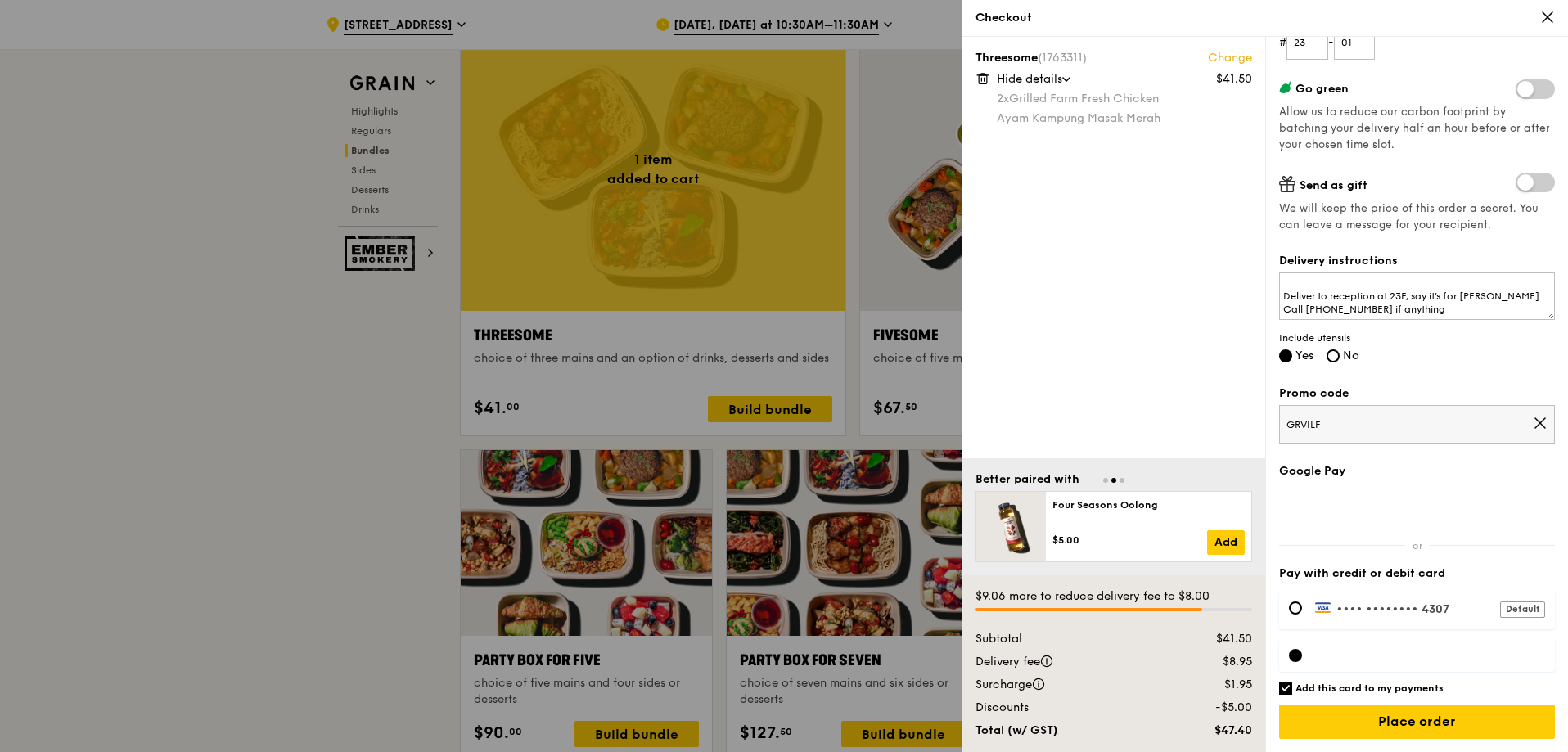
scroll to position [2945, 0]
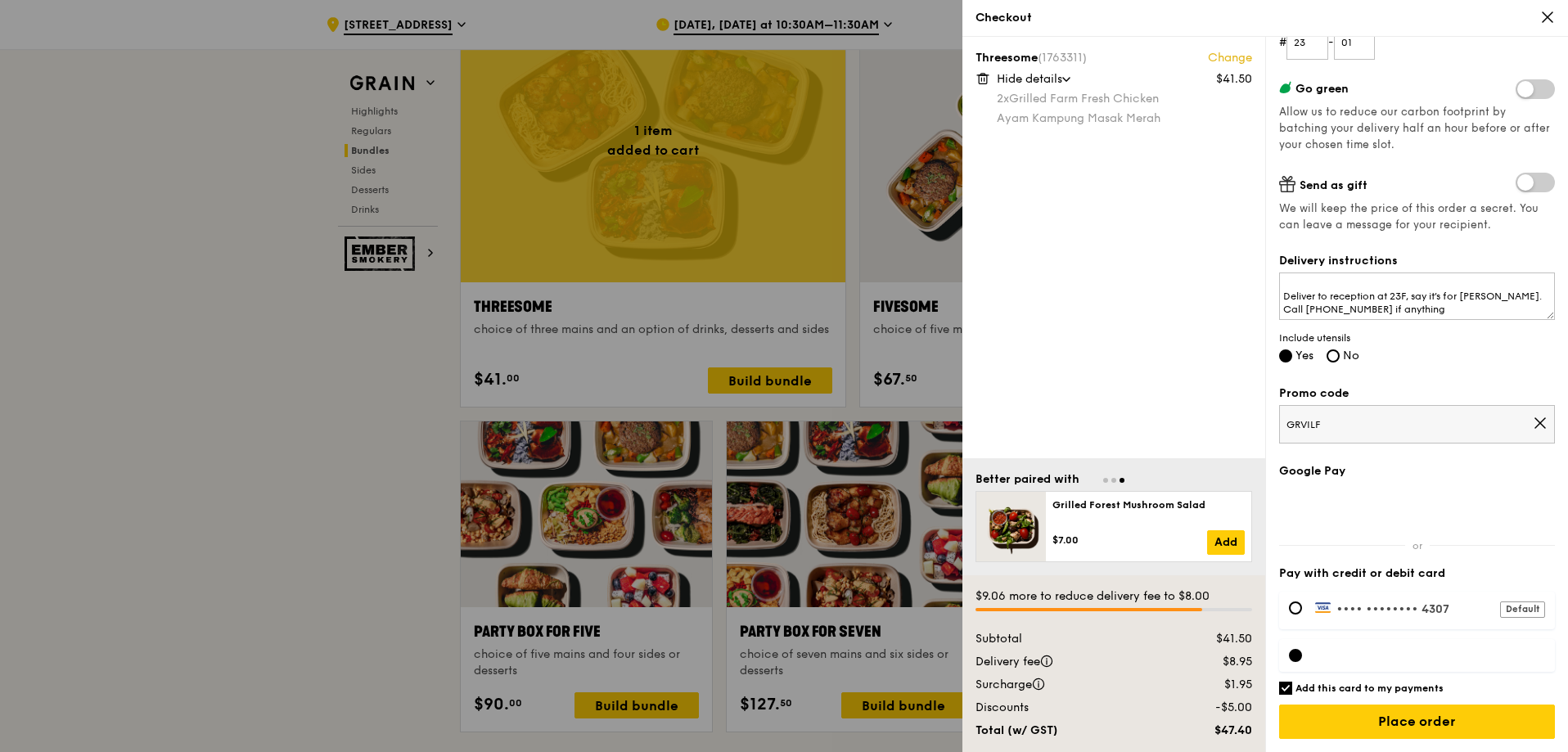
drag, startPoint x: 1463, startPoint y: 607, endPoint x: 1448, endPoint y: 606, distance: 15.0
click at [1461, 606] on label "•••• •••• •••• 4307 Default" at bounding box center [1430, 608] width 230 height 15
click at [1445, 605] on label "•••• •••• •••• 4307 Default" at bounding box center [1430, 608] width 230 height 15
click at [1397, 603] on label "•••• •••• •••• 4307 Default" at bounding box center [1430, 608] width 230 height 15
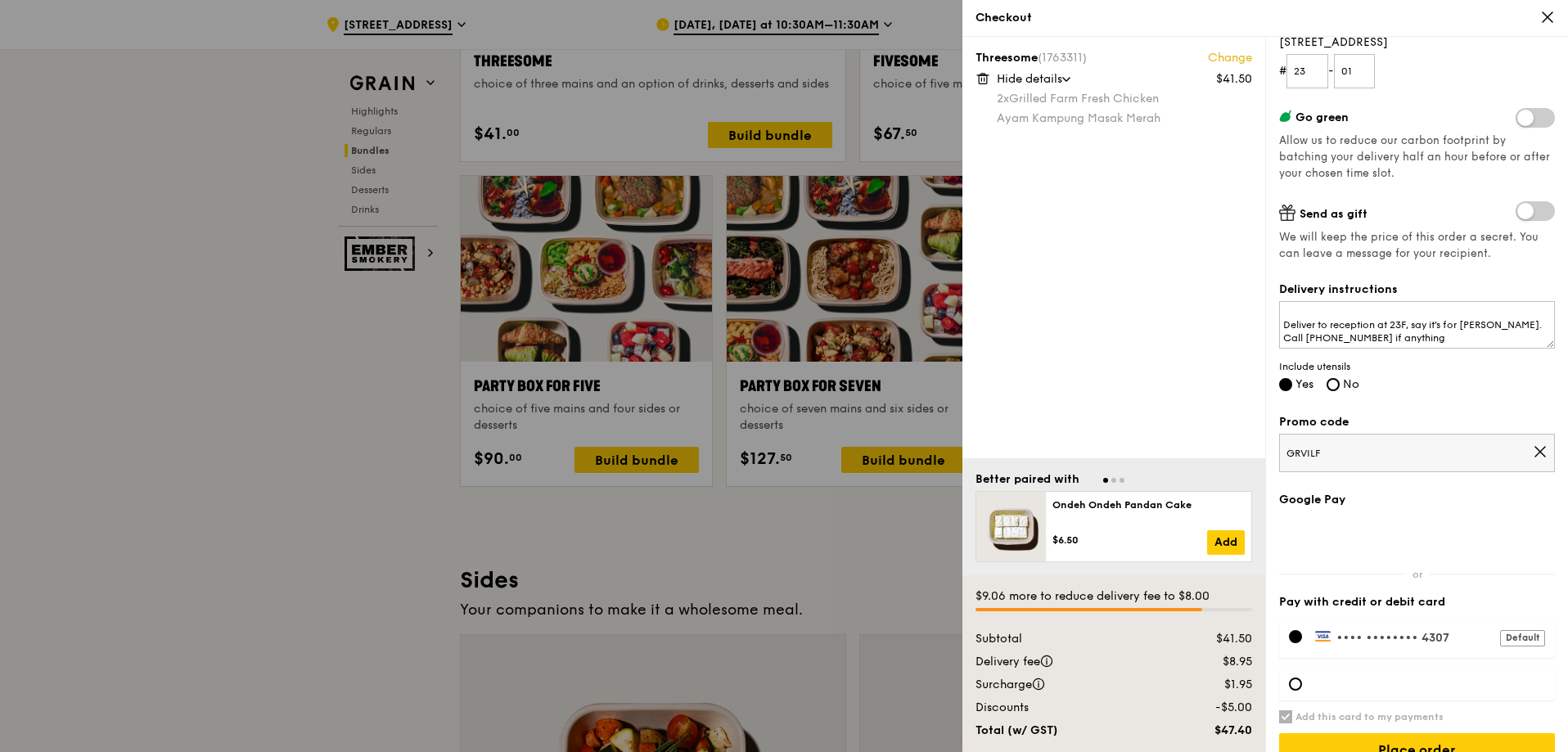
scroll to position [260, 0]
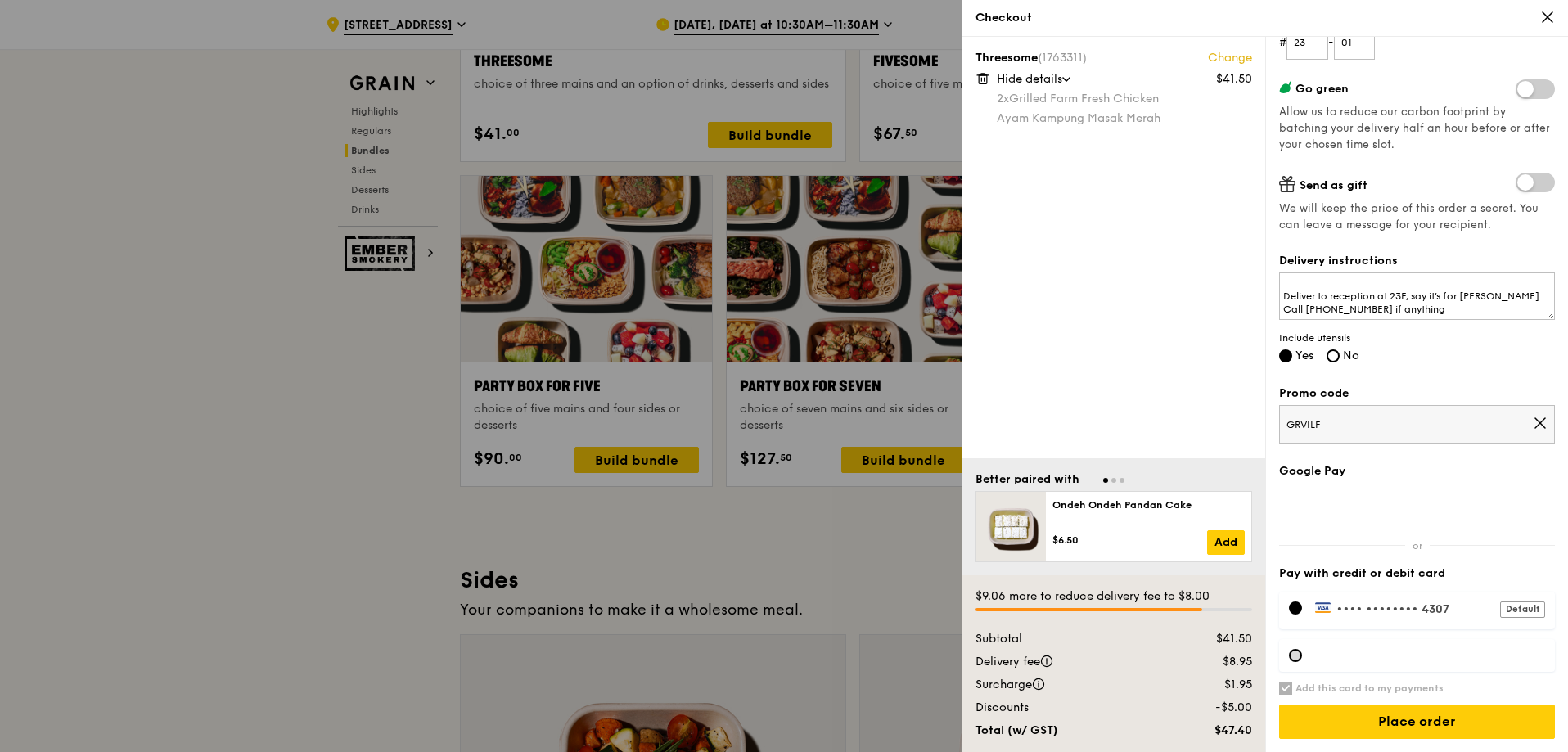
click at [1291, 653] on div at bounding box center [1295, 655] width 13 height 13
click at [1352, 663] on div at bounding box center [1417, 656] width 276 height 32
click at [1284, 691] on input "Add this card to my payments" at bounding box center [1285, 687] width 13 height 13
checkbox input "false"
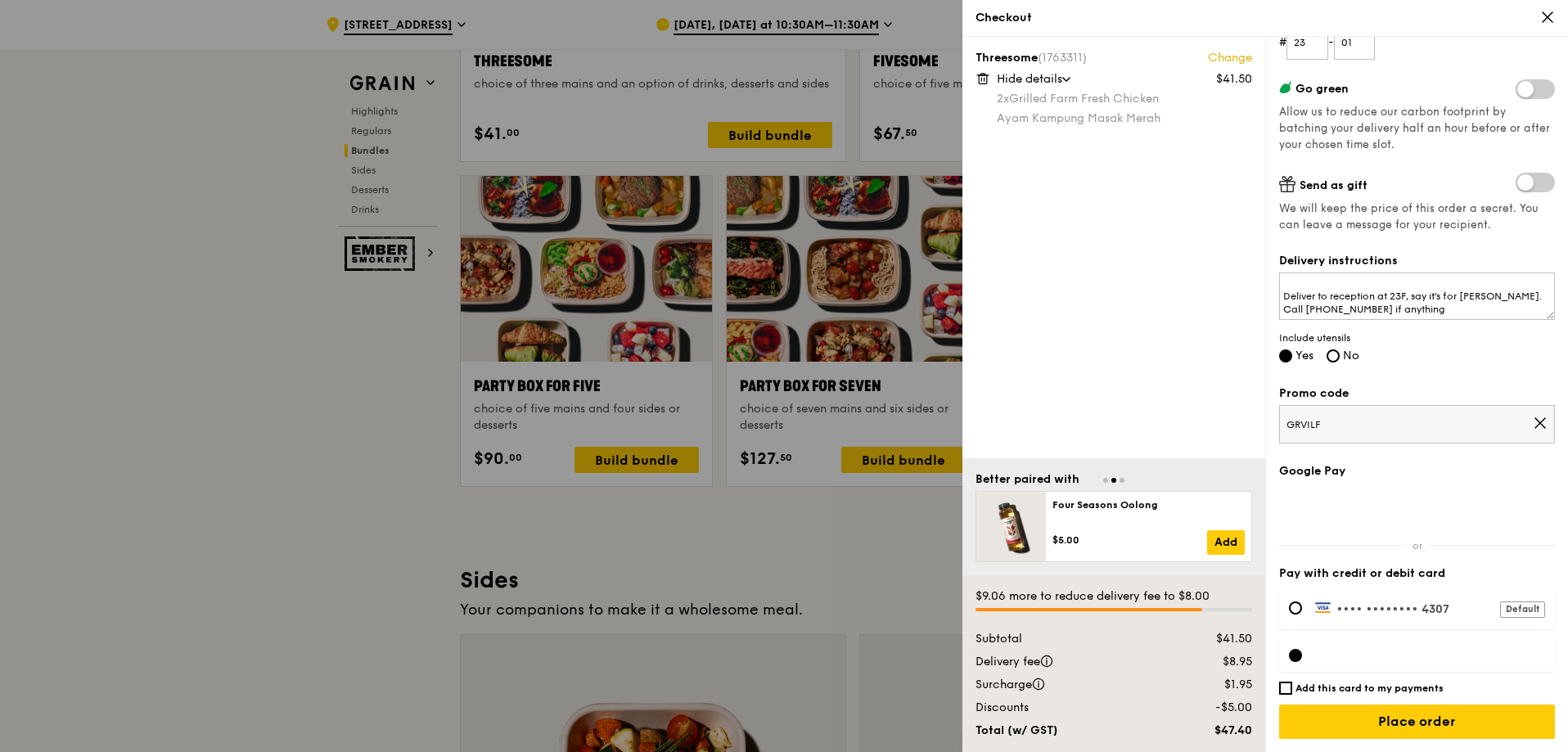
click at [1376, 645] on div at bounding box center [1417, 656] width 276 height 32
click at [1501, 609] on div "Default" at bounding box center [1523, 609] width 45 height 16
drag, startPoint x: 1494, startPoint y: 609, endPoint x: 1485, endPoint y: 612, distance: 9.5
drag, startPoint x: 1485, startPoint y: 612, endPoint x: 1407, endPoint y: 628, distance: 79.6
click at [1407, 628] on div "•••• •••• •••• 4307 Default" at bounding box center [1417, 610] width 276 height 38
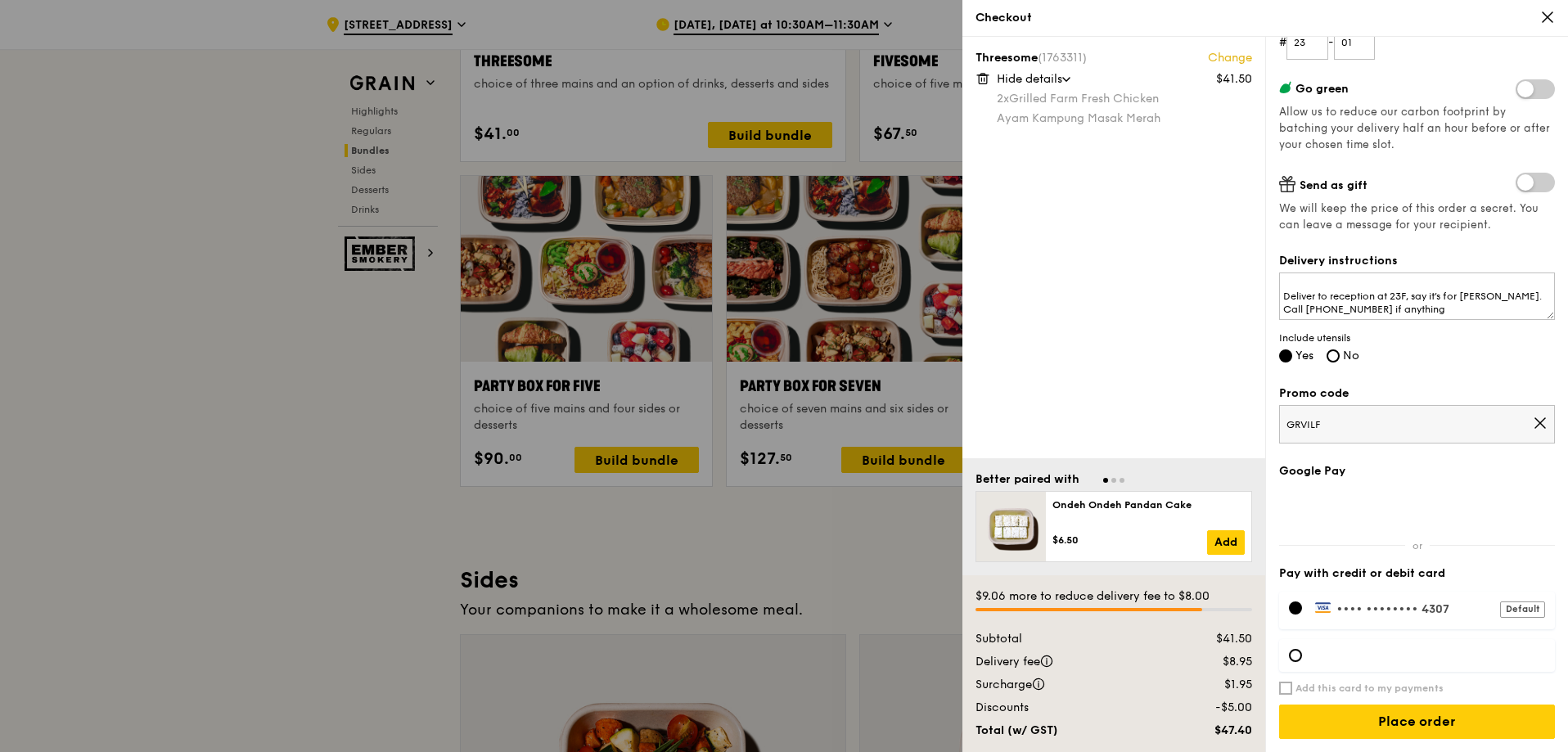
click at [1407, 612] on label "•••• •••• •••• 4307 Default" at bounding box center [1430, 608] width 230 height 15
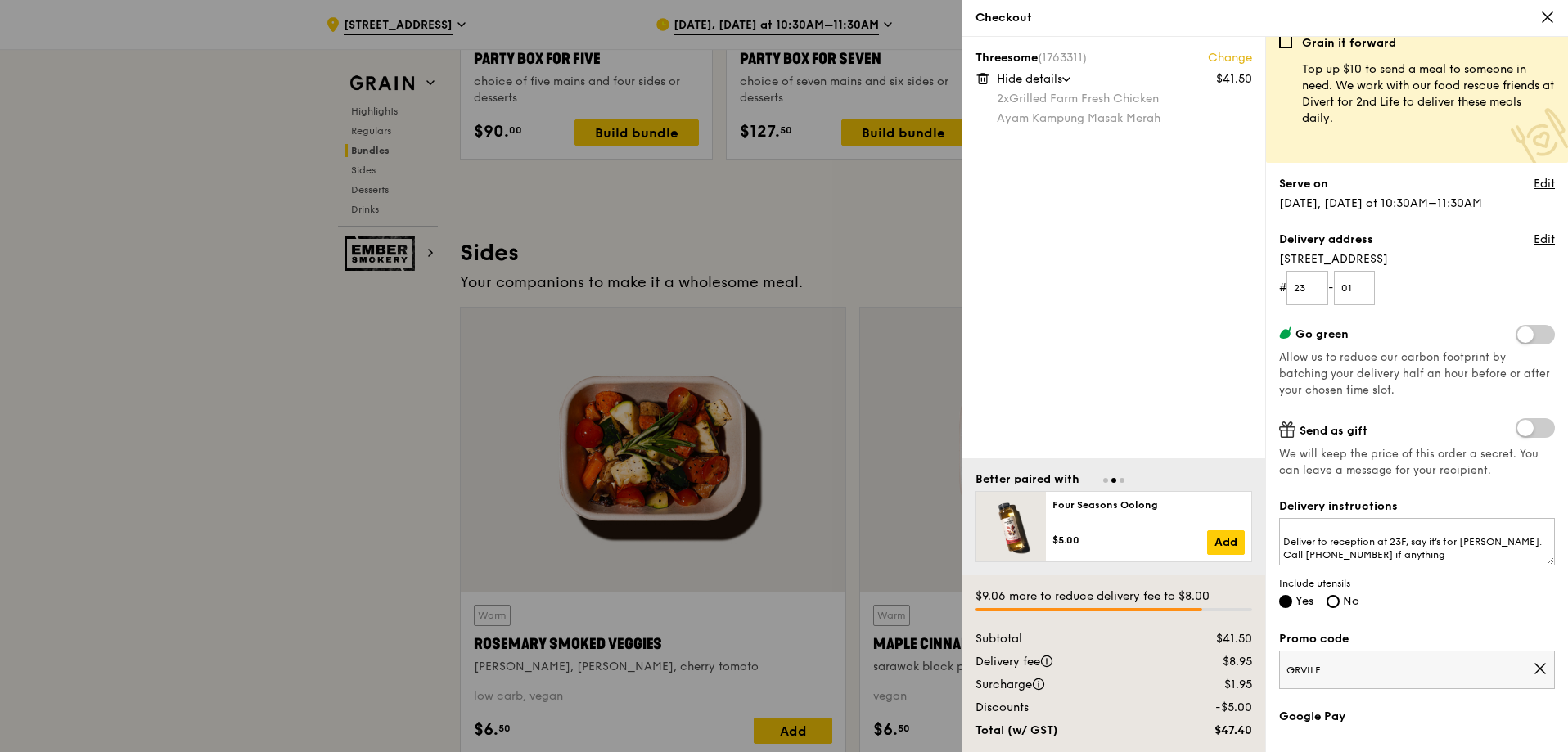
scroll to position [178, 0]
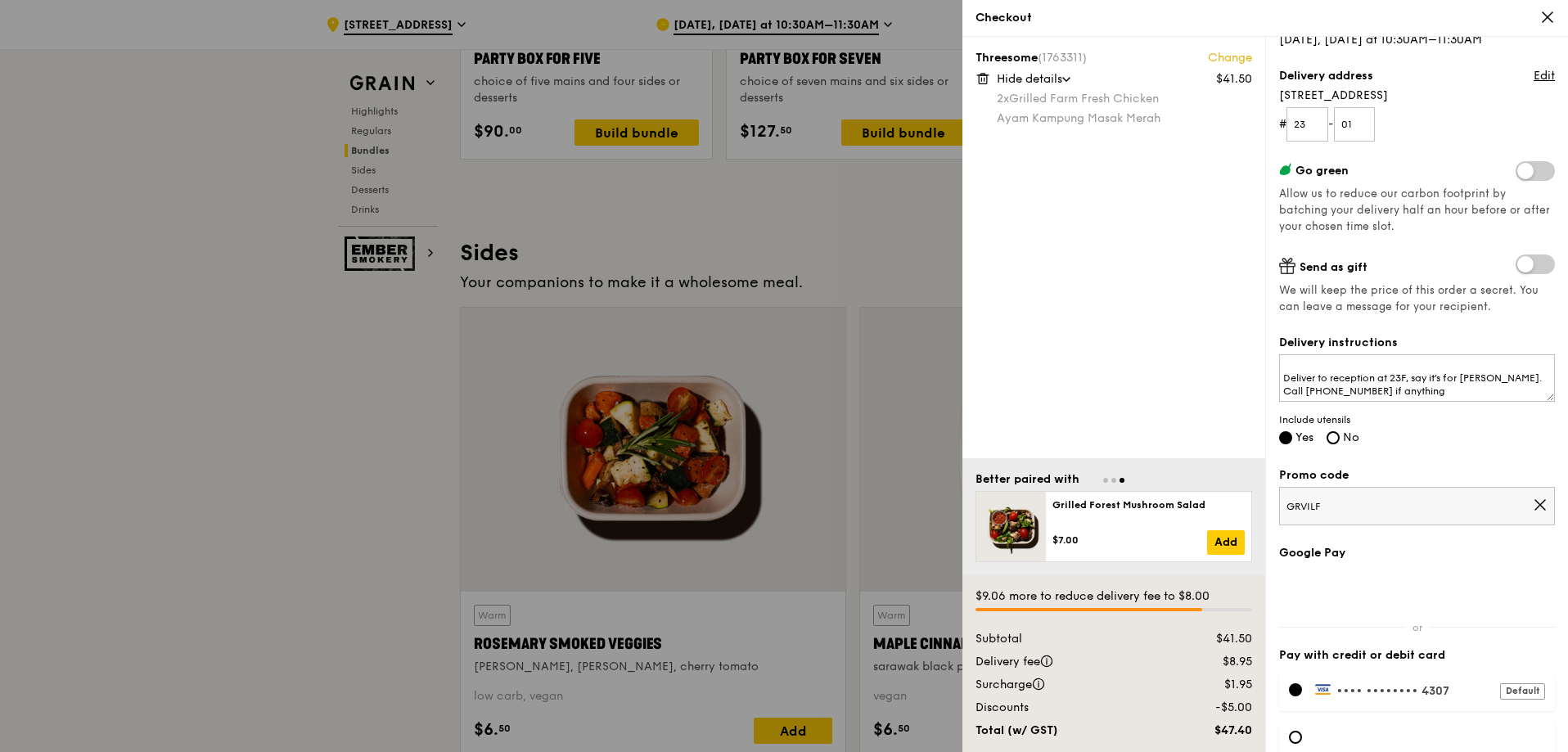
click at [1442, 647] on label "Pay with credit or debit card" at bounding box center [1417, 655] width 276 height 16
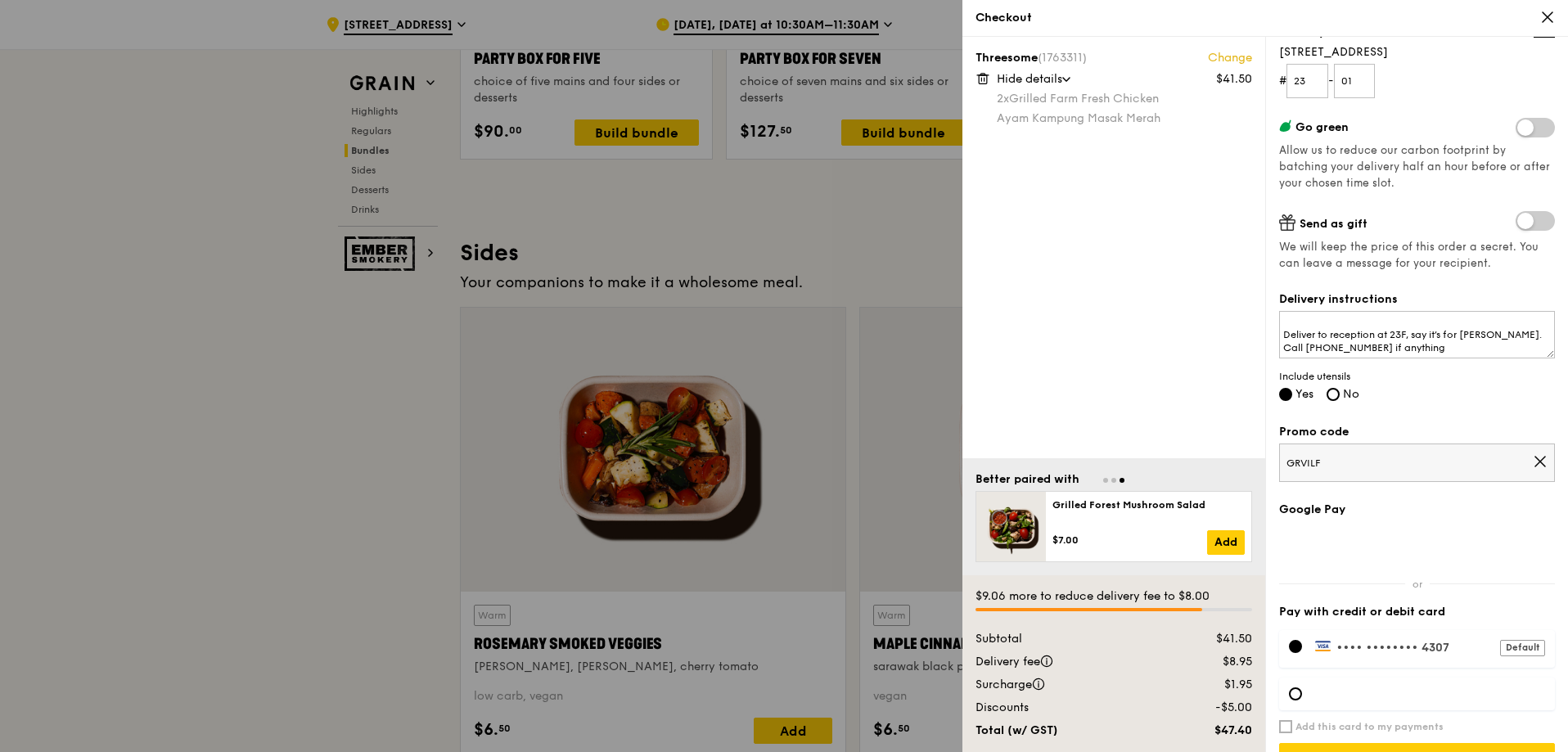
scroll to position [260, 0]
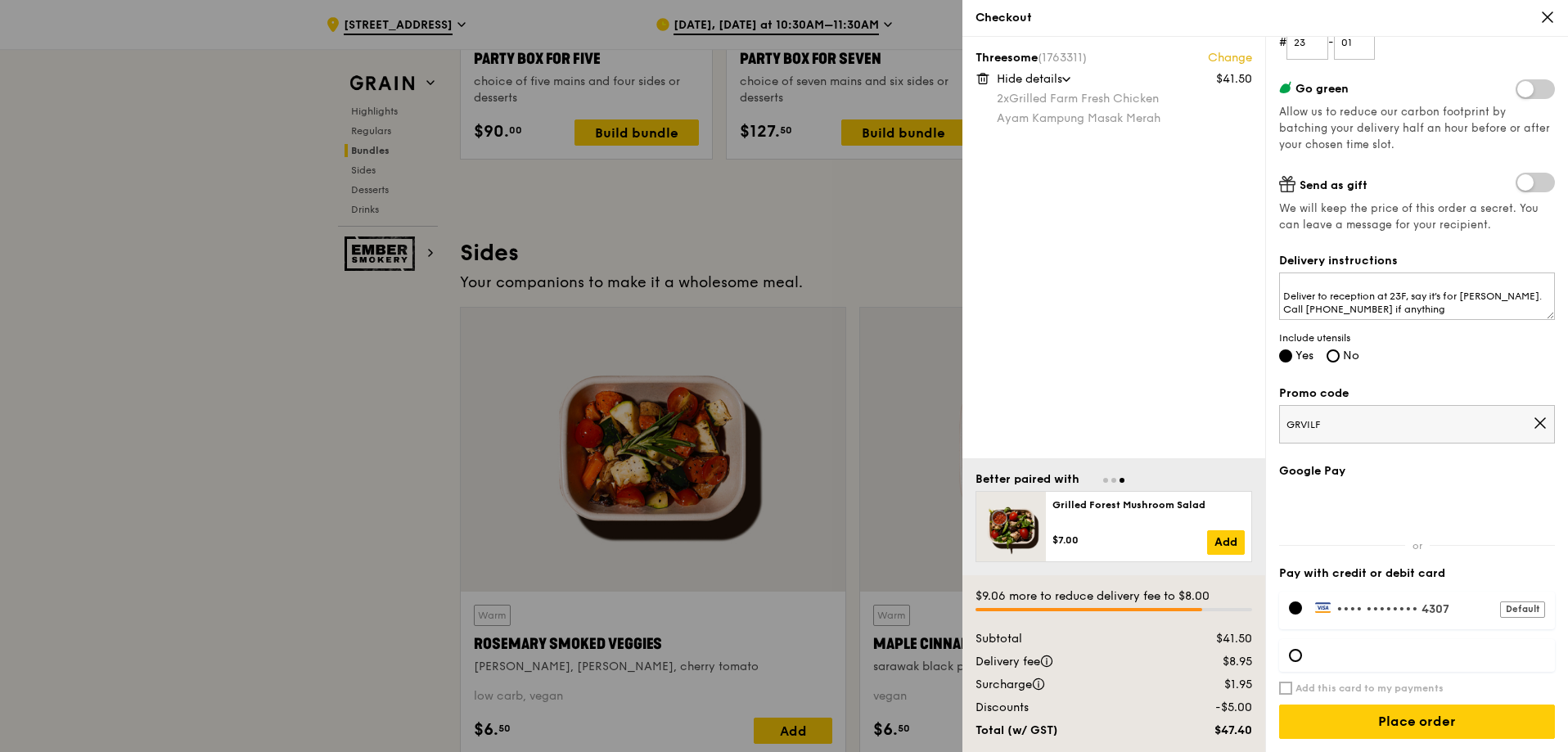
click at [525, 364] on div at bounding box center [784, 376] width 1568 height 752
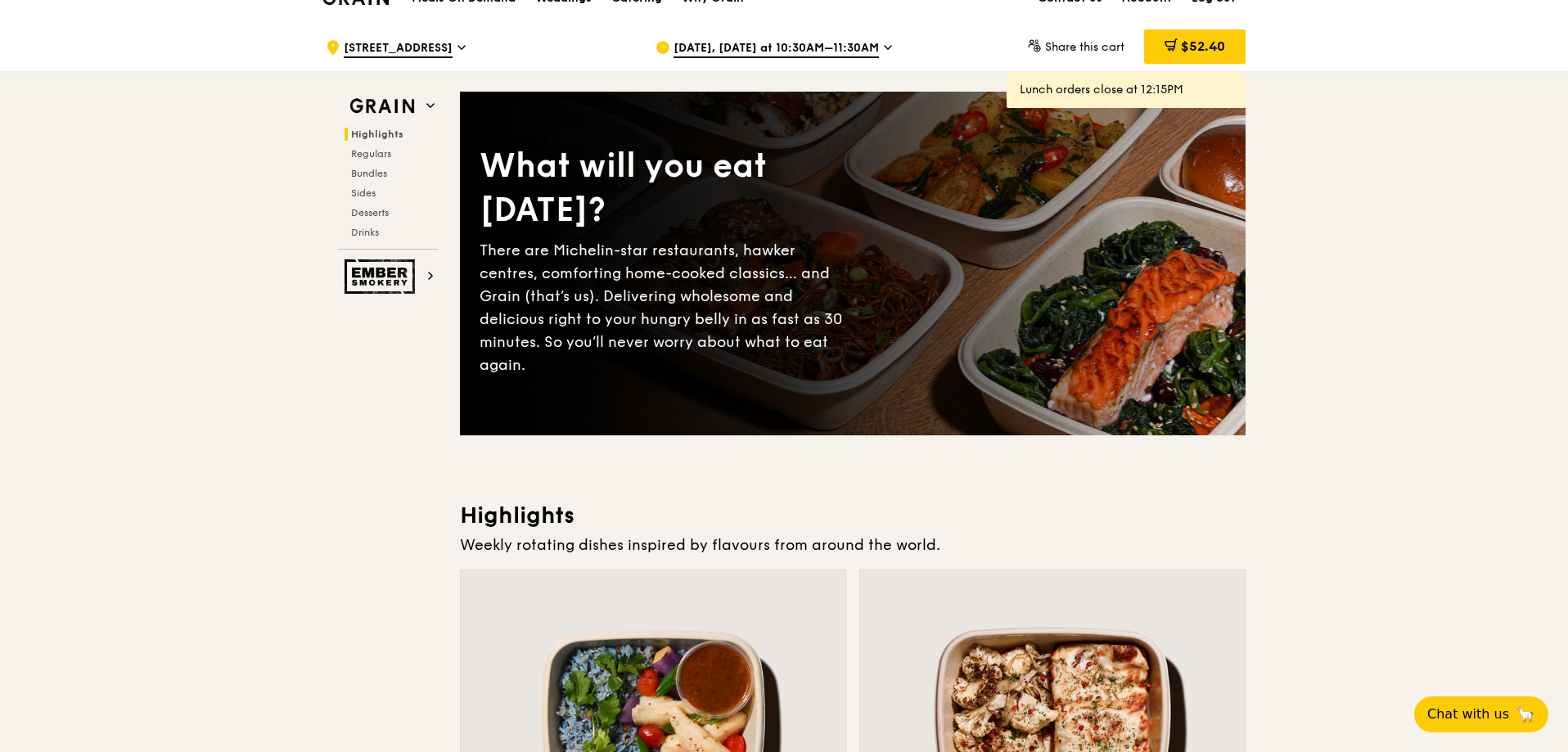
scroll to position [0, 0]
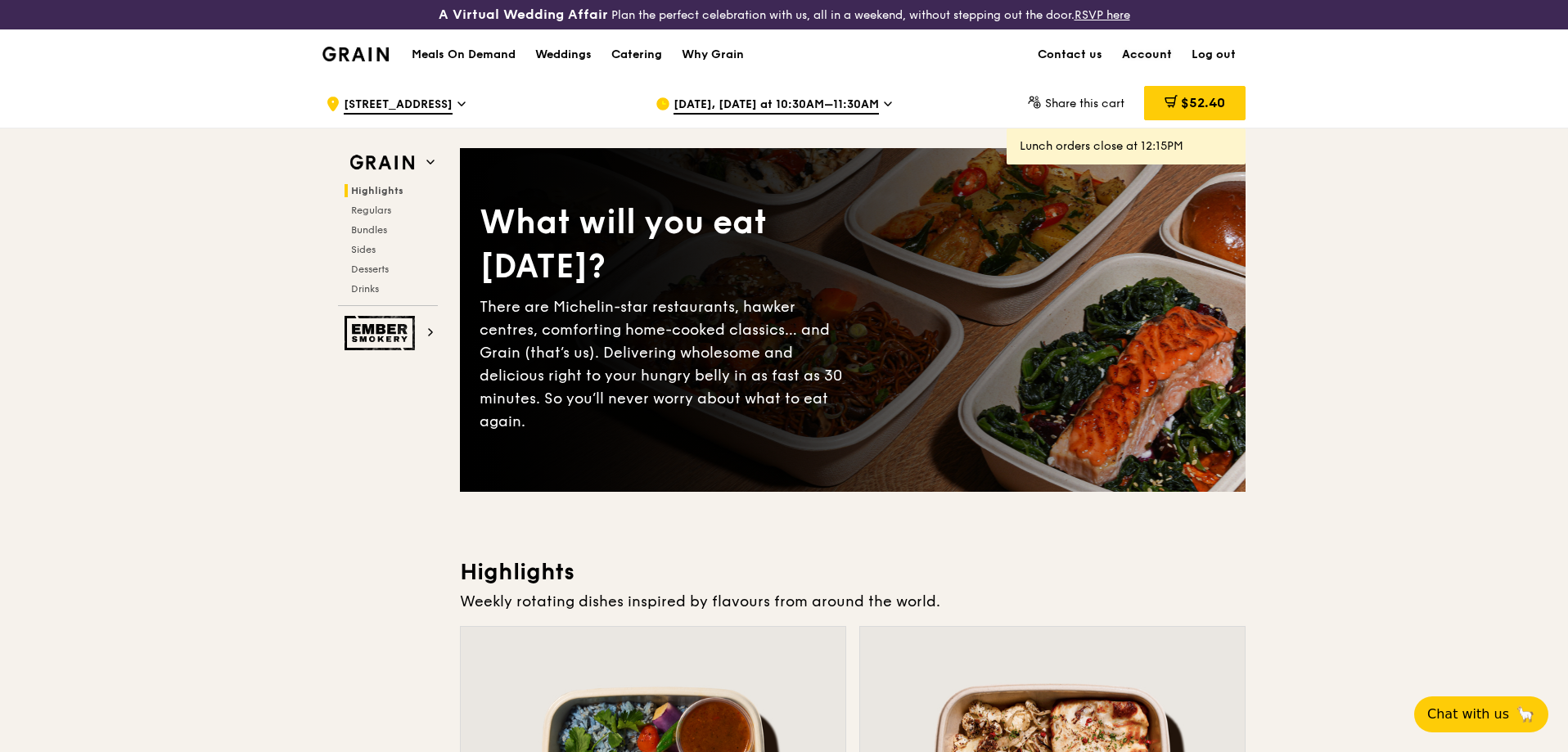
click at [1140, 51] on link "Account" at bounding box center [1146, 55] width 69 height 50
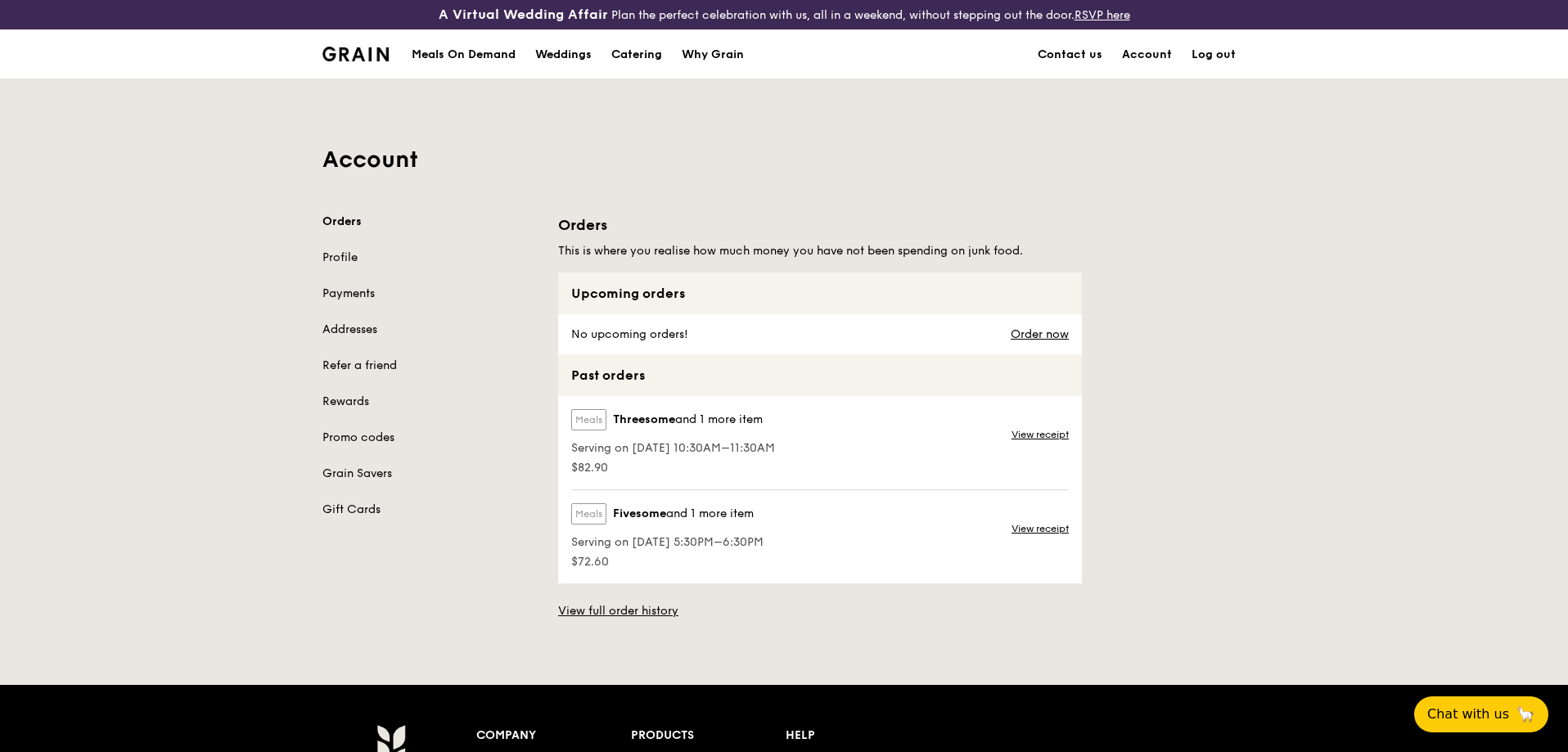
click at [358, 291] on link "Payments" at bounding box center [430, 293] width 216 height 16
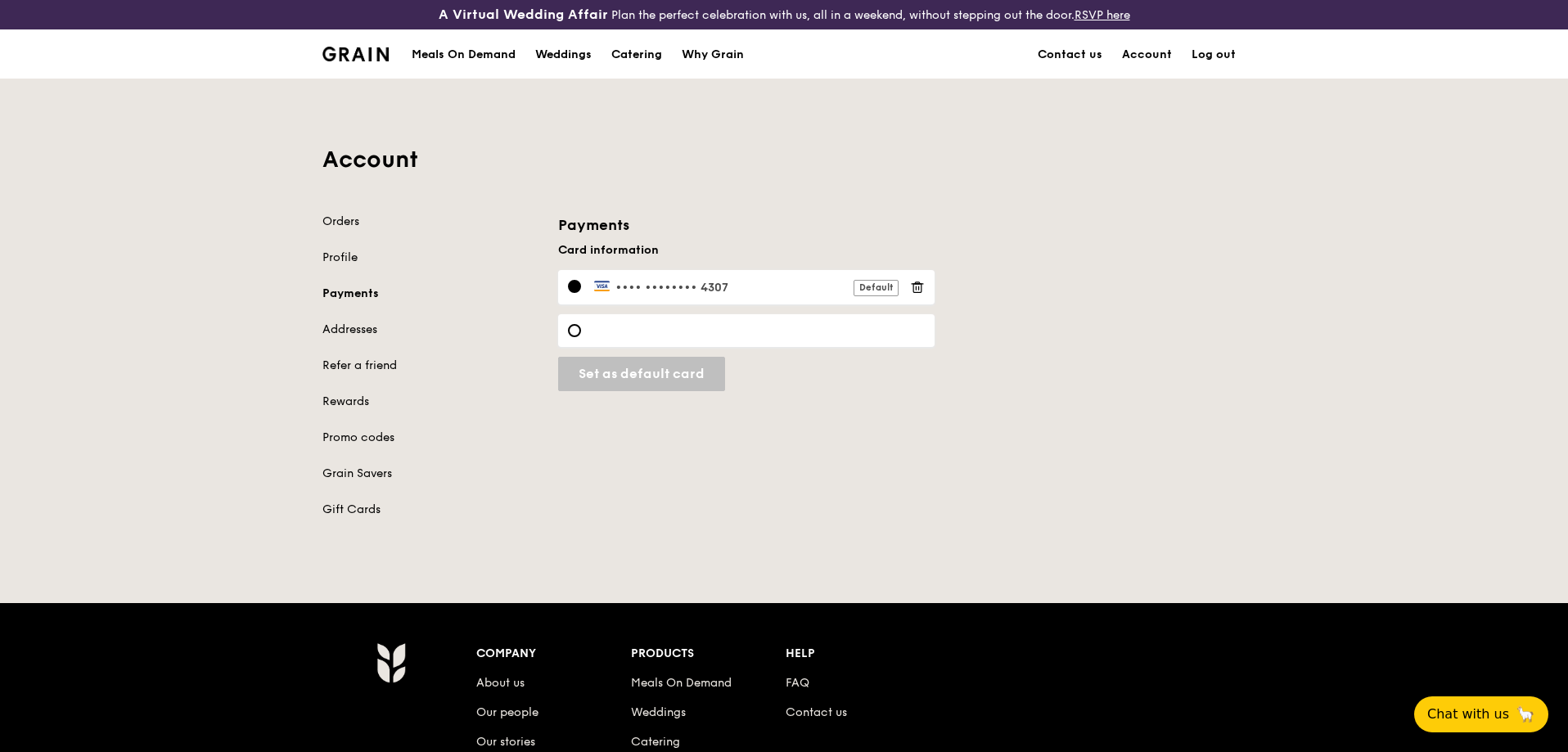
click at [916, 288] on icon at bounding box center [917, 287] width 15 height 15
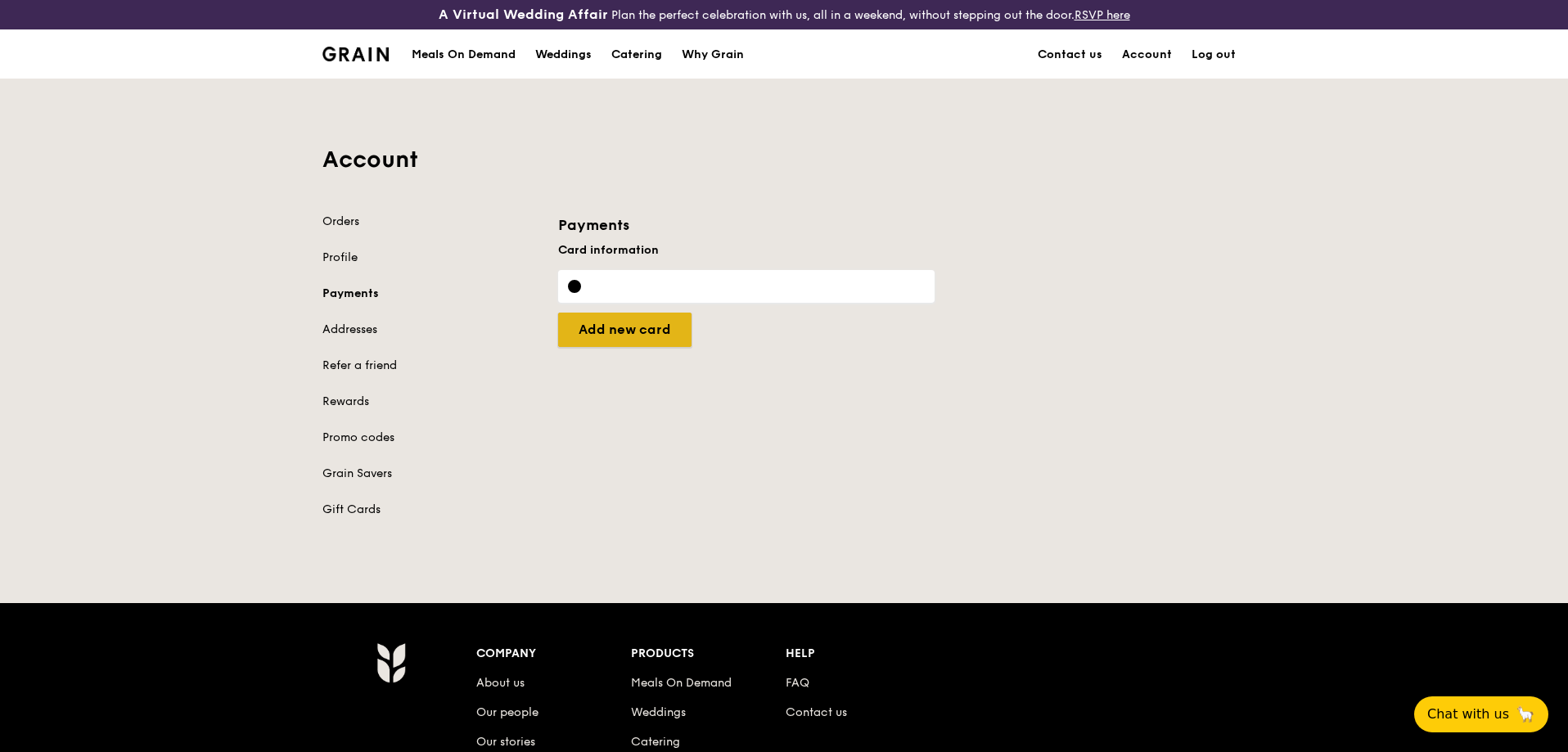
click at [670, 329] on input "Set as default card" at bounding box center [625, 329] width 133 height 34
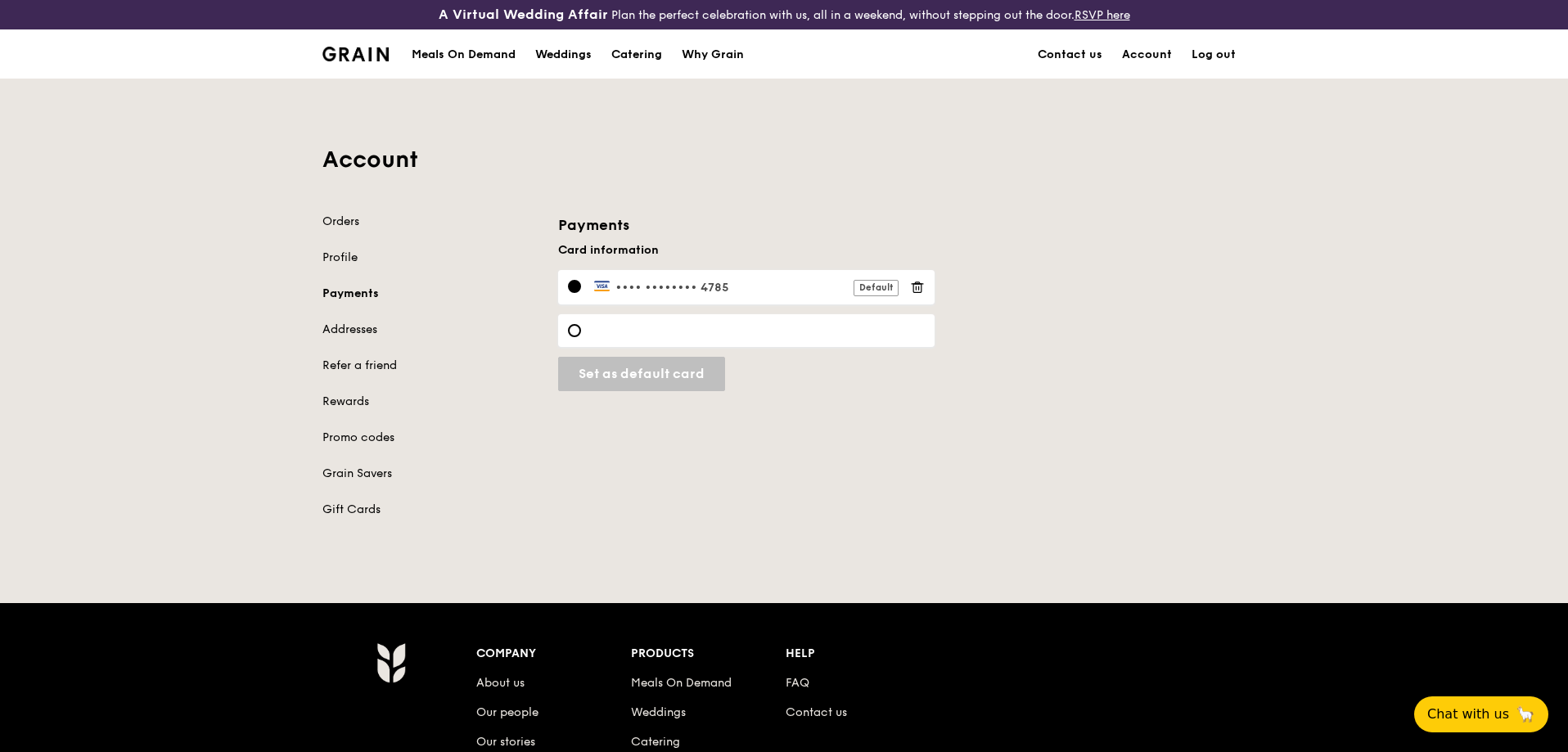
click at [487, 53] on div "Meals On Demand" at bounding box center [464, 55] width 104 height 50
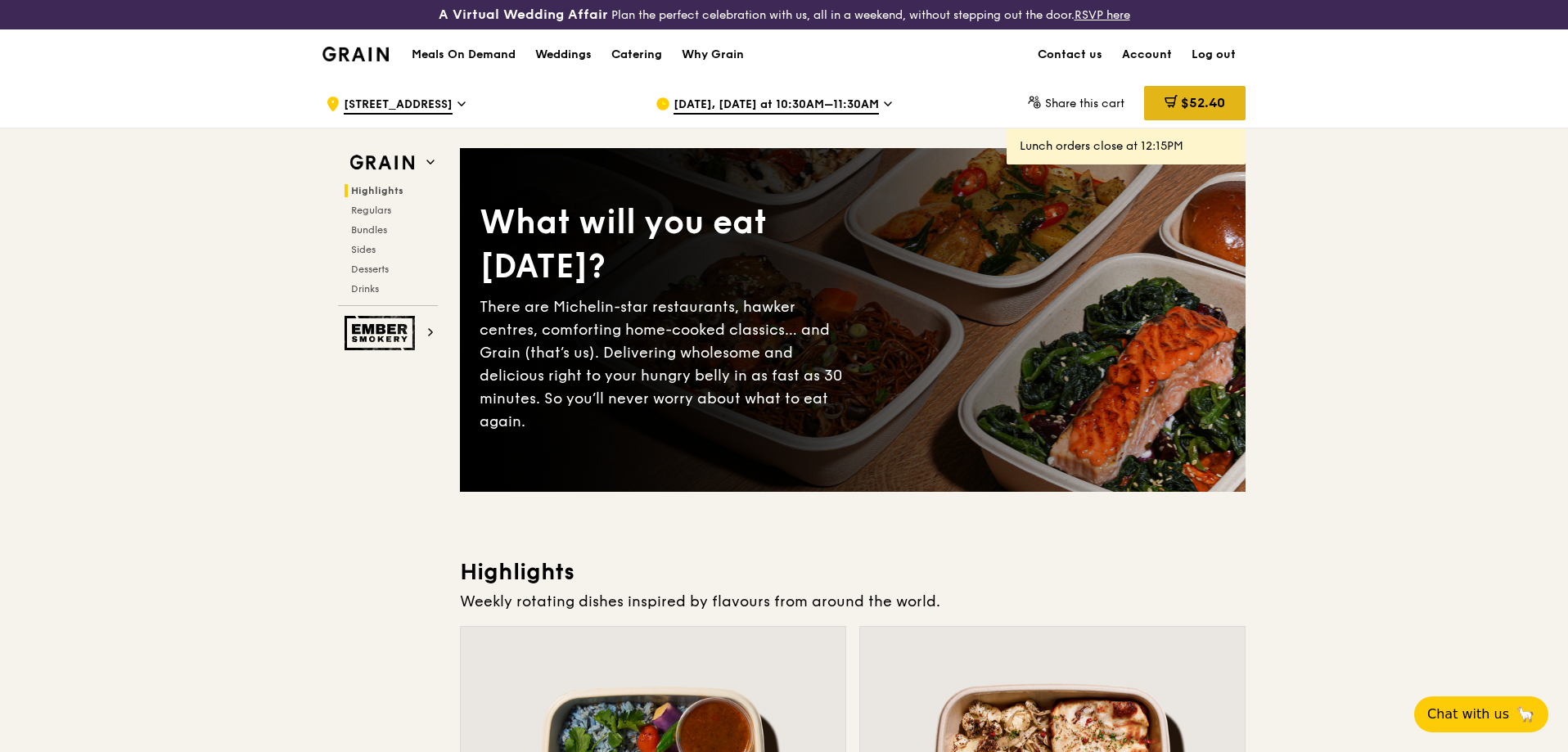
click at [1196, 100] on span "$52.40" at bounding box center [1203, 102] width 44 height 15
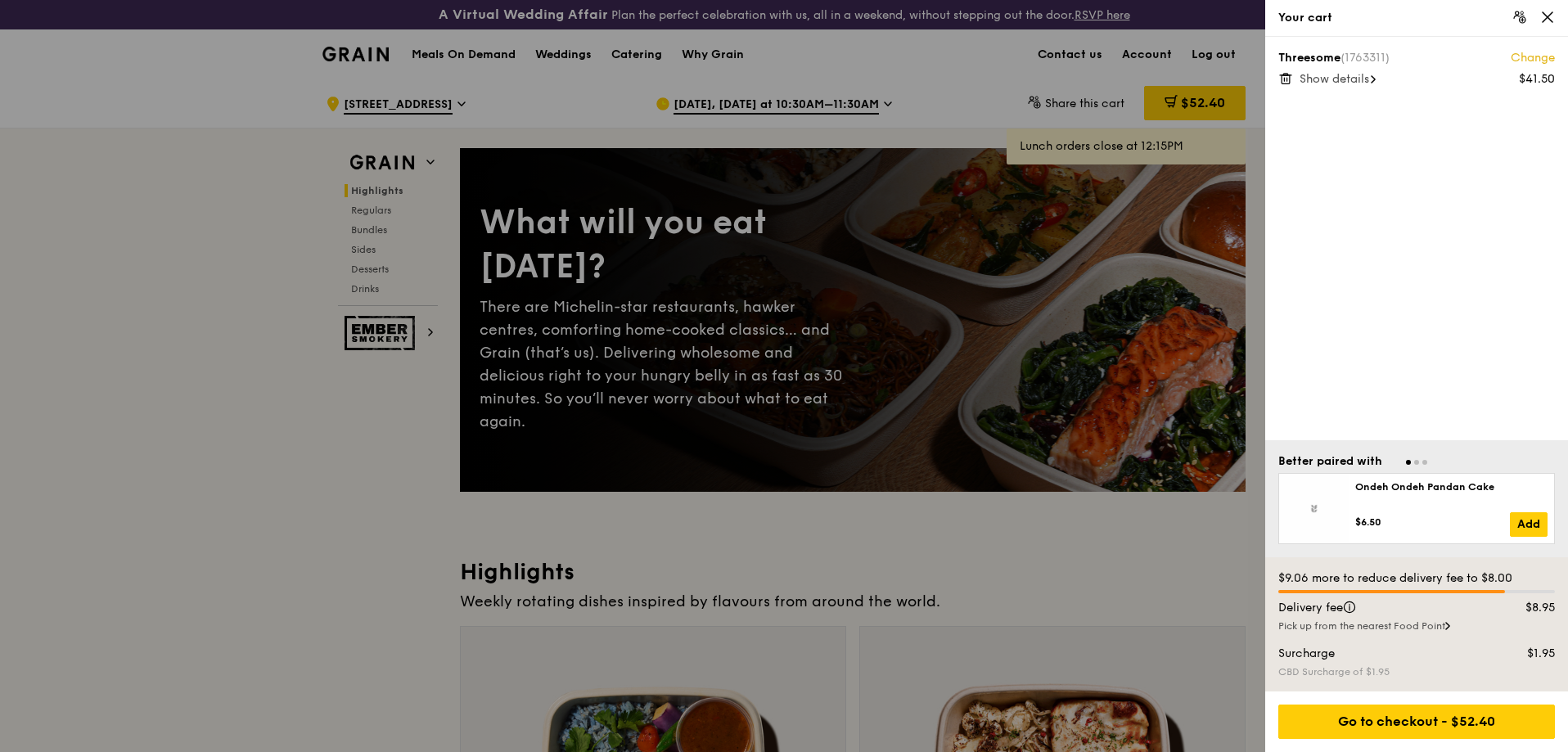
click at [1343, 78] on span "Show details" at bounding box center [1334, 79] width 69 height 14
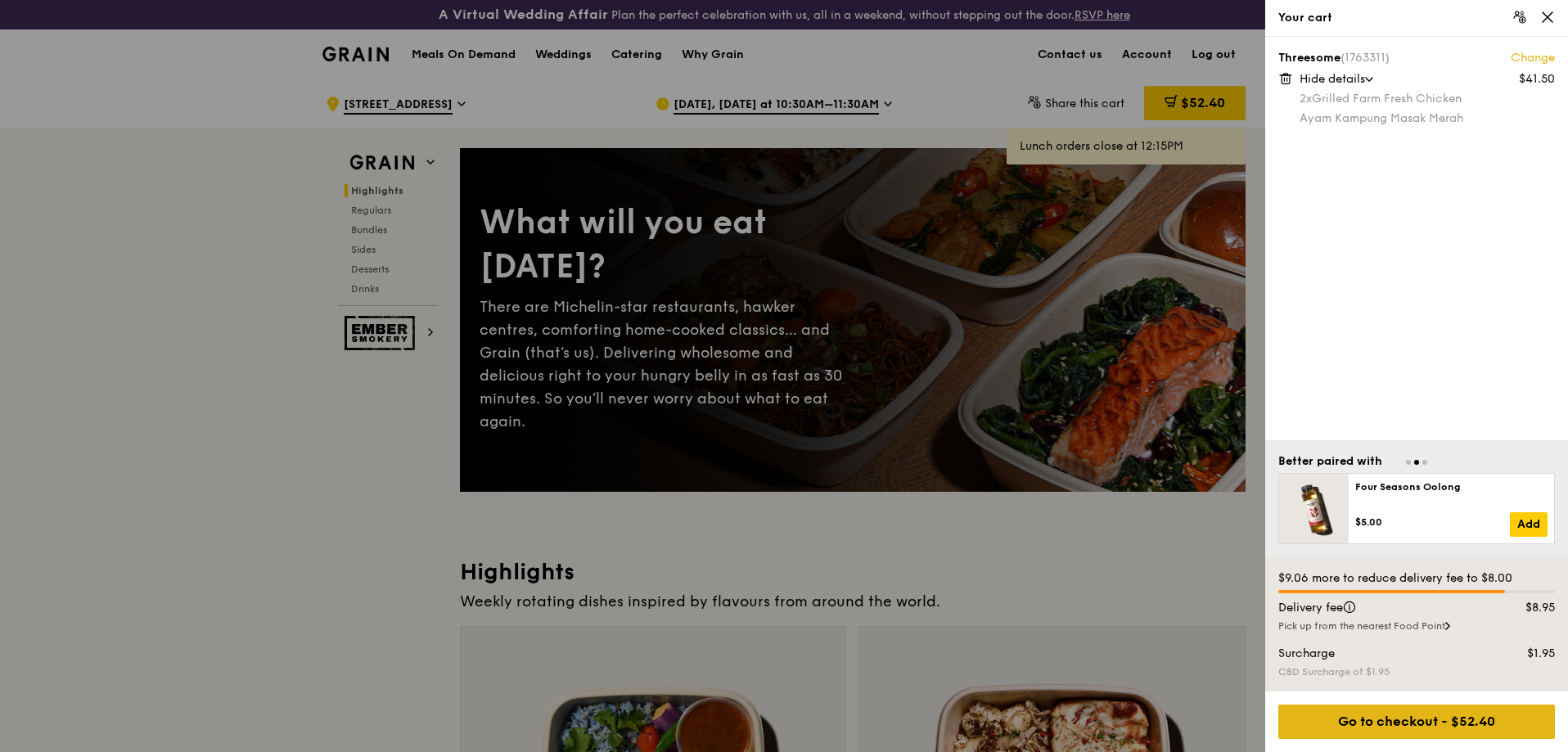
click at [1436, 722] on div "Go to checkout - $52.40" at bounding box center [1417, 721] width 277 height 34
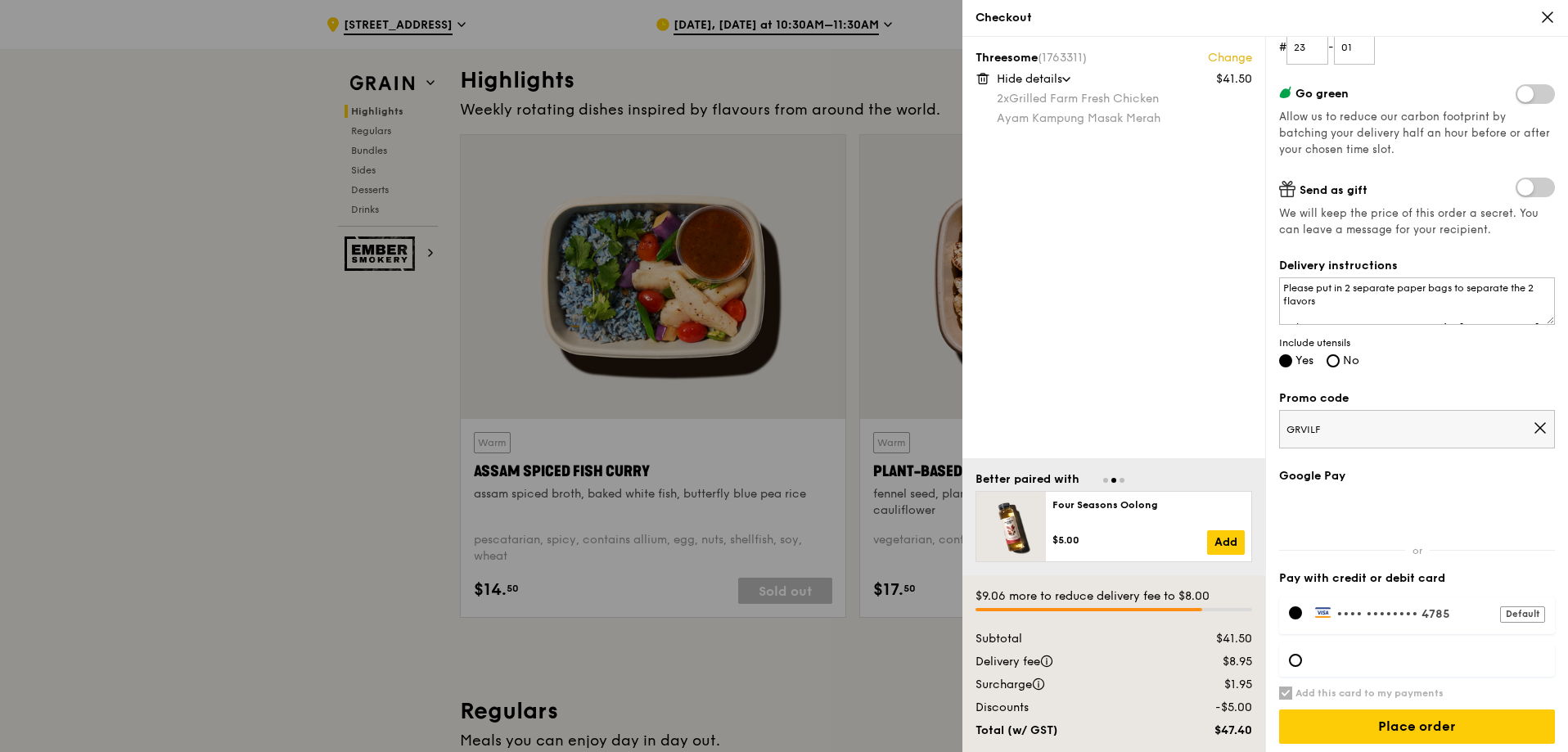
scroll to position [260, 0]
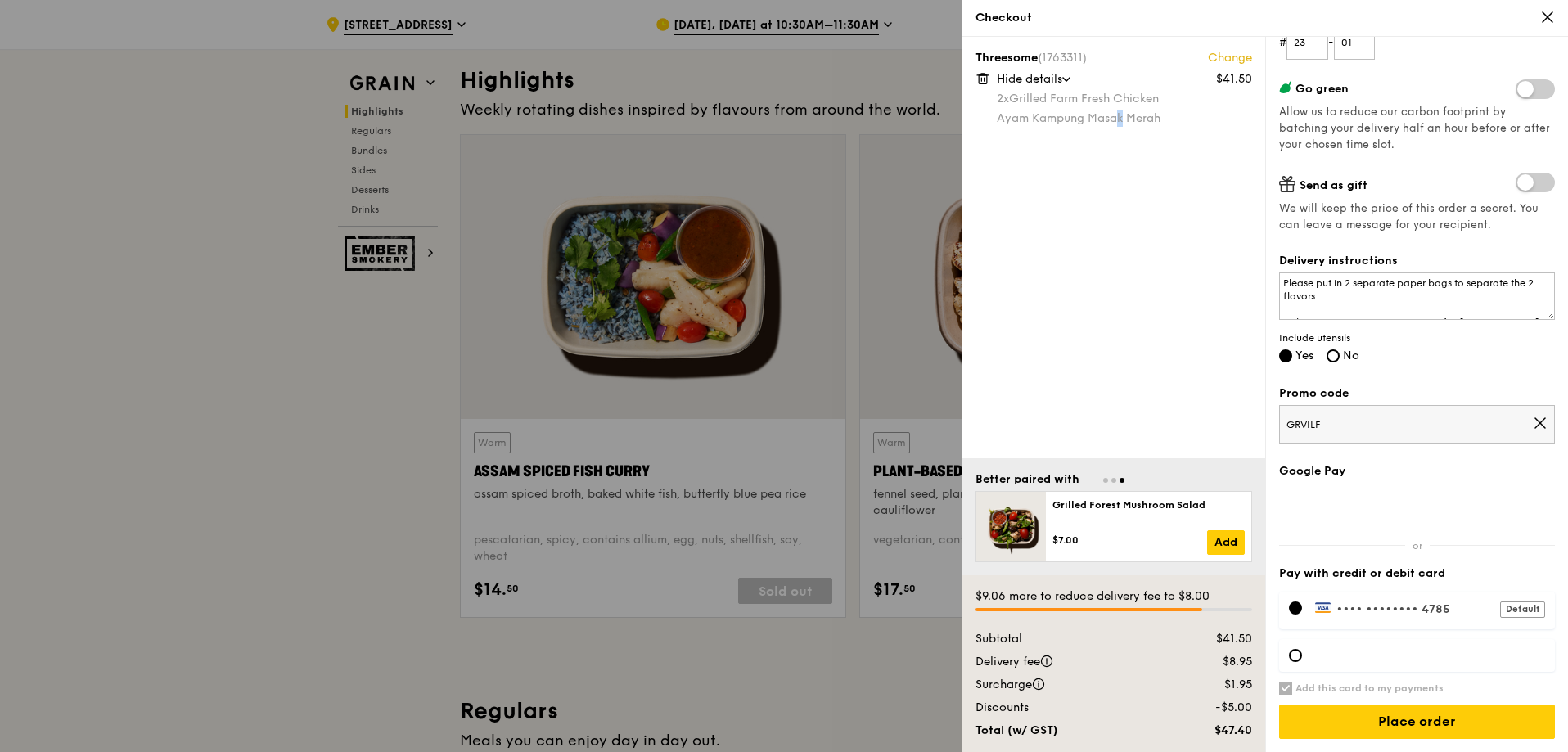
drag, startPoint x: 1121, startPoint y: 114, endPoint x: 1115, endPoint y: 124, distance: 11.7
click at [1121, 114] on div "Ayam Kampung Masak Merah" at bounding box center [1124, 118] width 255 height 16
click at [1122, 114] on div "Ayam Kampung Masak Merah" at bounding box center [1124, 118] width 255 height 16
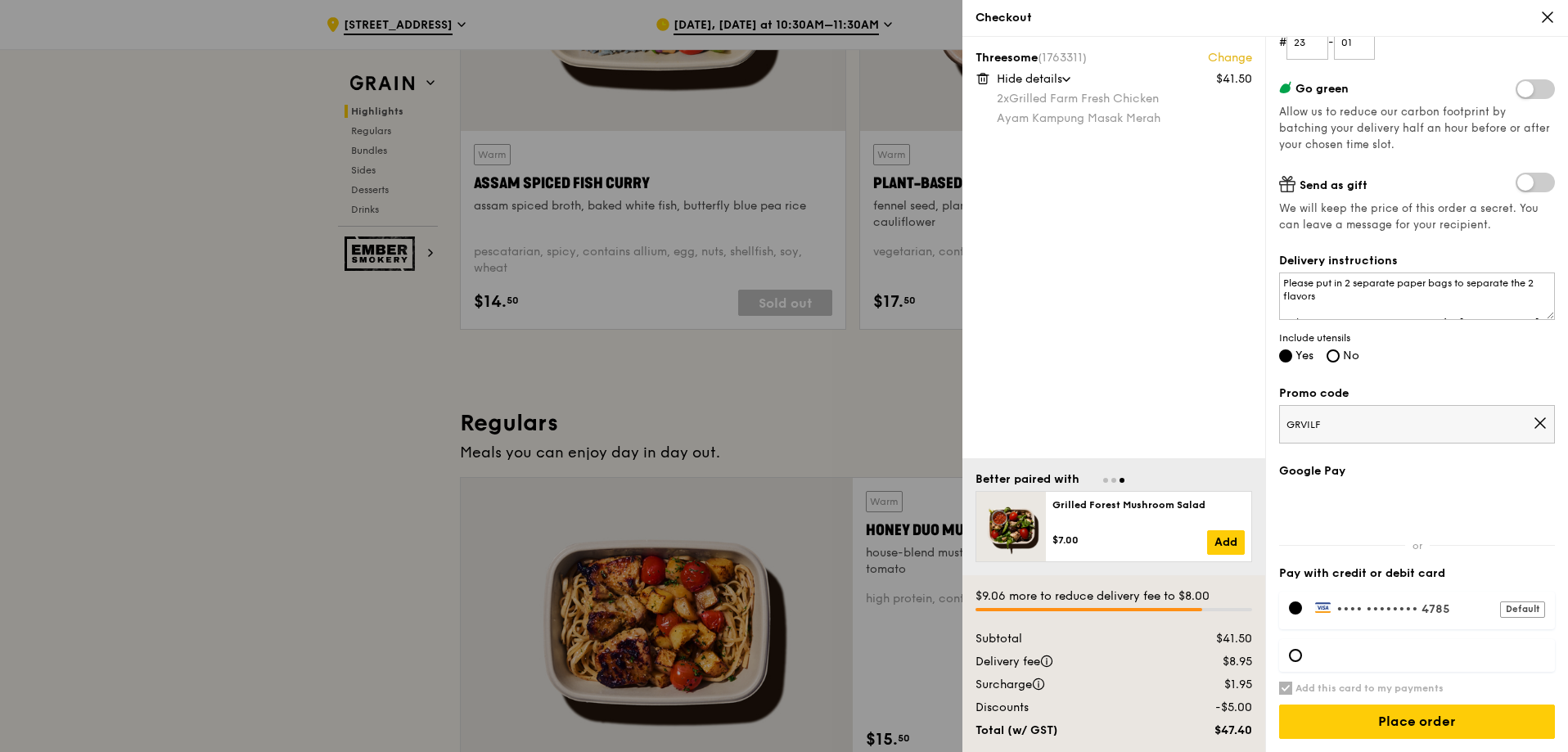
scroll to position [818, 0]
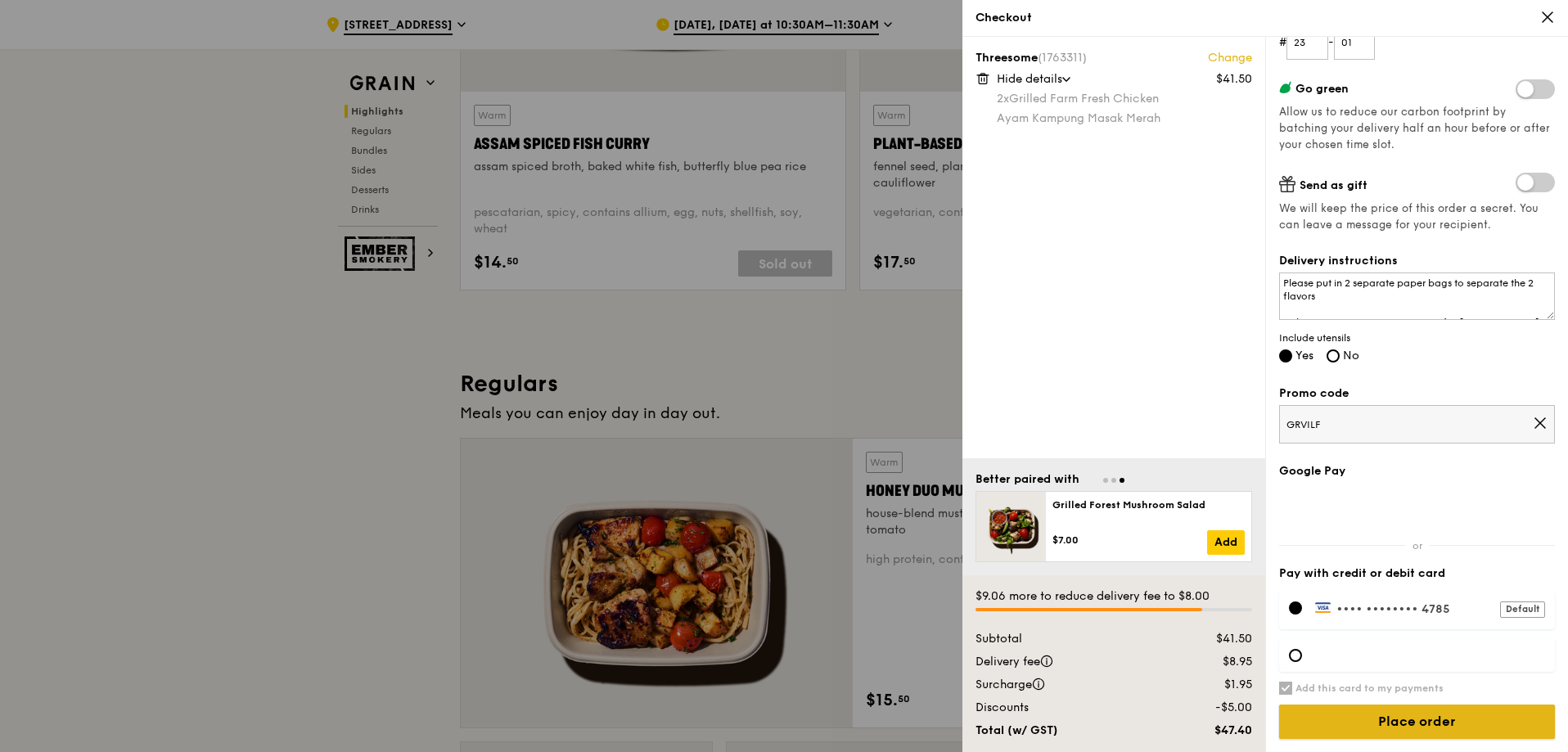
click at [1439, 714] on input "Place order" at bounding box center [1417, 721] width 276 height 34
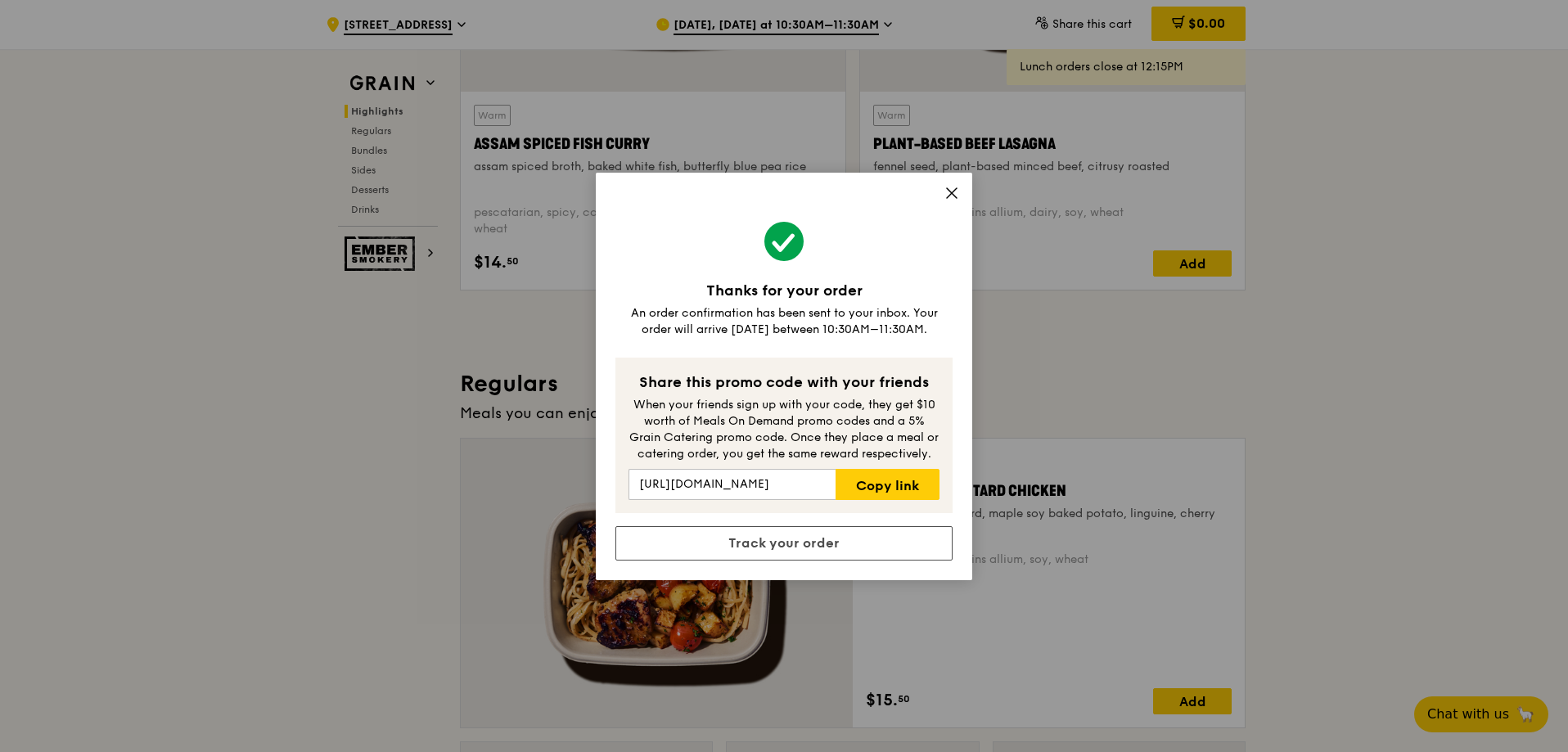
click at [947, 195] on icon at bounding box center [951, 193] width 15 height 15
